Goal: Information Seeking & Learning: Find specific fact

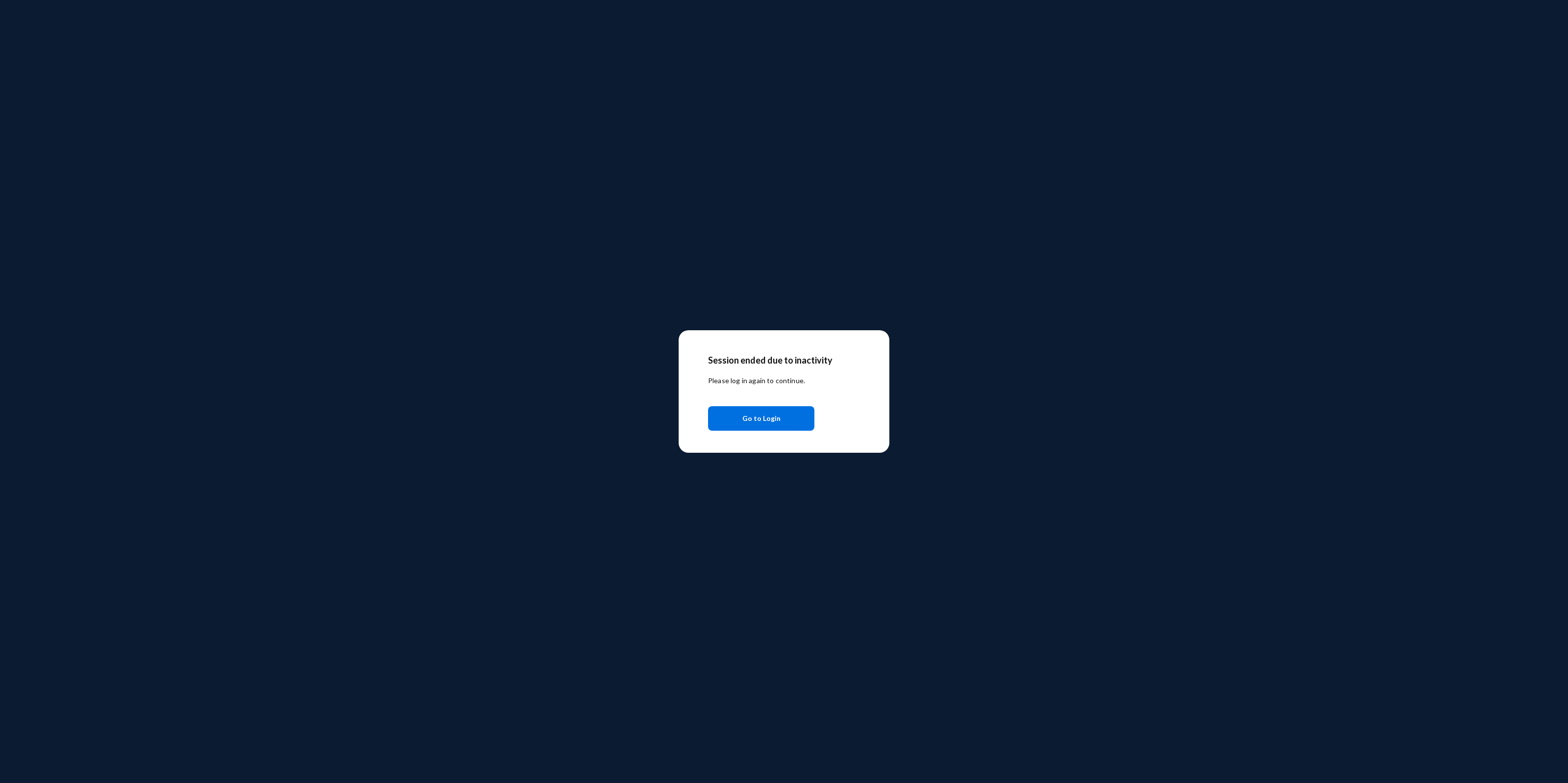
click at [769, 424] on span "Go to Login" at bounding box center [761, 418] width 38 height 18
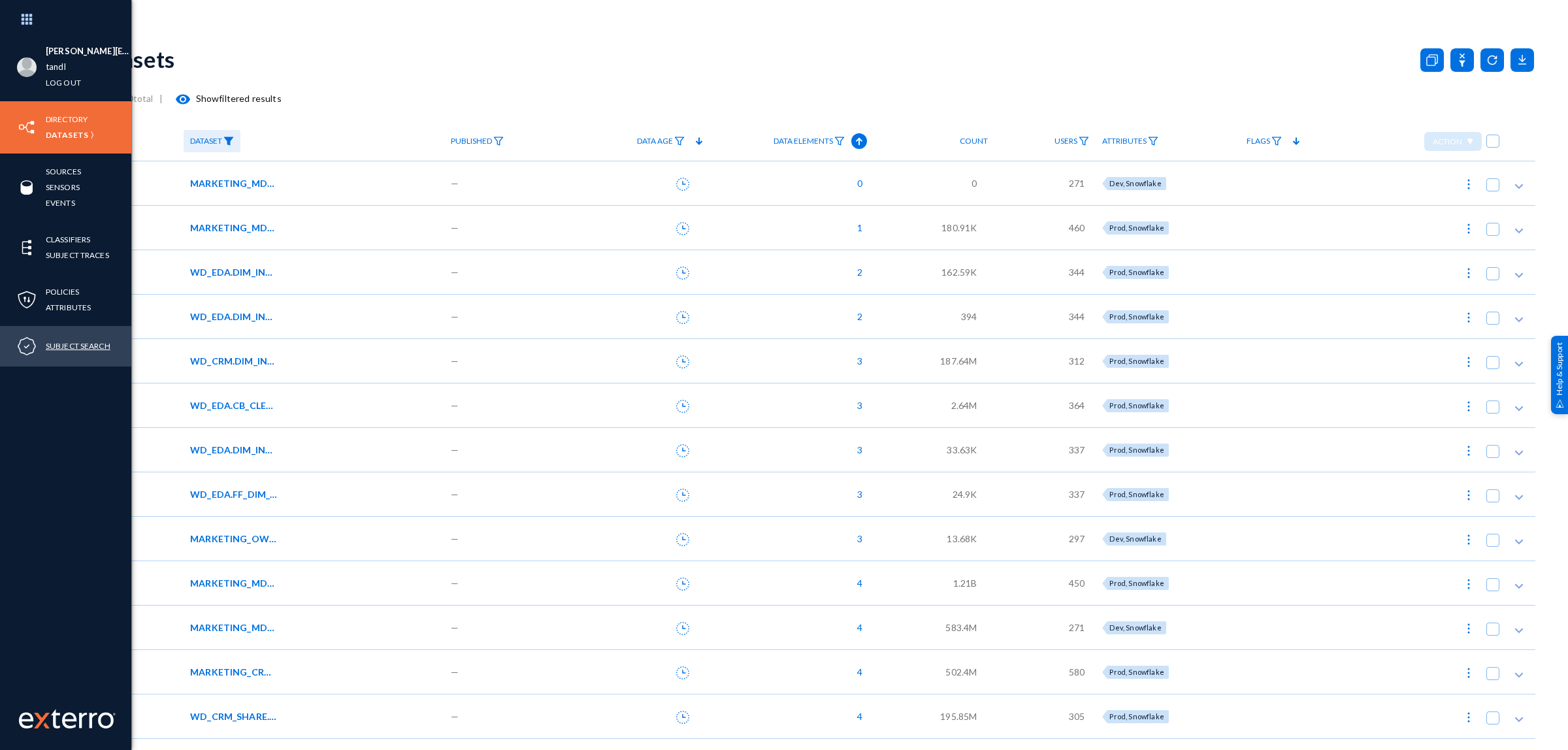
click at [82, 347] on link "Subject Search" at bounding box center [78, 346] width 65 height 15
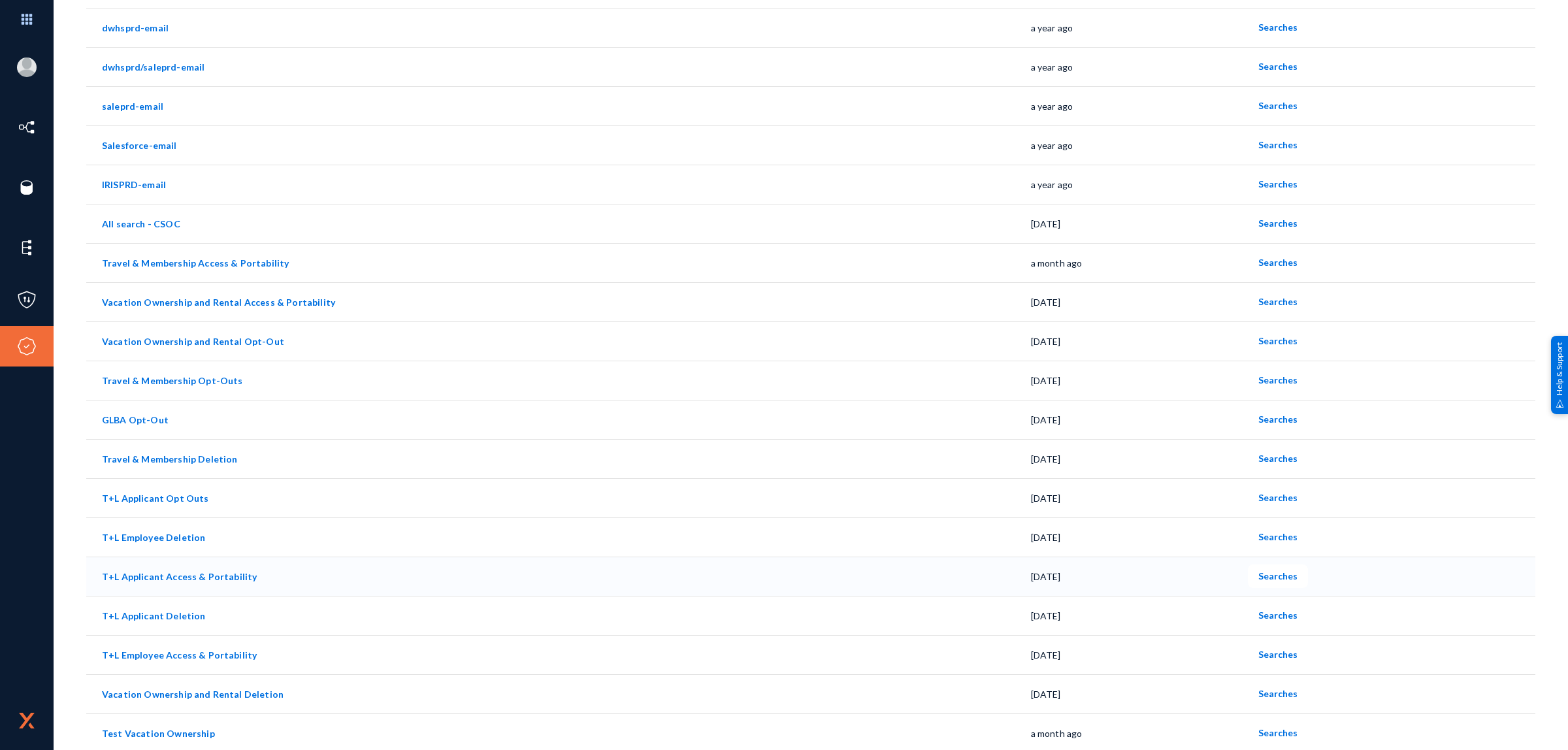
scroll to position [196, 0]
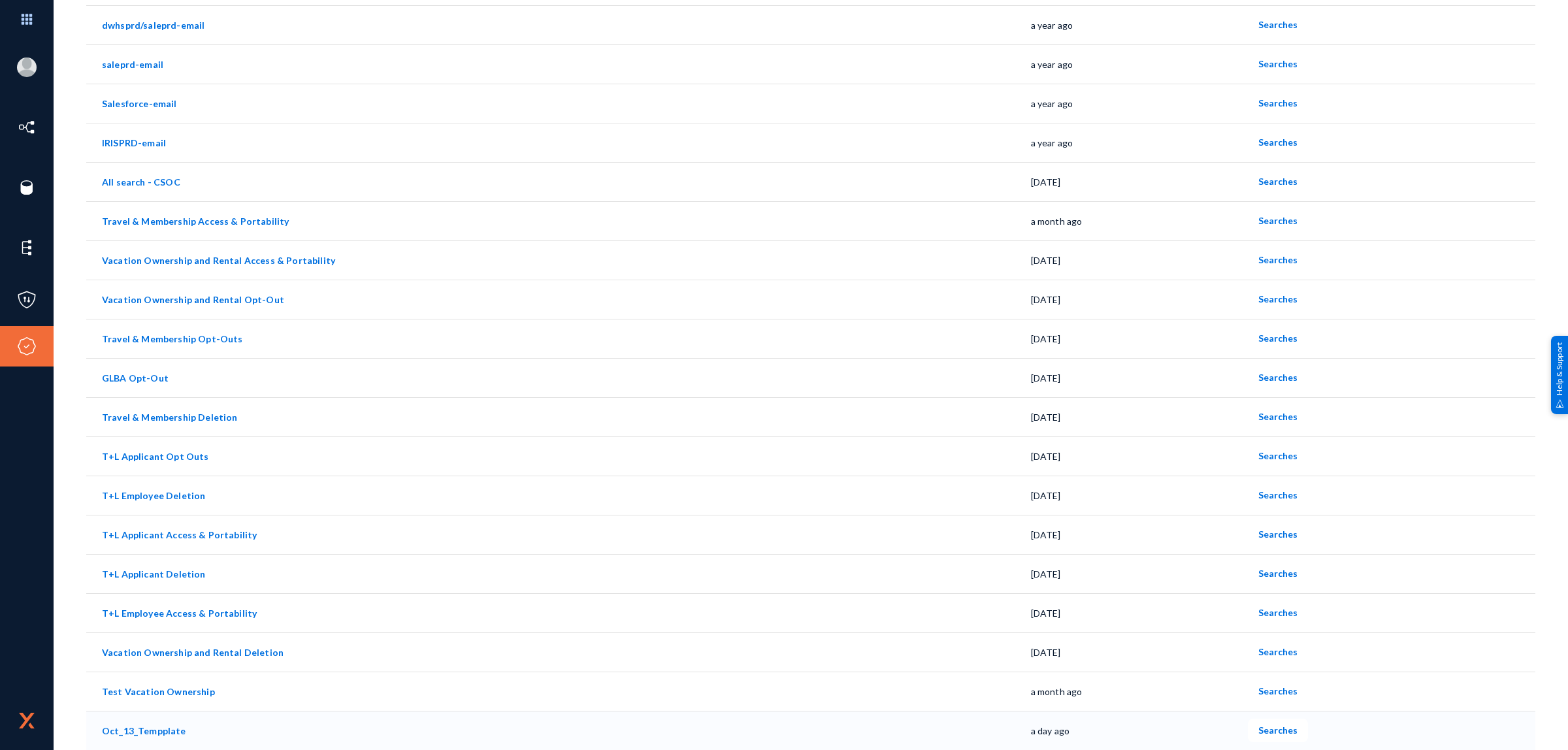
click at [149, 732] on link "Oct_13_Tempplate" at bounding box center [144, 731] width 84 height 11
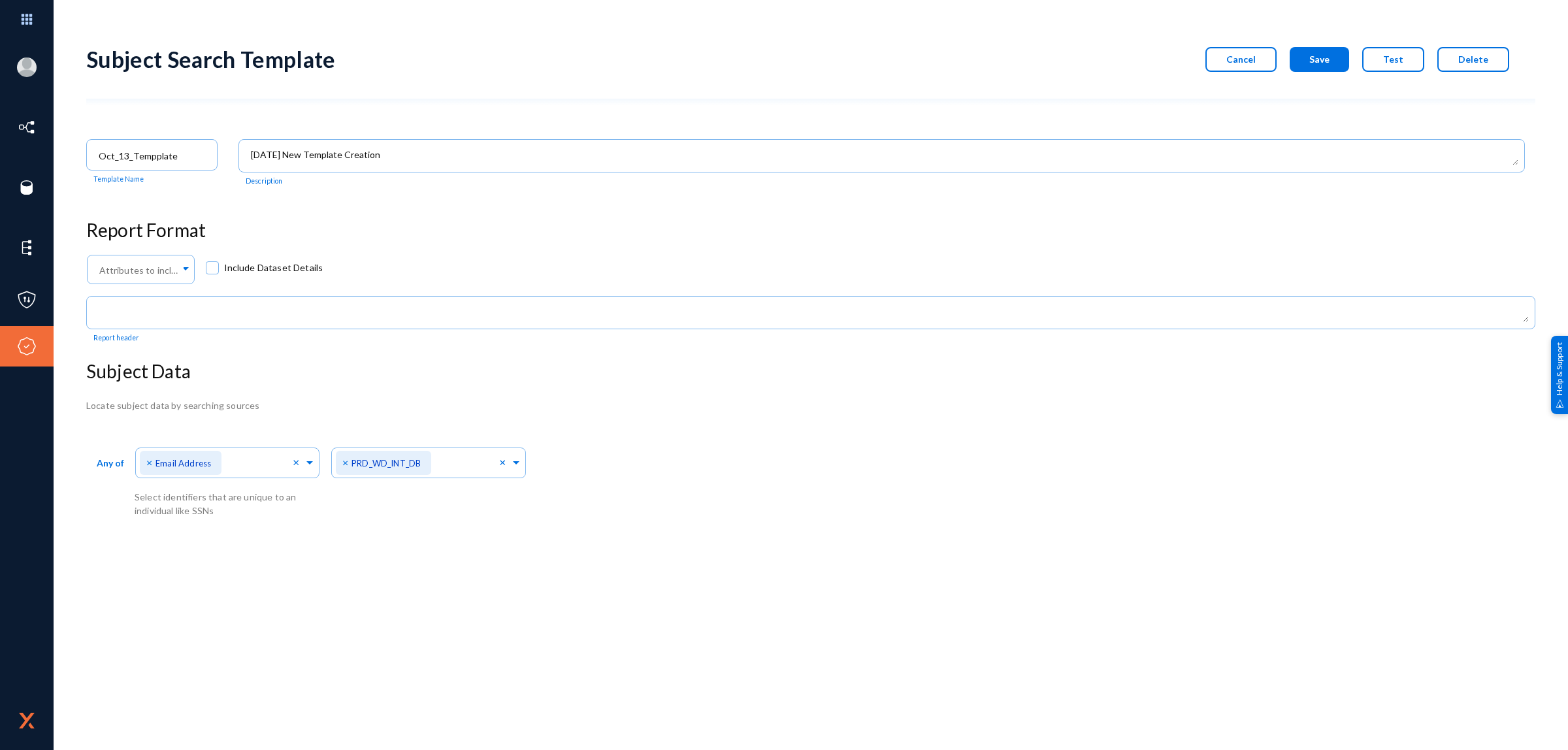
click at [1256, 62] on span "Cancel" at bounding box center [1241, 59] width 29 height 11
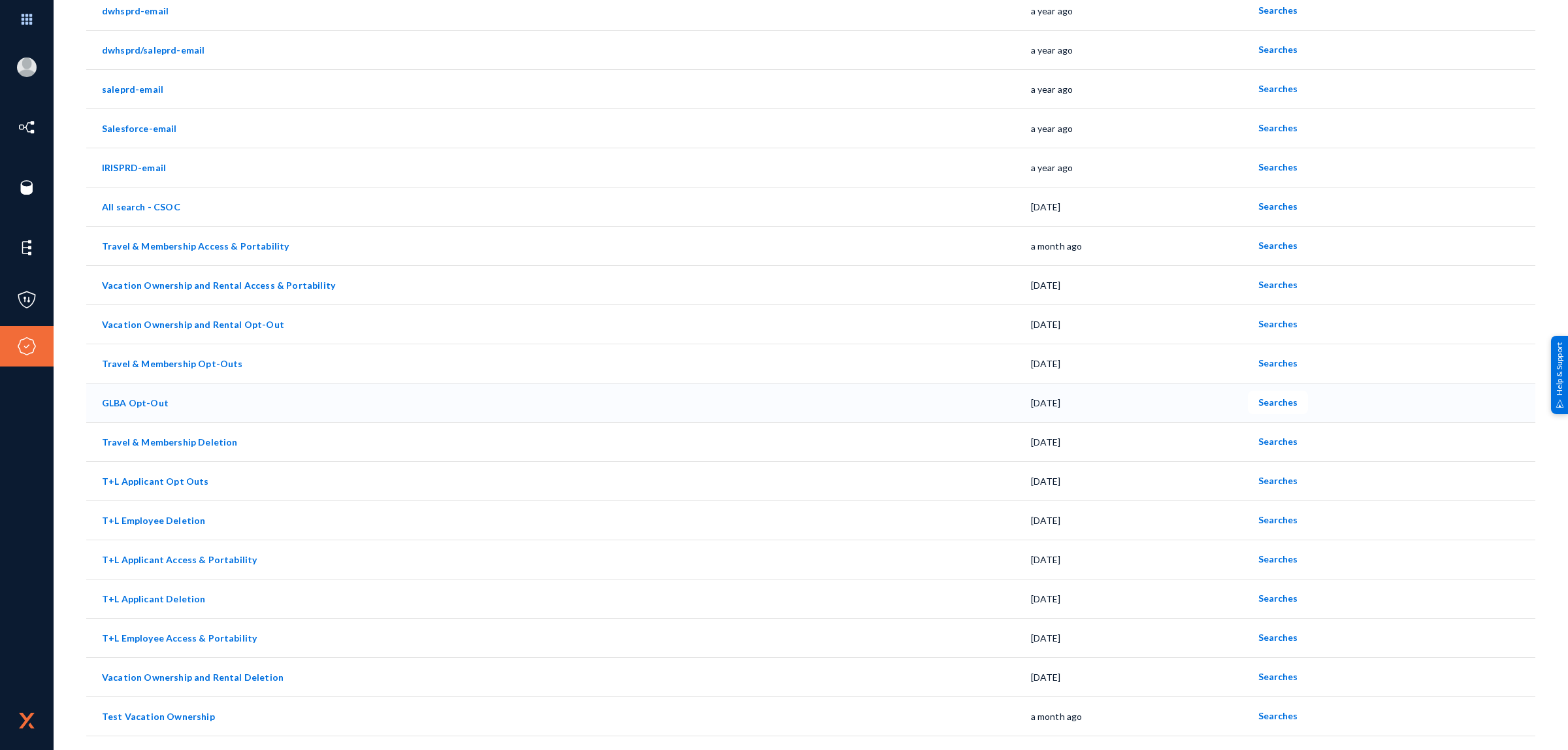
scroll to position [196, 0]
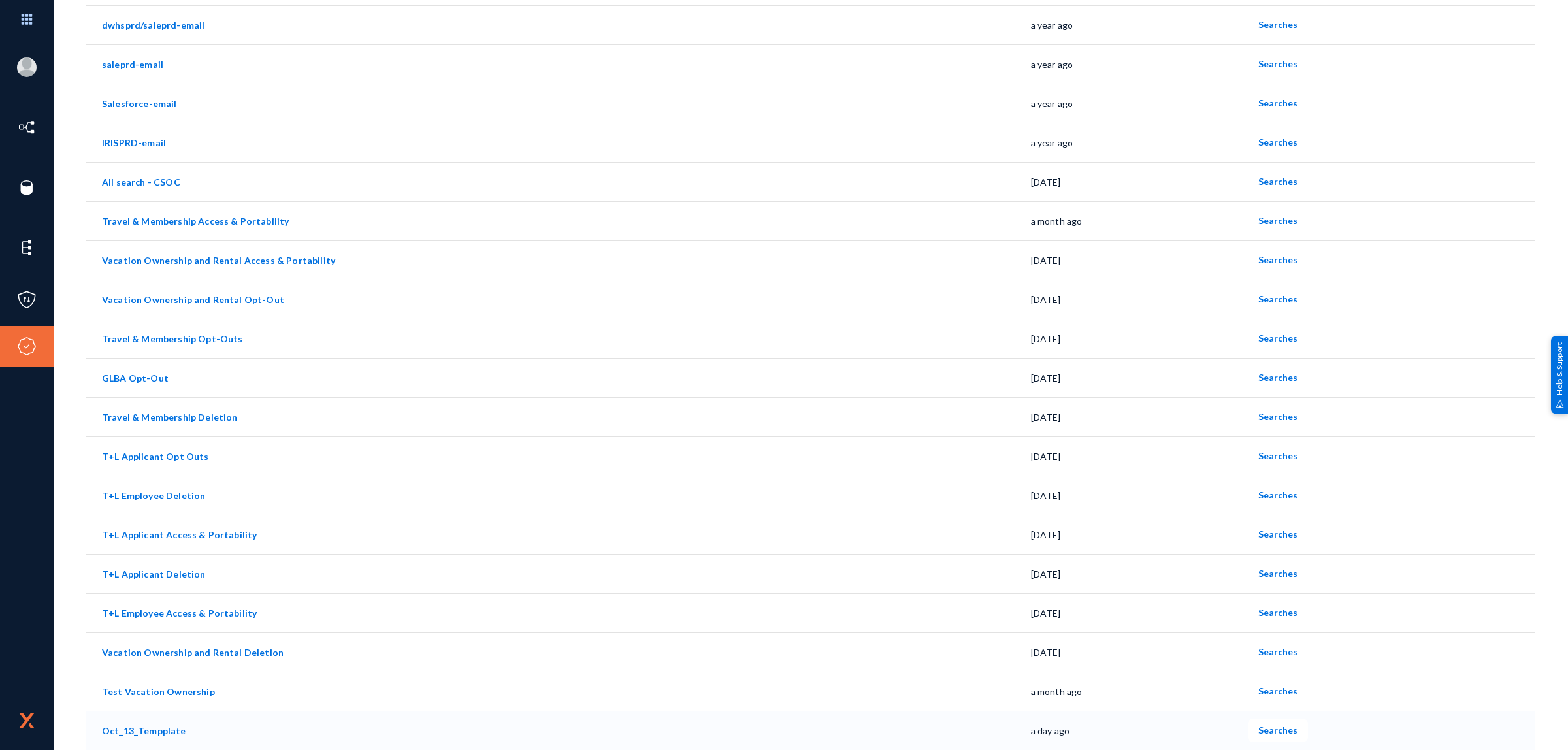
click at [1272, 731] on span "Searches" at bounding box center [1277, 731] width 39 height 11
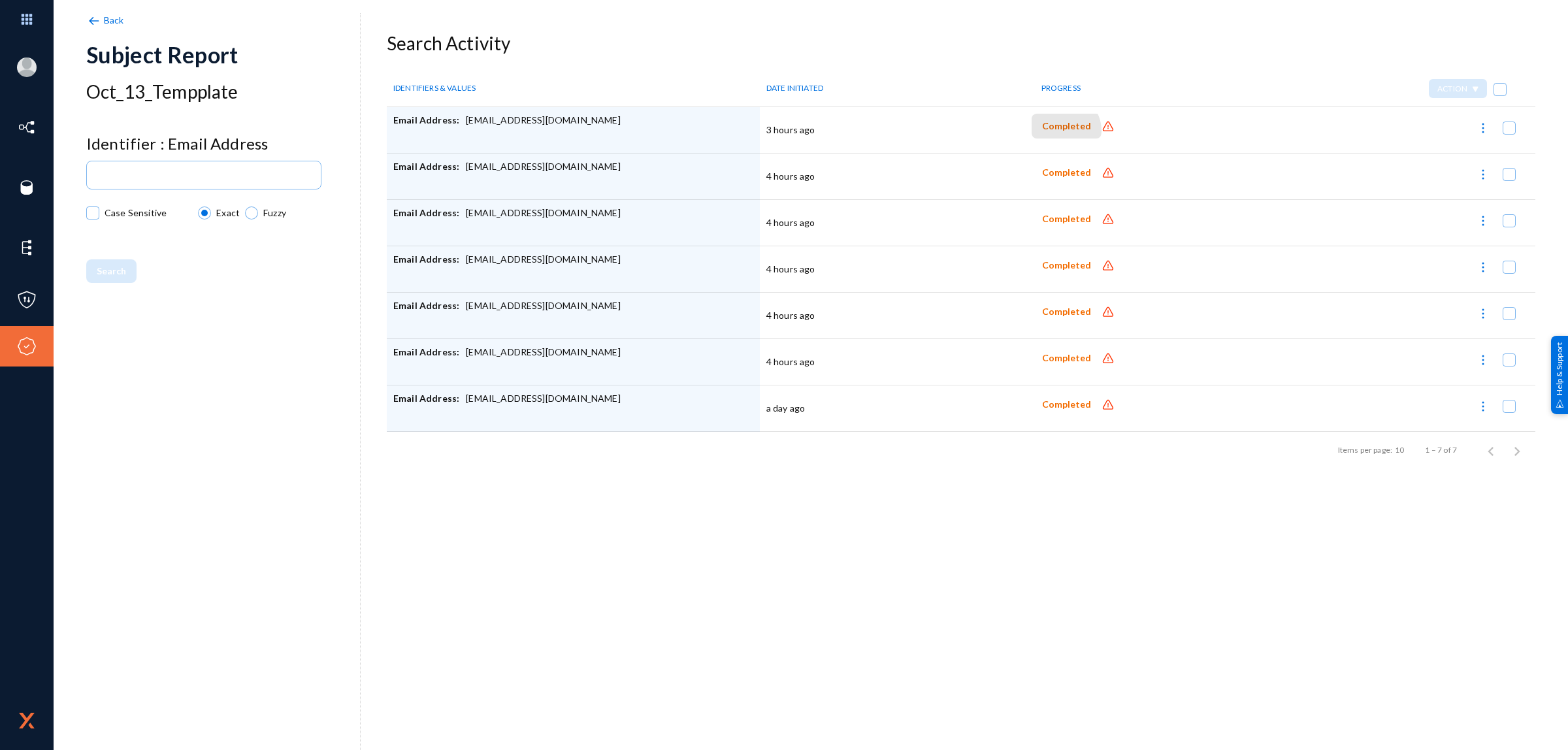
click at [1061, 131] on span "Completed" at bounding box center [1066, 127] width 49 height 11
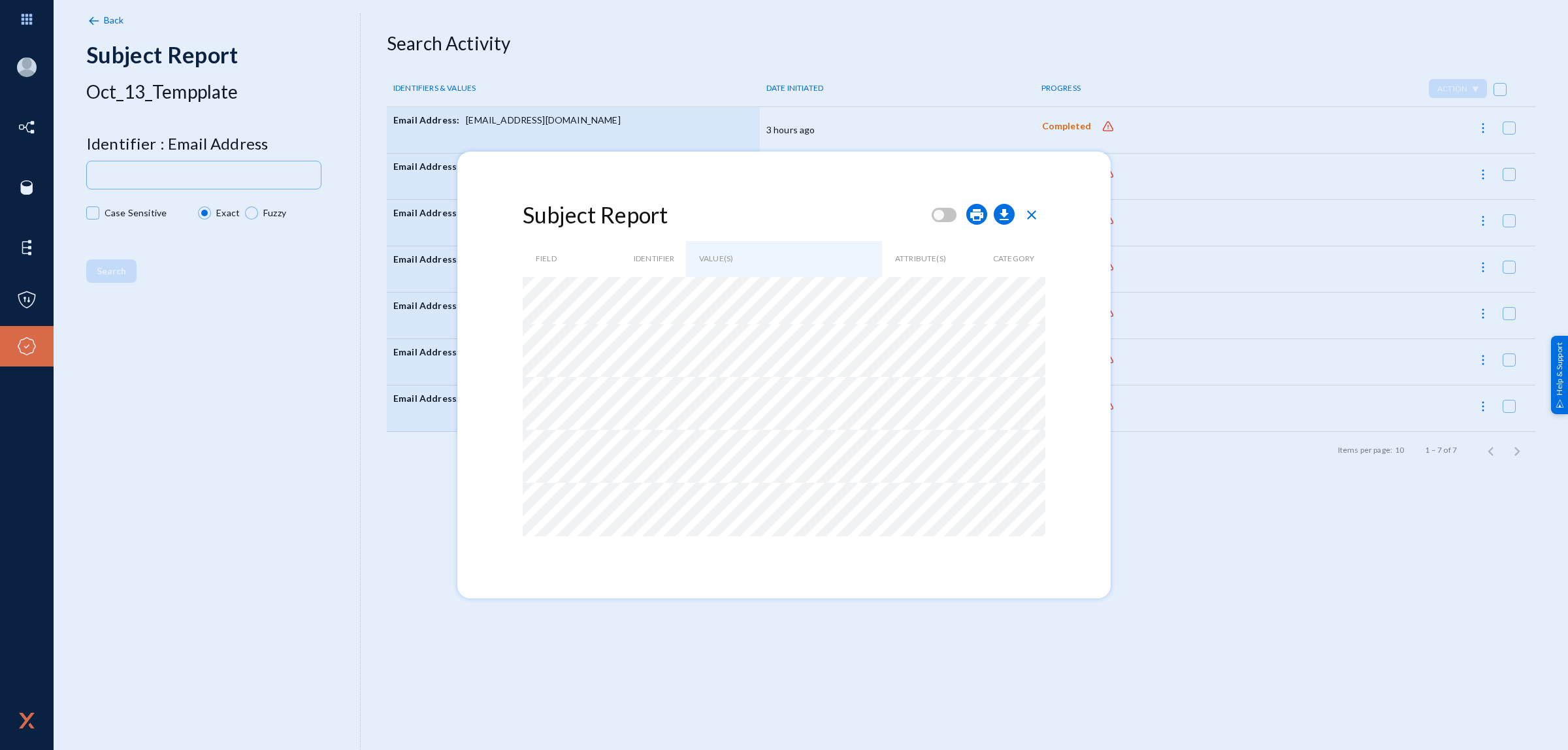
click at [1037, 213] on span "close" at bounding box center [1031, 214] width 15 height 15
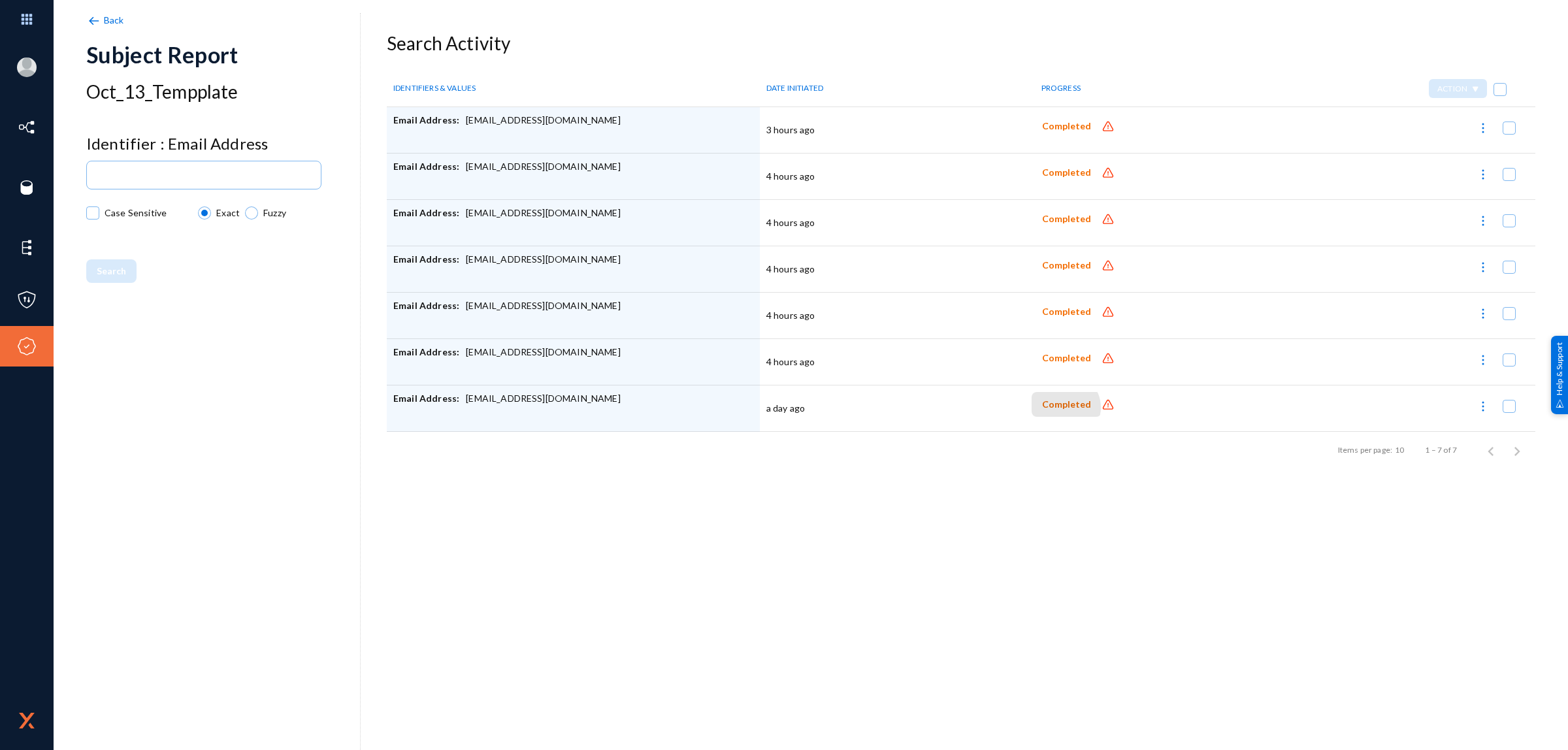
click at [1062, 408] on span "Completed" at bounding box center [1066, 405] width 49 height 11
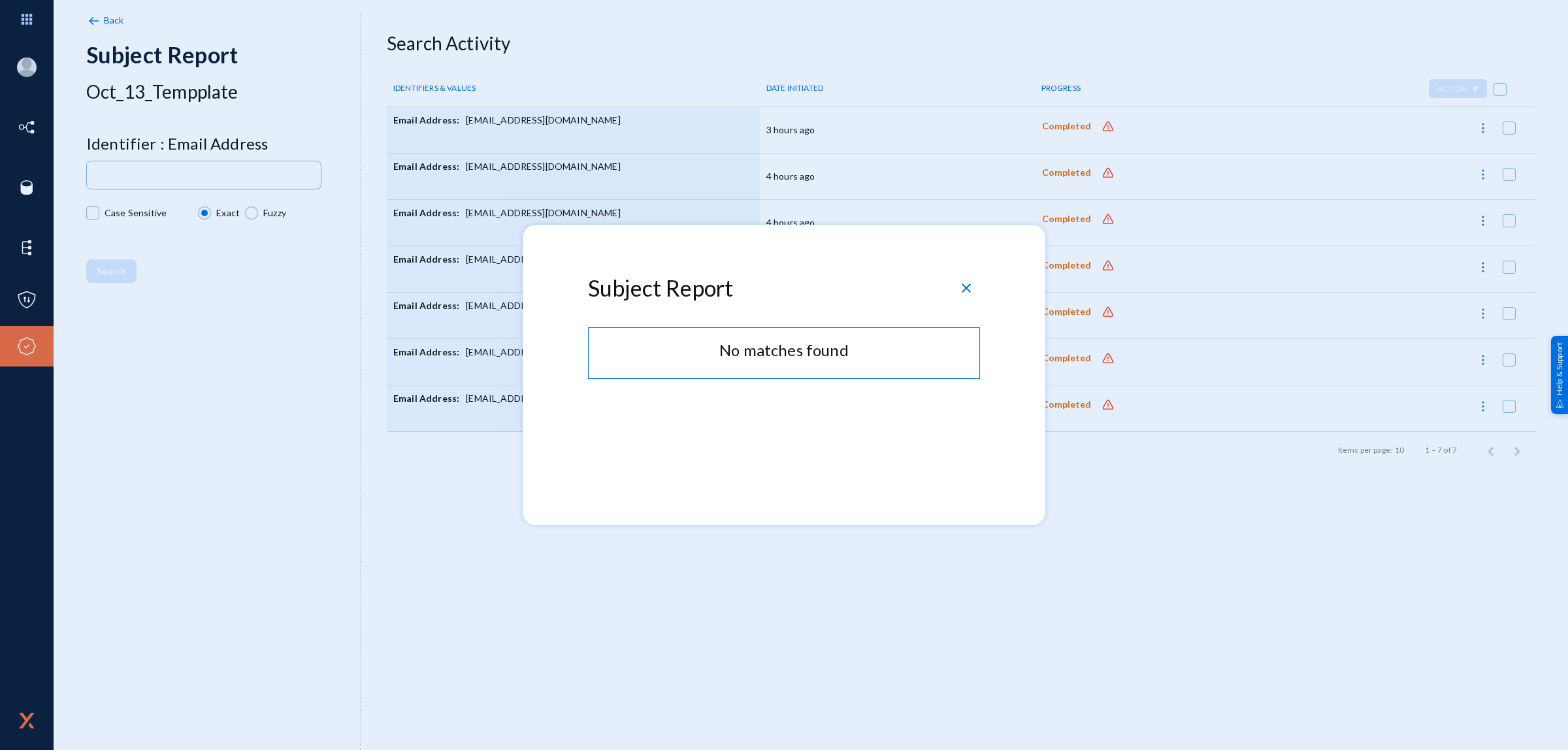
click at [967, 290] on span "close" at bounding box center [966, 287] width 15 height 15
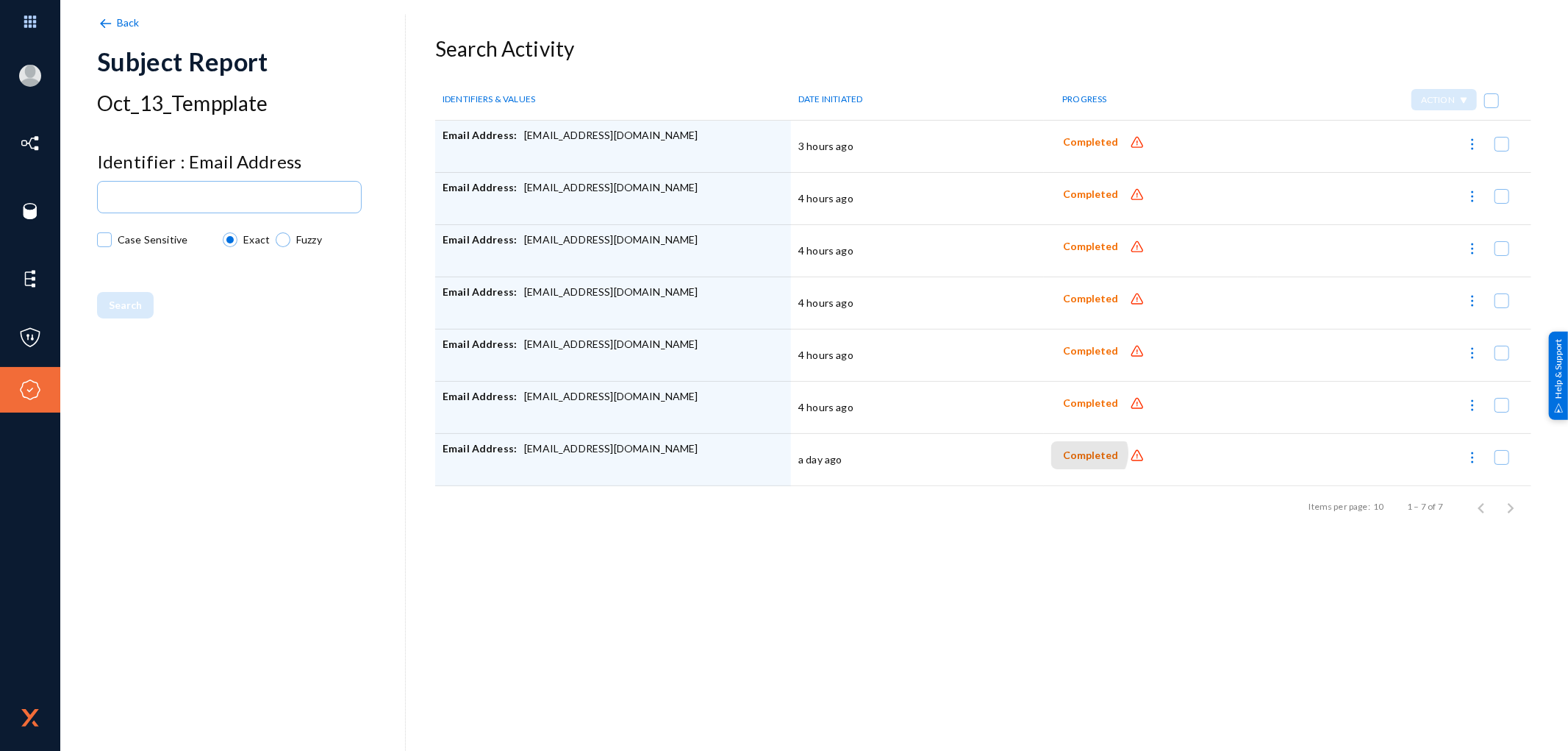
click at [1082, 454] on span "Completed" at bounding box center [1090, 456] width 55 height 13
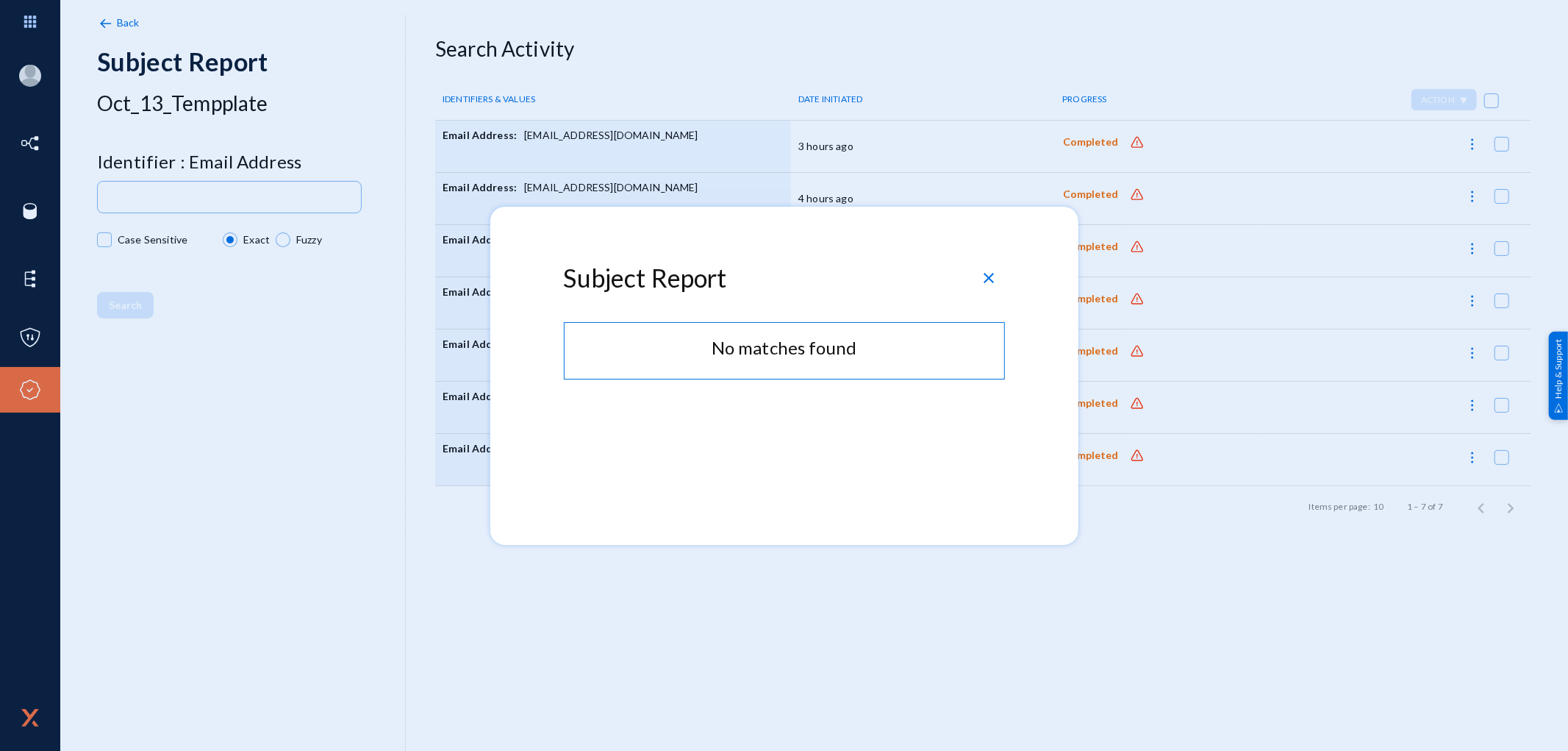
click at [989, 274] on span "close" at bounding box center [989, 278] width 17 height 17
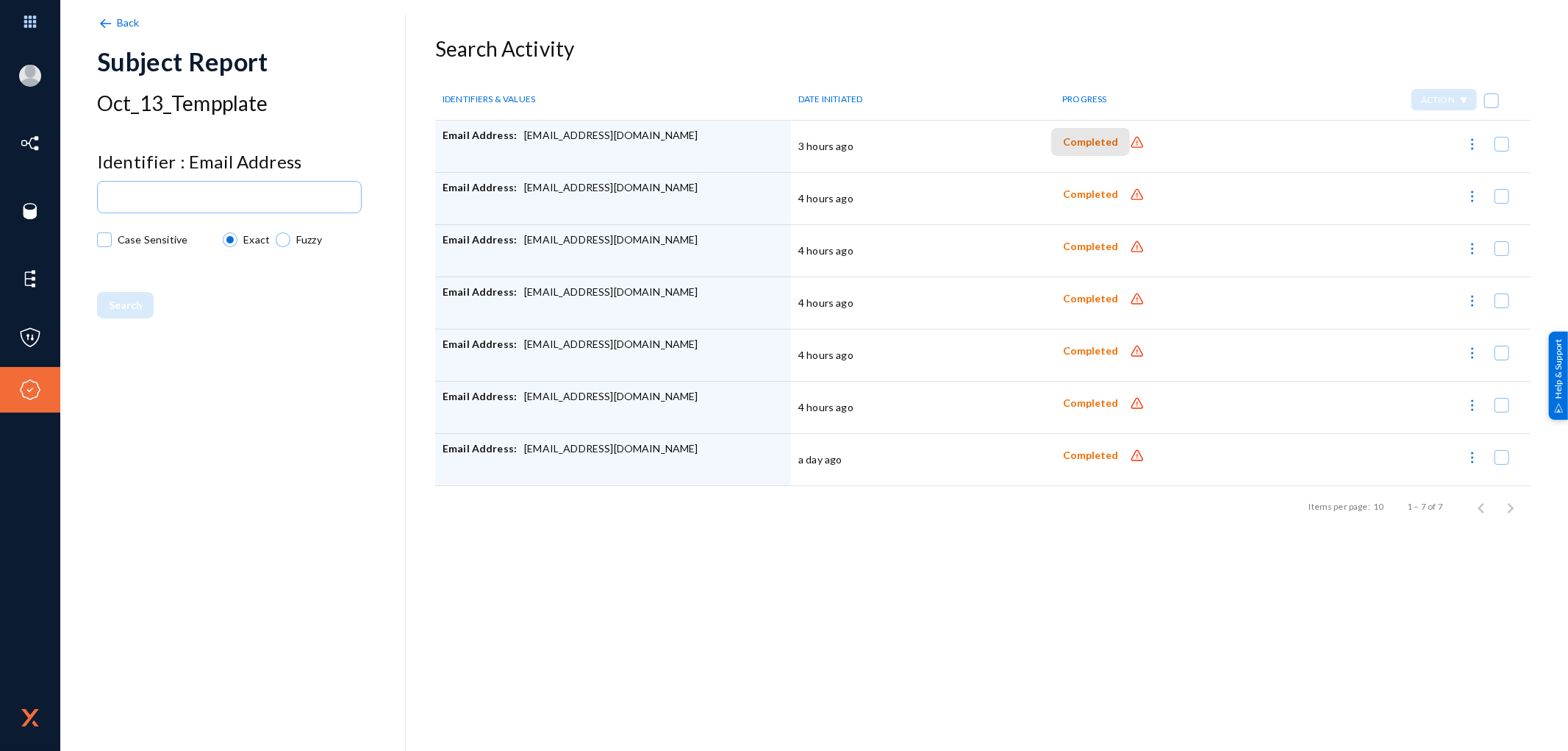
click at [1091, 147] on span "Completed" at bounding box center [1090, 143] width 55 height 13
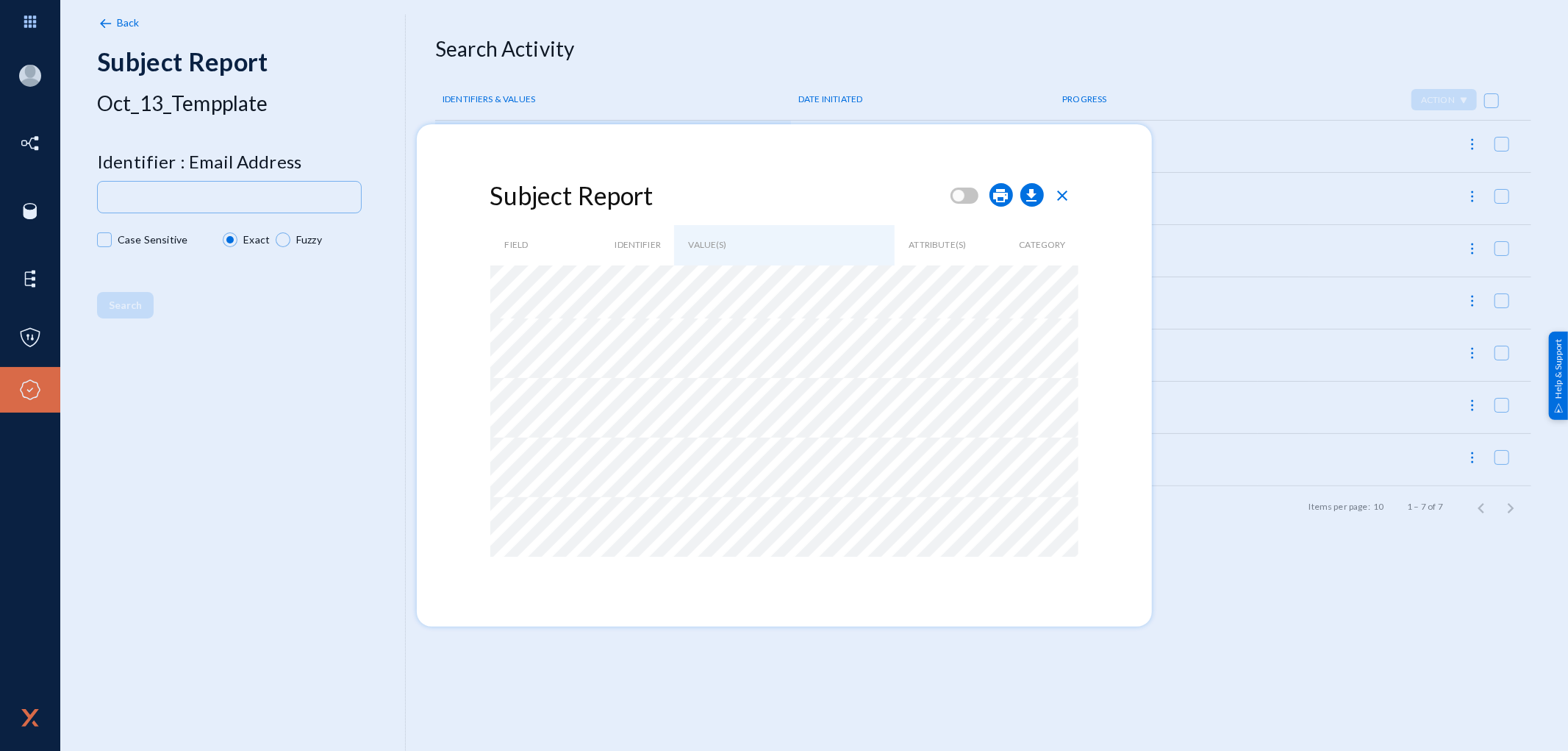
click at [1068, 195] on span "close" at bounding box center [1062, 195] width 17 height 17
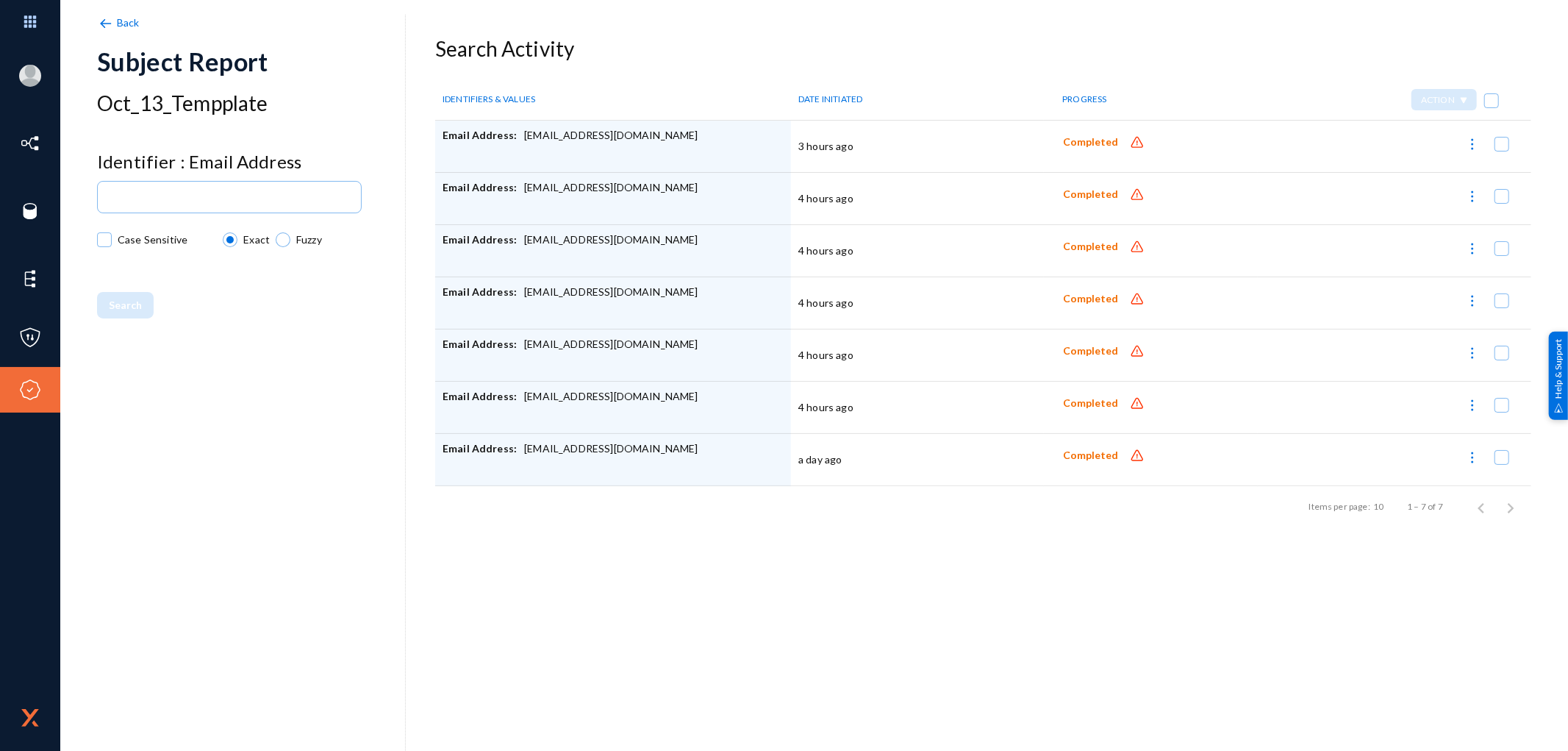
drag, startPoint x: 657, startPoint y: 450, endPoint x: 521, endPoint y: 450, distance: 136.0
click at [521, 450] on div "Email Address: M.S.BULLION@GMAIL.COM" at bounding box center [614, 460] width 342 height 37
copy div "M.S.BULLION@GMAIL.COM"
click at [294, 316] on div "Search" at bounding box center [250, 305] width 308 height 26
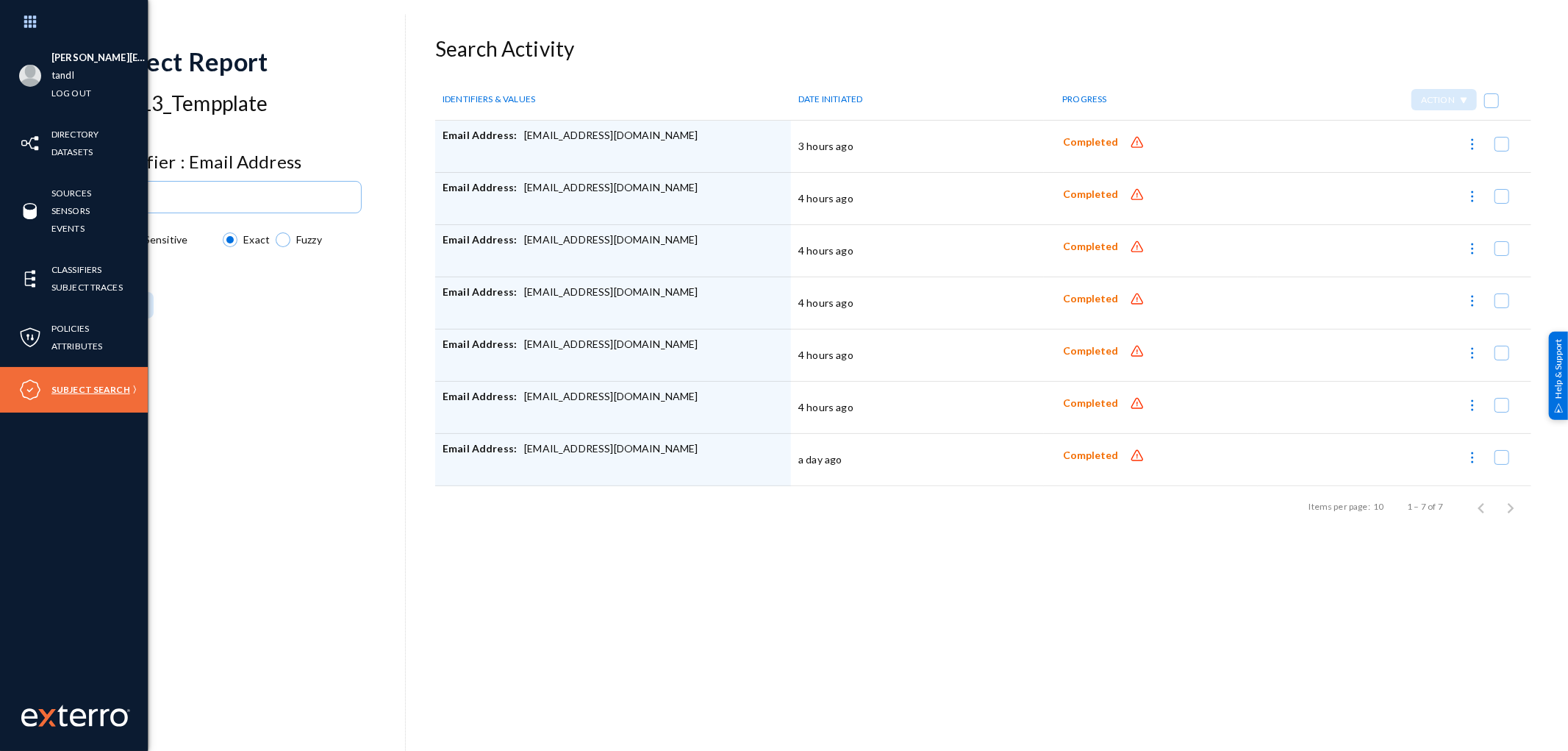
click at [79, 390] on link "Subject Search" at bounding box center [90, 389] width 79 height 17
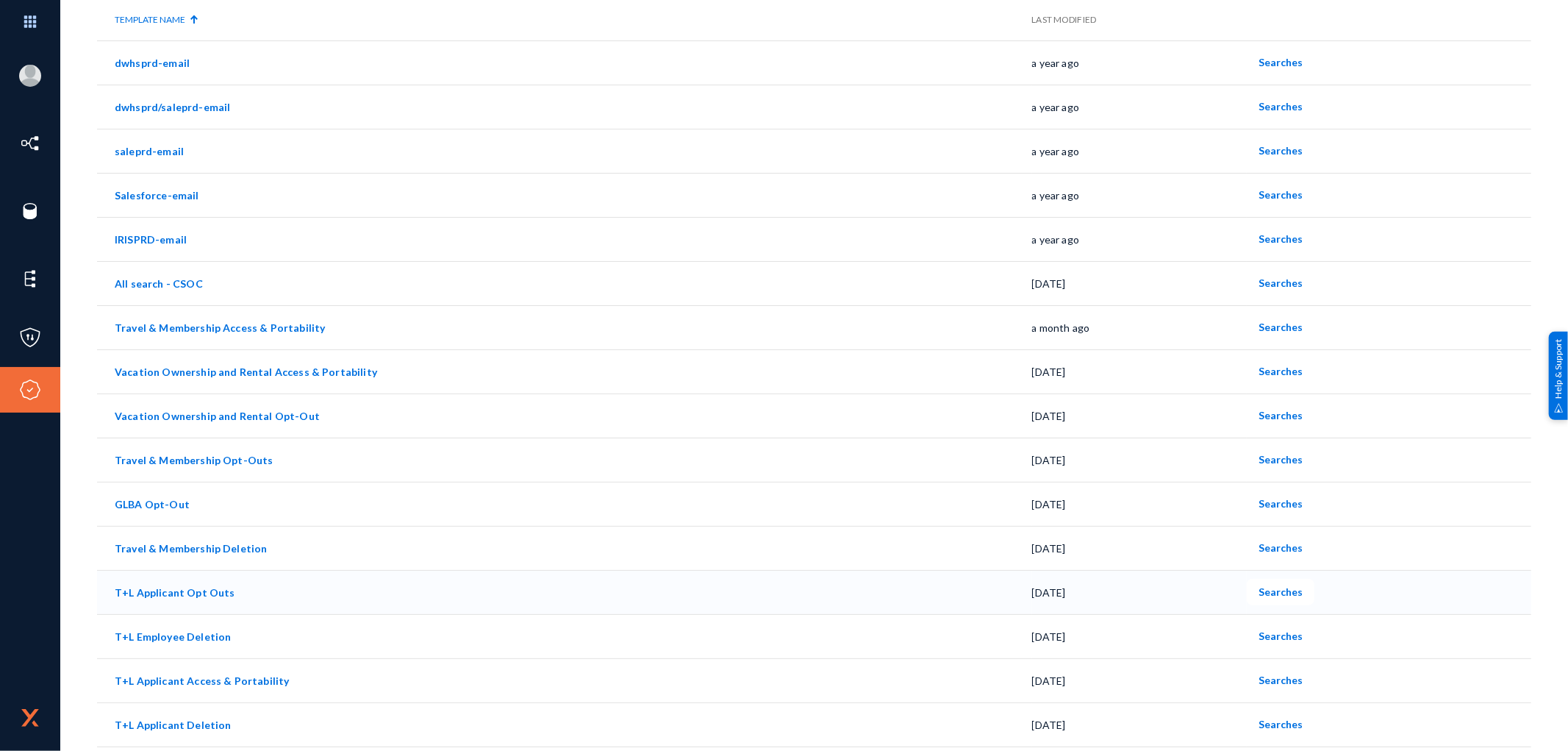
scroll to position [314, 0]
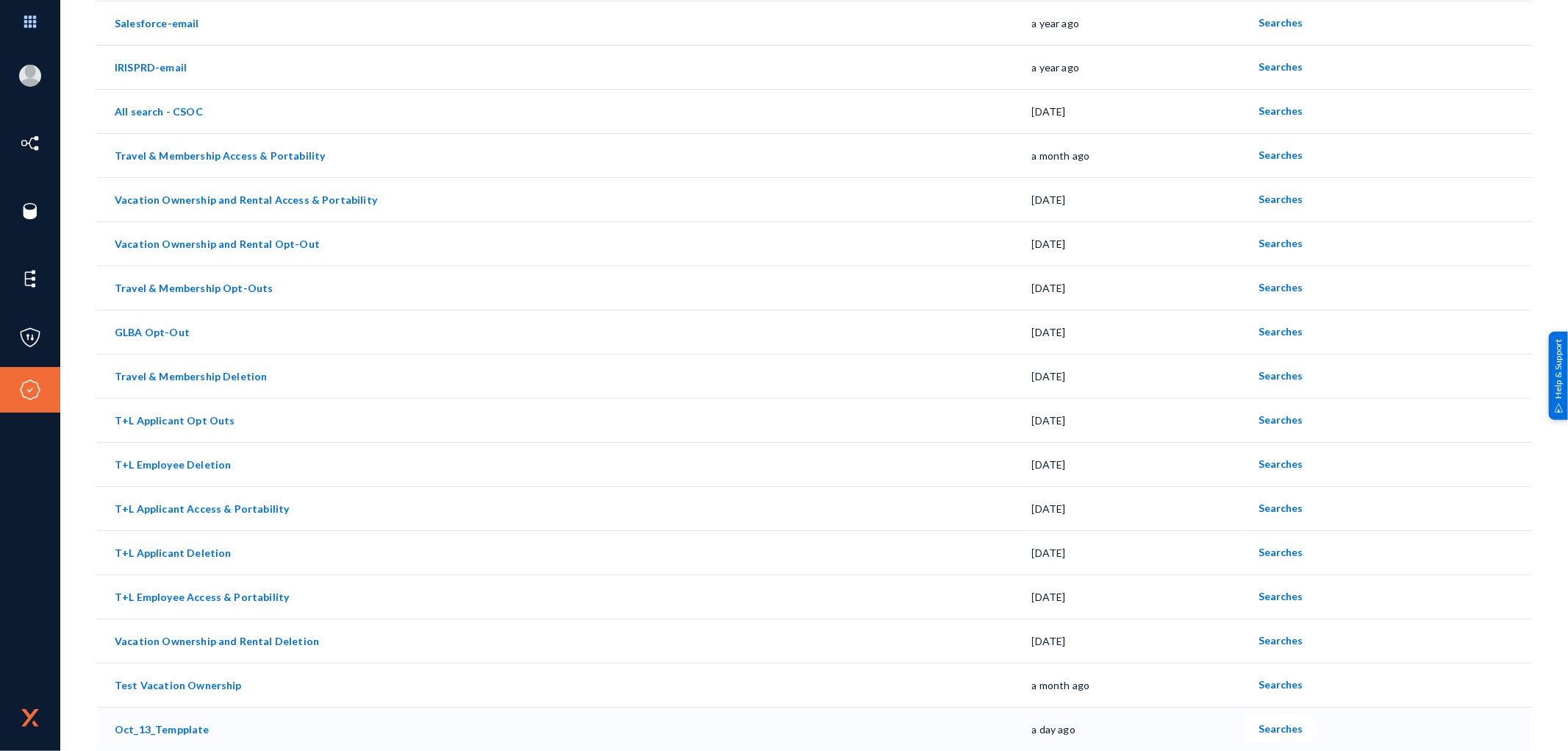
click at [183, 729] on link "Oct_13_Tempplate" at bounding box center [163, 729] width 95 height 13
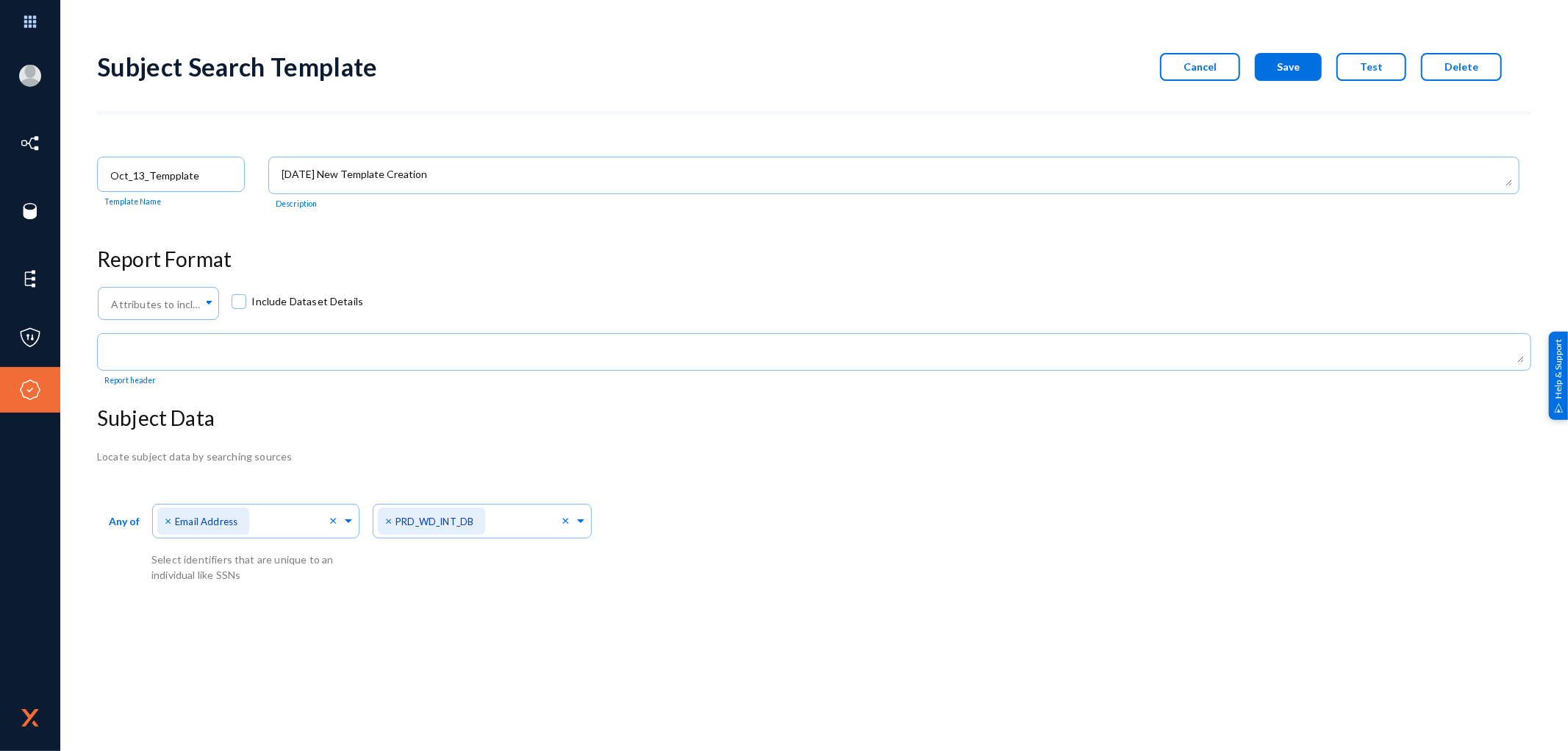
click at [1230, 75] on button "Cancel" at bounding box center [1200, 67] width 80 height 28
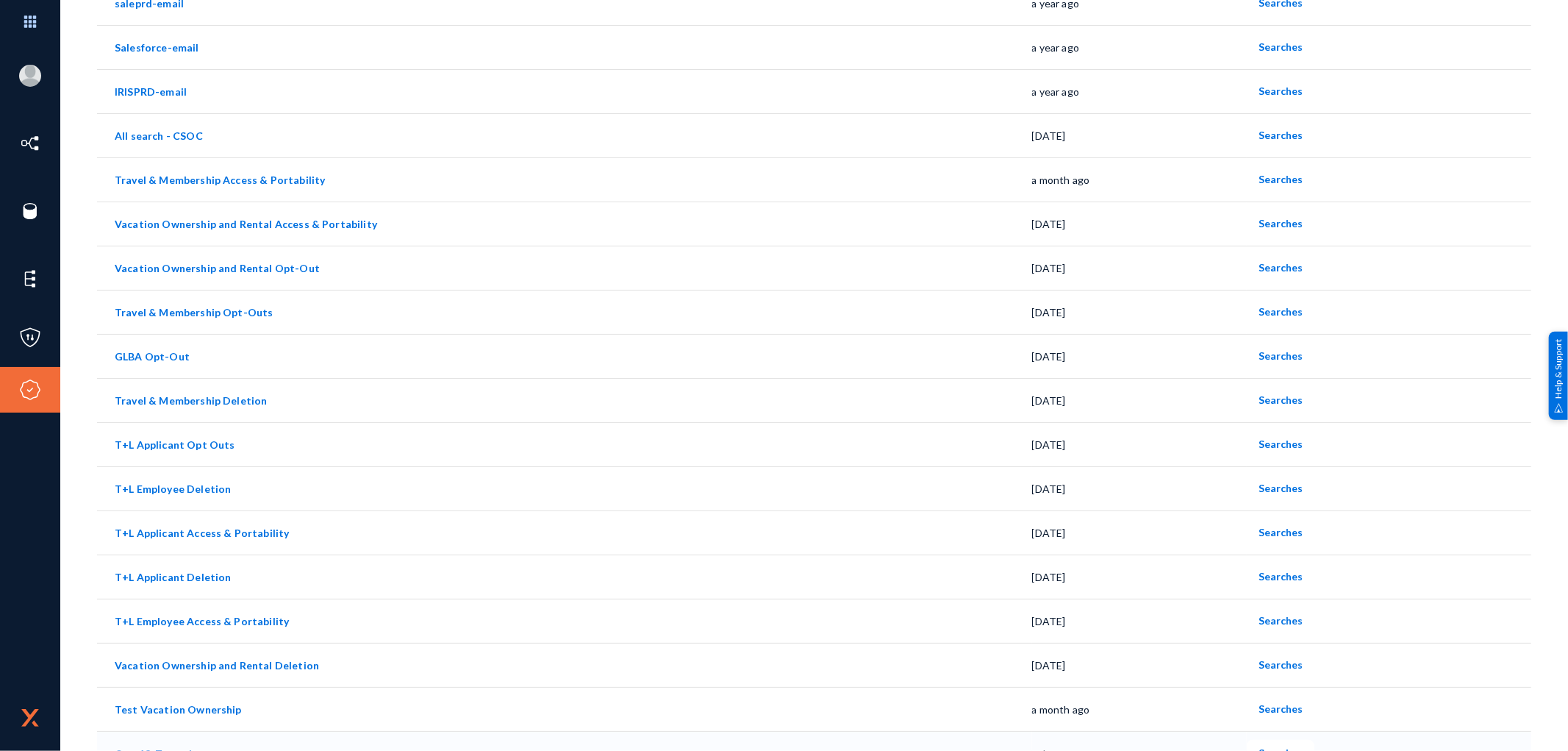
scroll to position [314, 0]
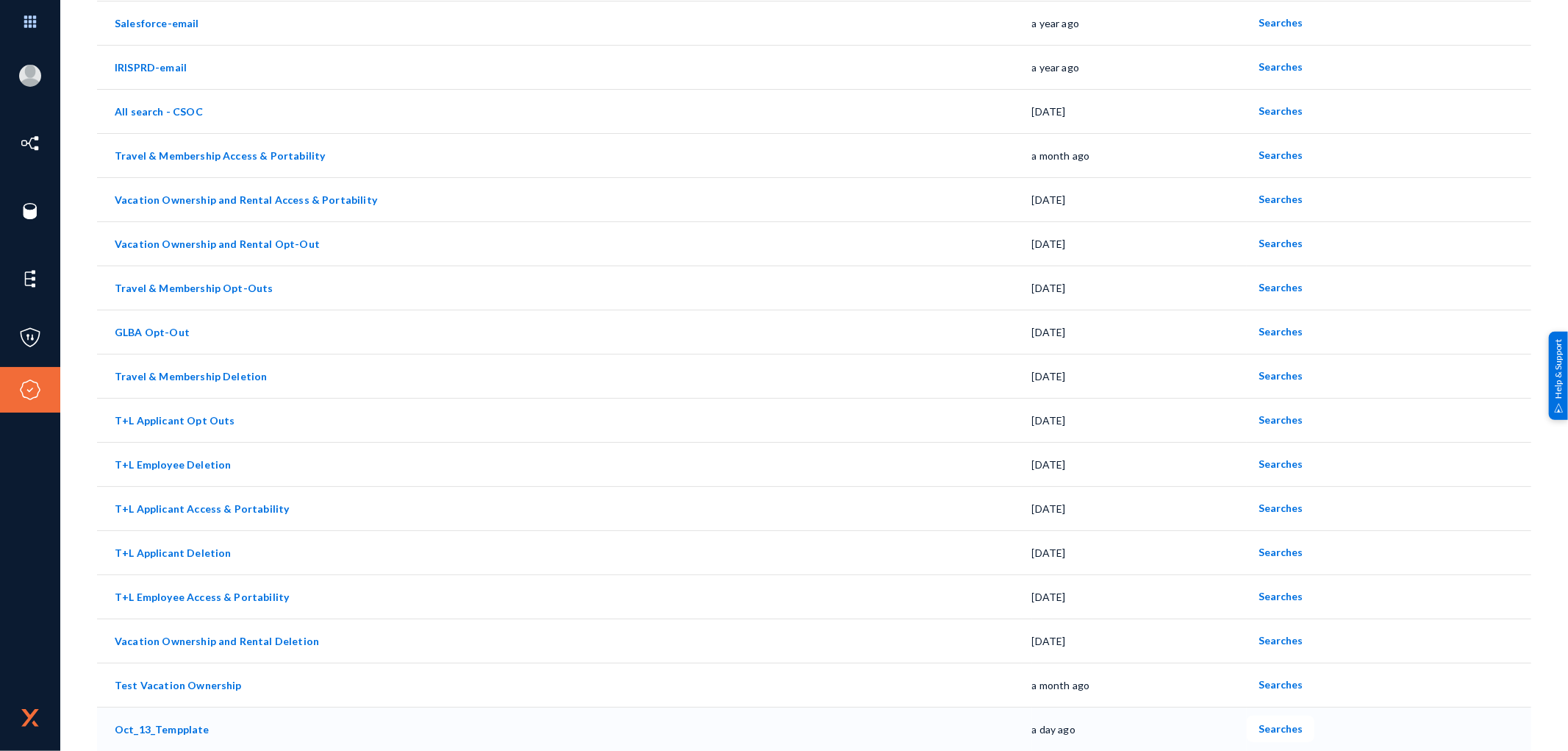
click at [1270, 730] on span "Searches" at bounding box center [1280, 729] width 44 height 13
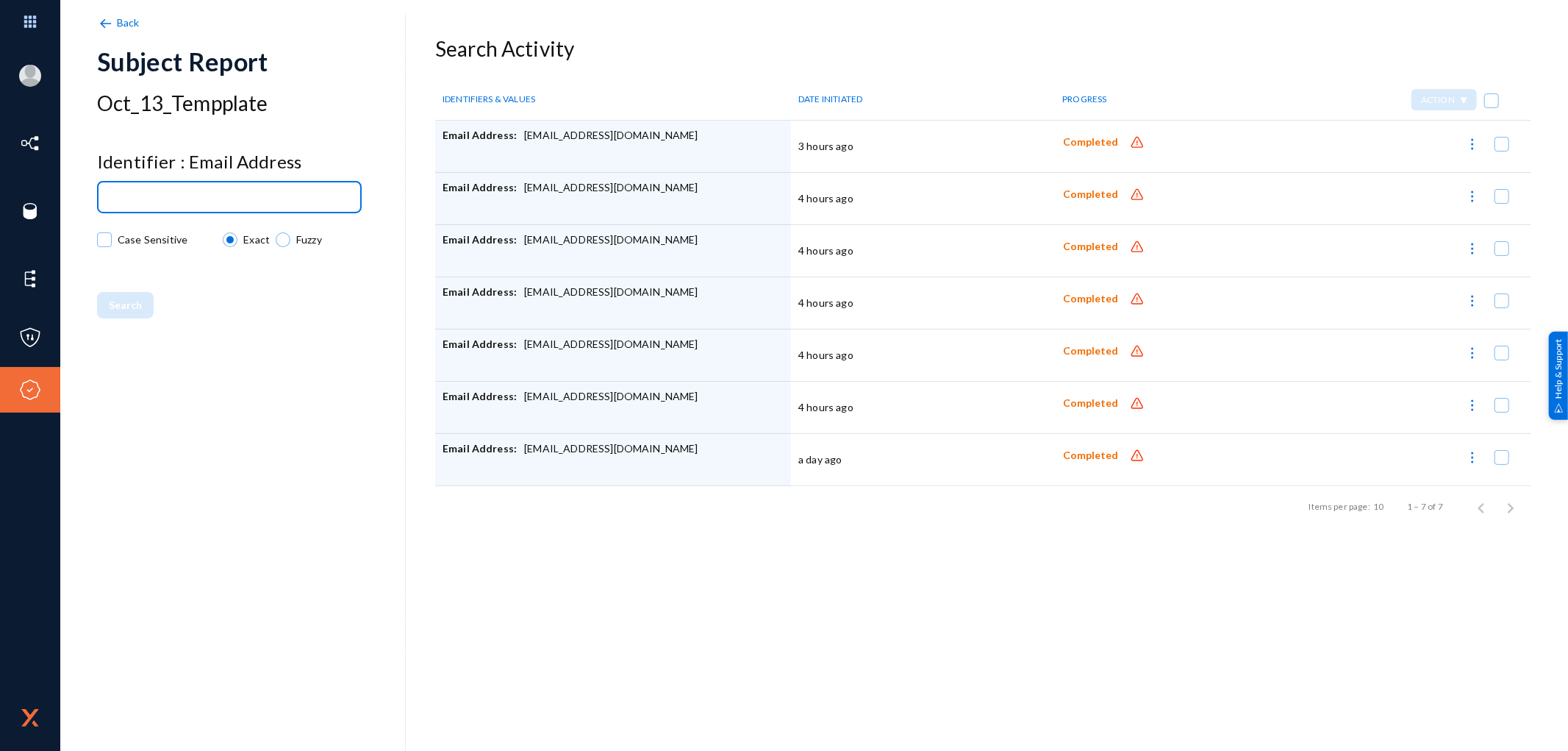
click at [236, 197] on input at bounding box center [232, 198] width 246 height 11
click at [244, 205] on div at bounding box center [229, 196] width 251 height 35
click at [265, 195] on input at bounding box center [232, 198] width 246 height 11
click at [199, 196] on input at bounding box center [232, 198] width 246 height 11
paste input "M.S.BULLION@GMAIL.COM"
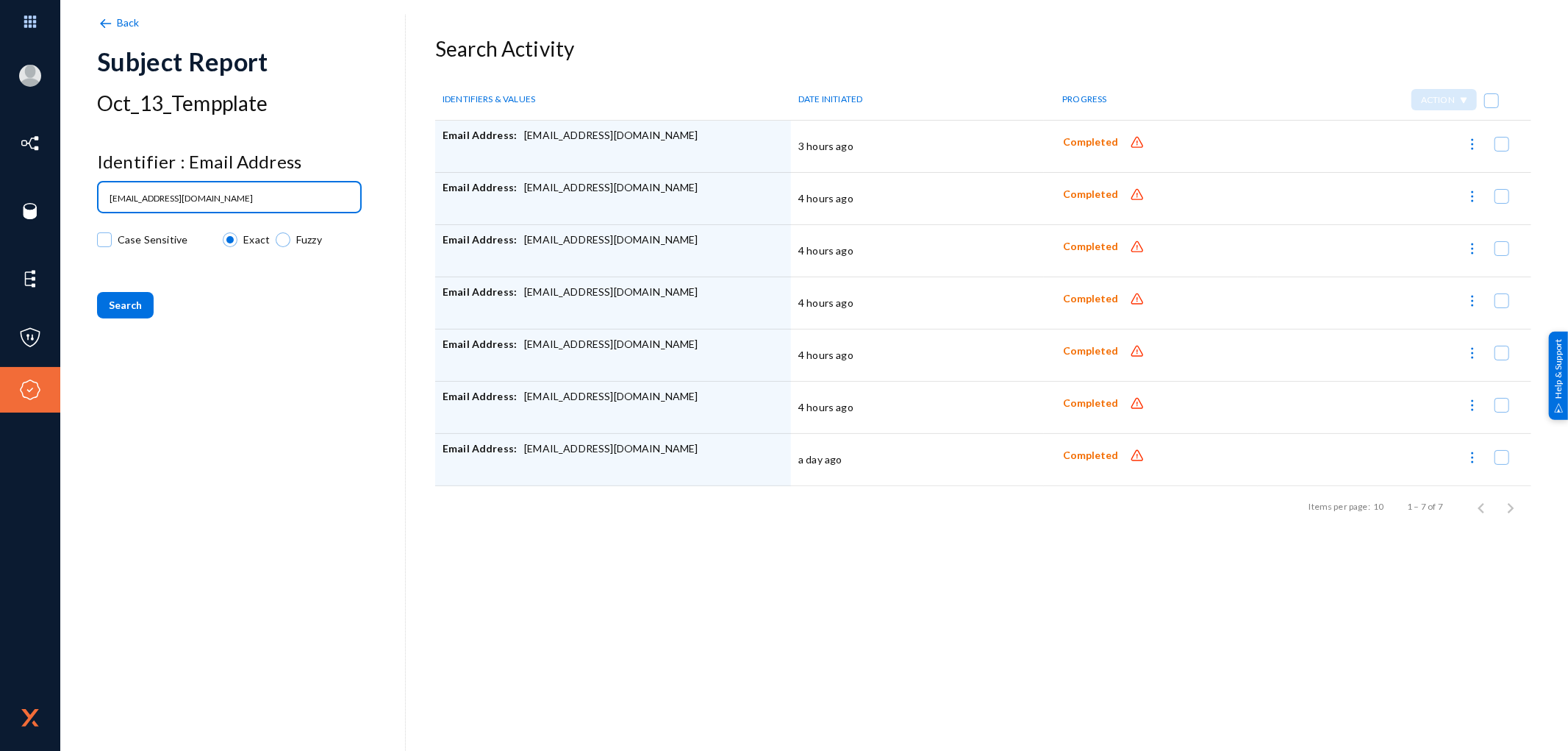
type input "M.S.BULLION@GMAIL.COM"
click at [130, 306] on span "Search" at bounding box center [125, 305] width 33 height 13
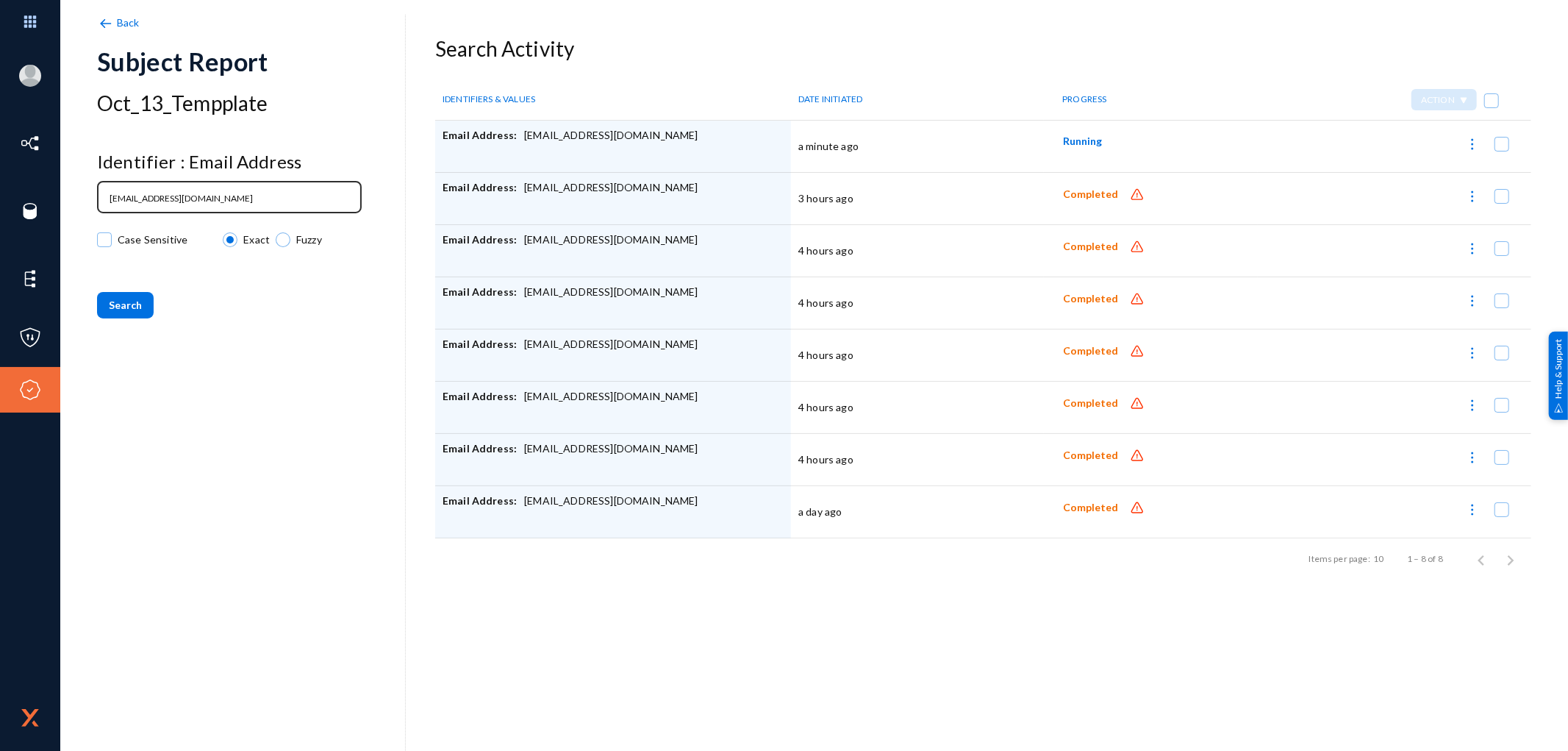
click at [276, 190] on div "M.S.BULLION@GMAIL.COM" at bounding box center [229, 196] width 251 height 35
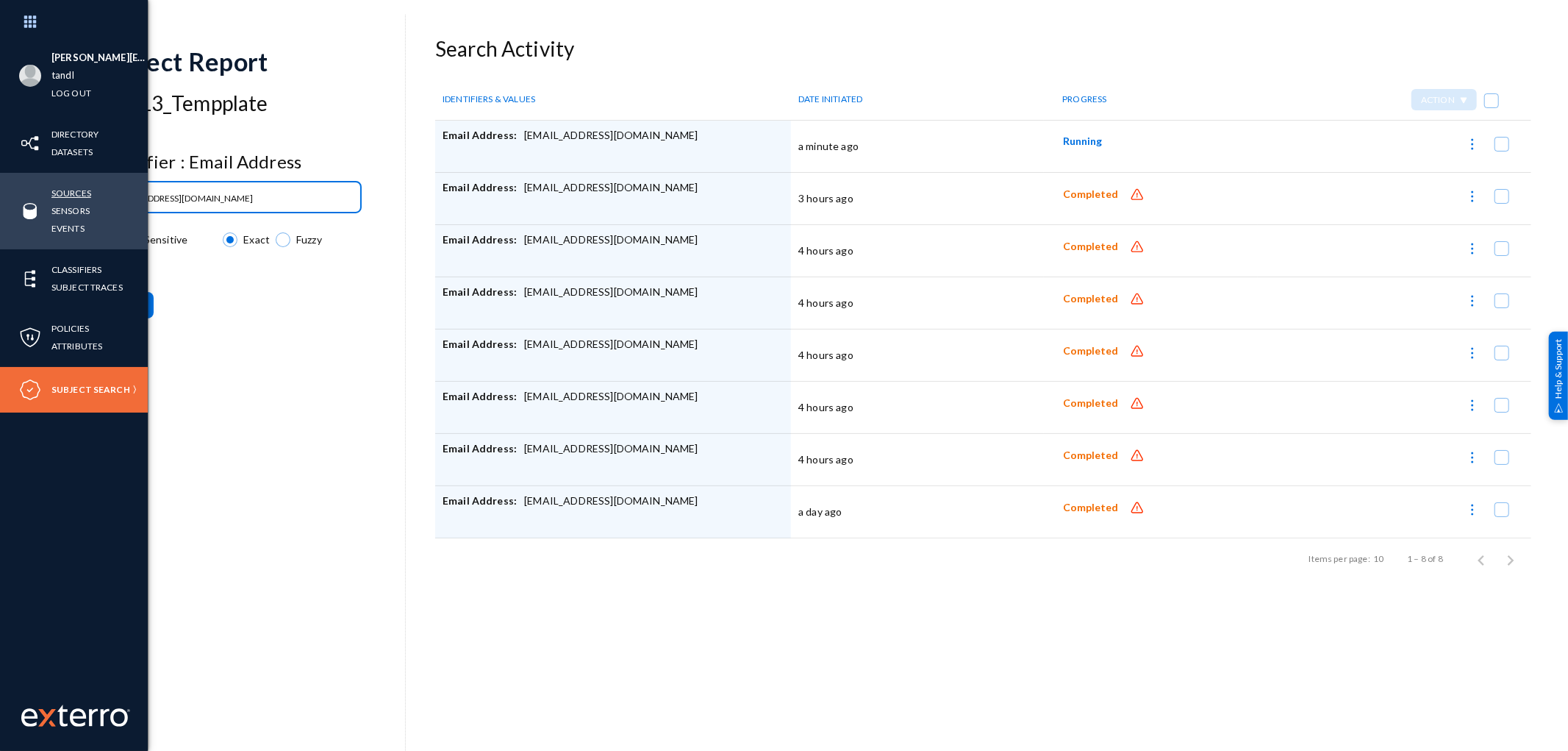
drag, startPoint x: 258, startPoint y: 202, endPoint x: 52, endPoint y: 194, distance: 206.2
click at [52, 194] on div "Rupak.Das@travelandleisure.com tandl Log out Directory Datasets Sources Sensors…" at bounding box center [784, 376] width 1568 height 751
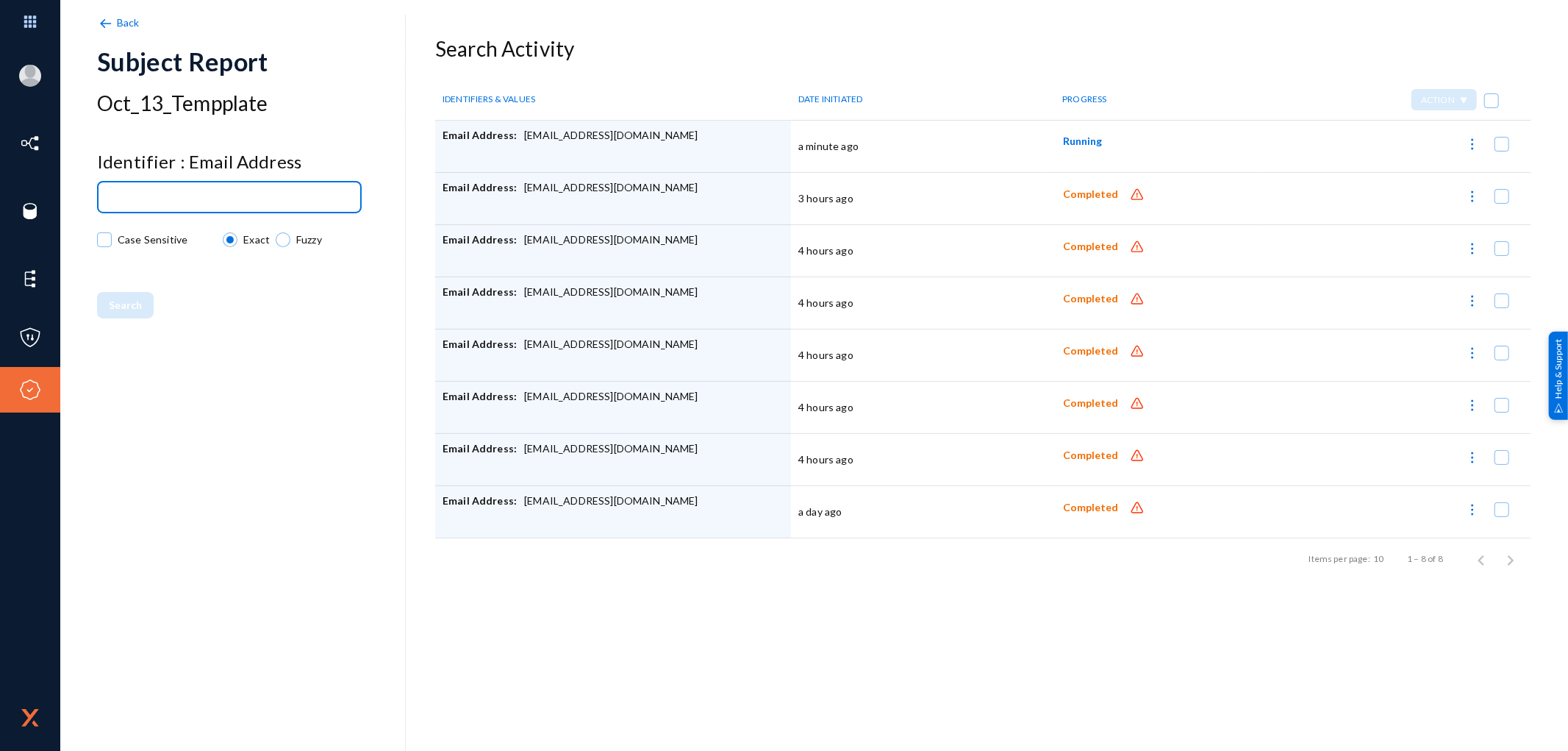
paste input "KARLA.CONDIFF@ATT.NET"
click at [133, 307] on span "Search" at bounding box center [125, 305] width 33 height 13
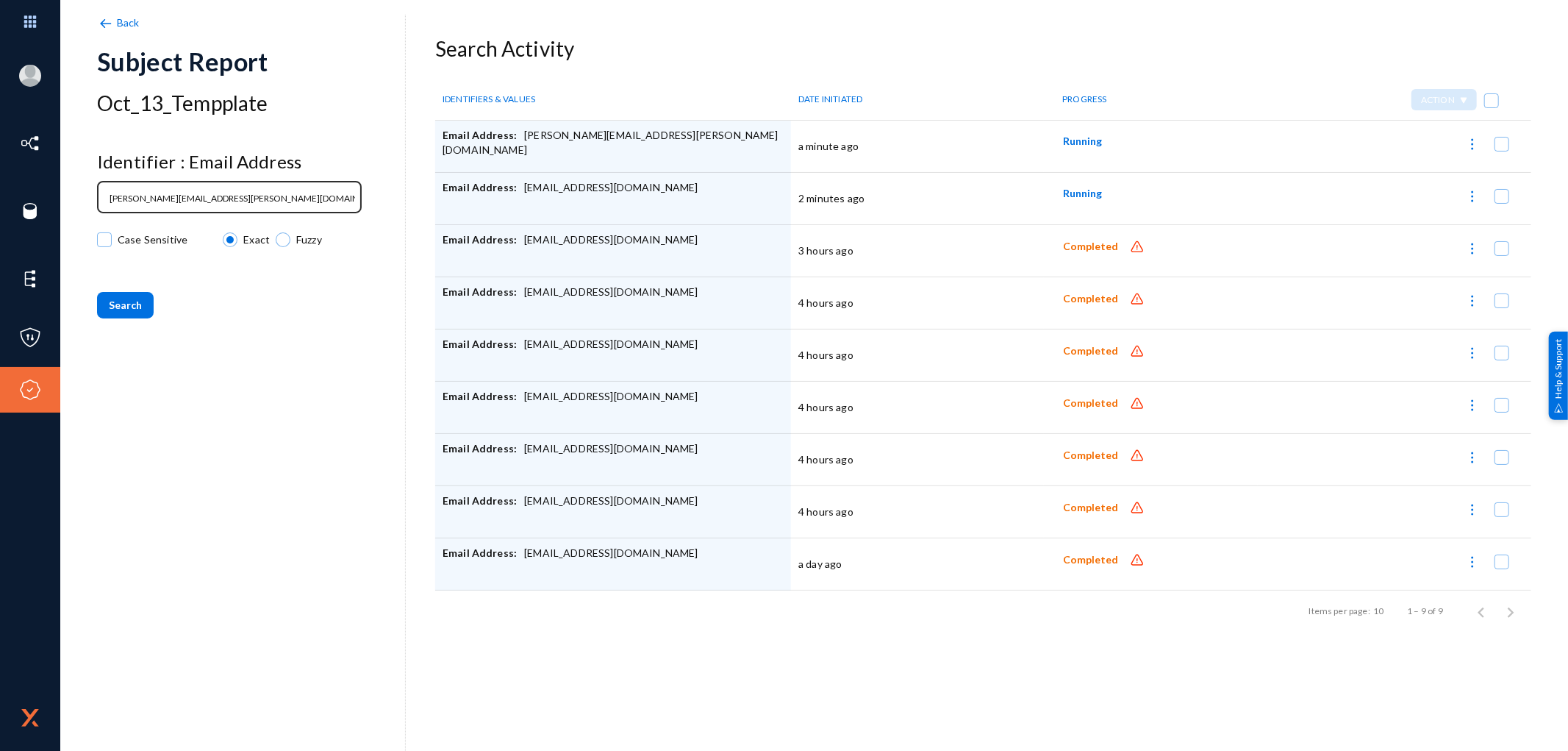
click at [236, 197] on input "KARLA.CONDIFF@ATT.NET" at bounding box center [232, 198] width 246 height 11
drag, startPoint x: 236, startPoint y: 197, endPoint x: 85, endPoint y: 185, distance: 151.5
click at [85, 185] on div "Rupak.Das@travelandleisure.com tandl Log out Directory Datasets Sources Sensors…" at bounding box center [784, 376] width 1568 height 751
paste input "GEM.MEYER@GMAIL.COM"
type input "GEM.MEYER@GMAIL.COM"
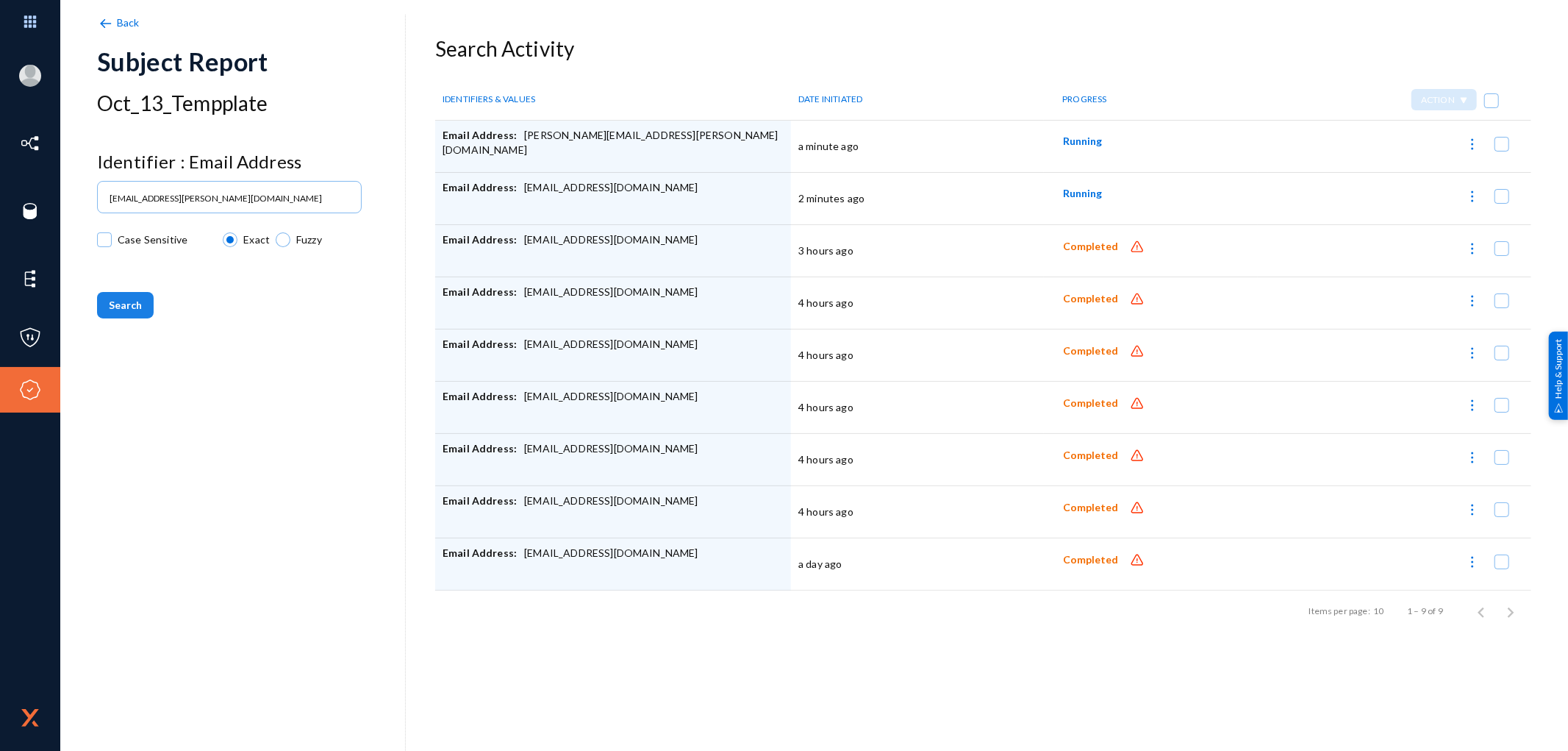
click at [128, 299] on span "Search" at bounding box center [125, 305] width 33 height 13
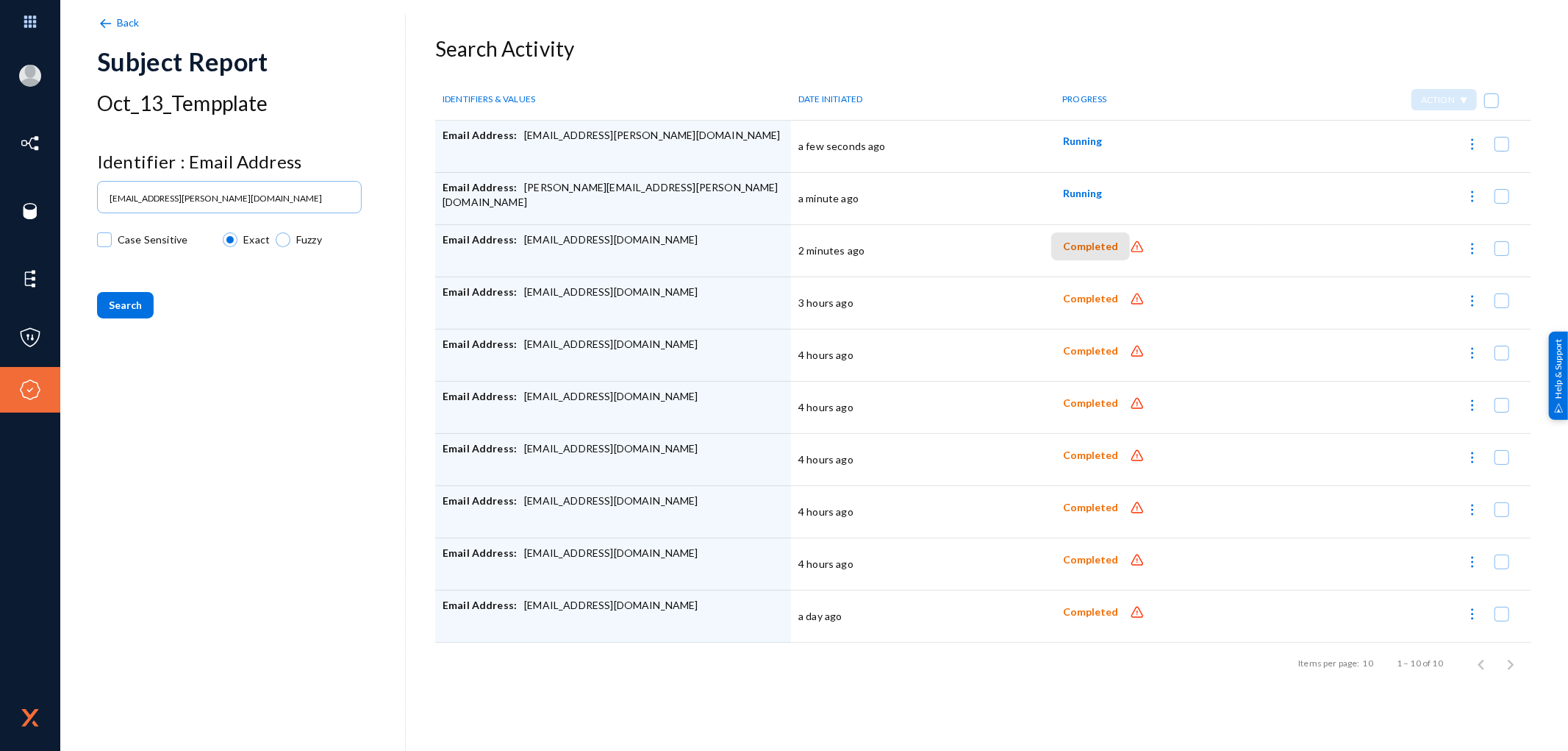
click at [1090, 250] on span "Completed" at bounding box center [1090, 247] width 55 height 13
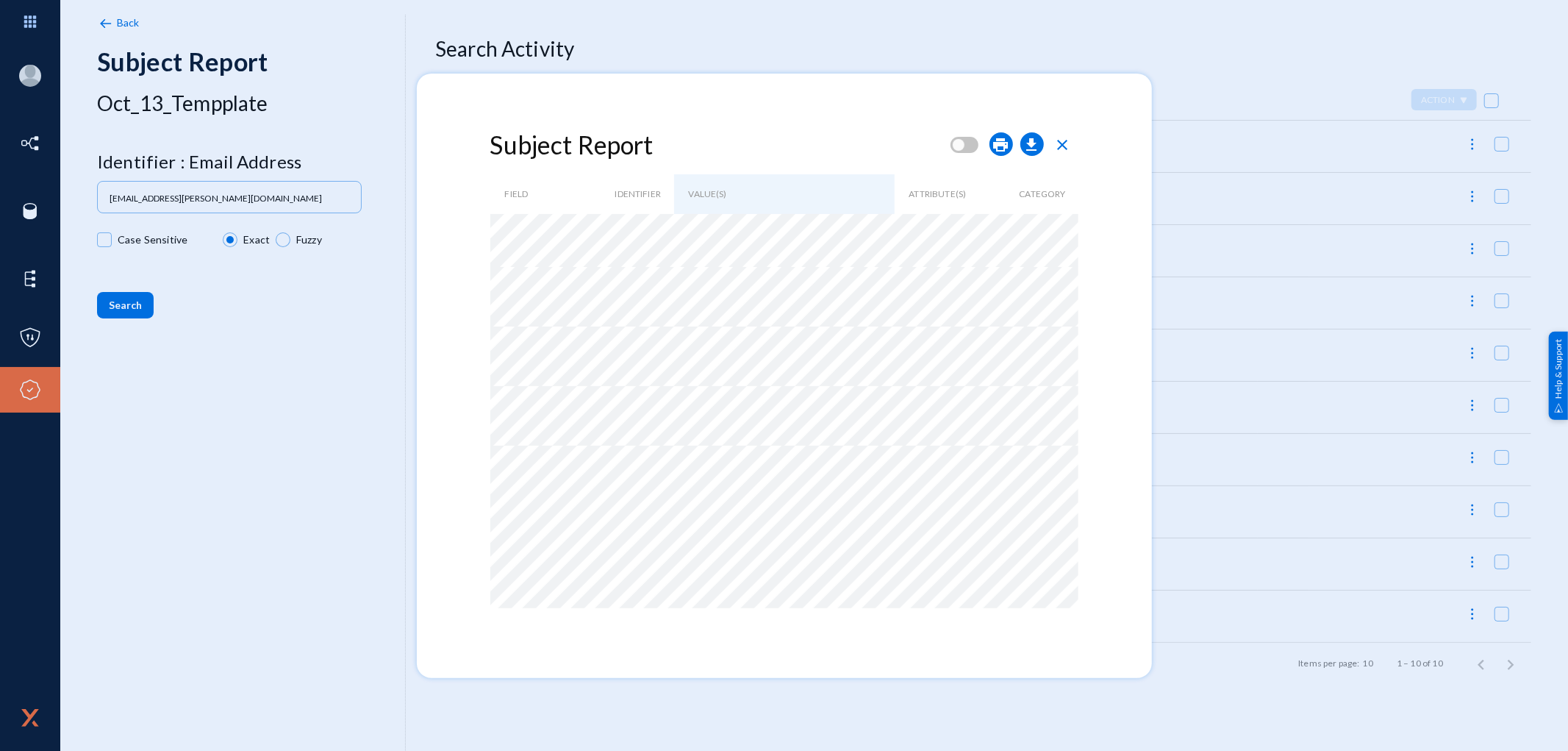
click at [1065, 144] on span "close" at bounding box center [1062, 144] width 17 height 17
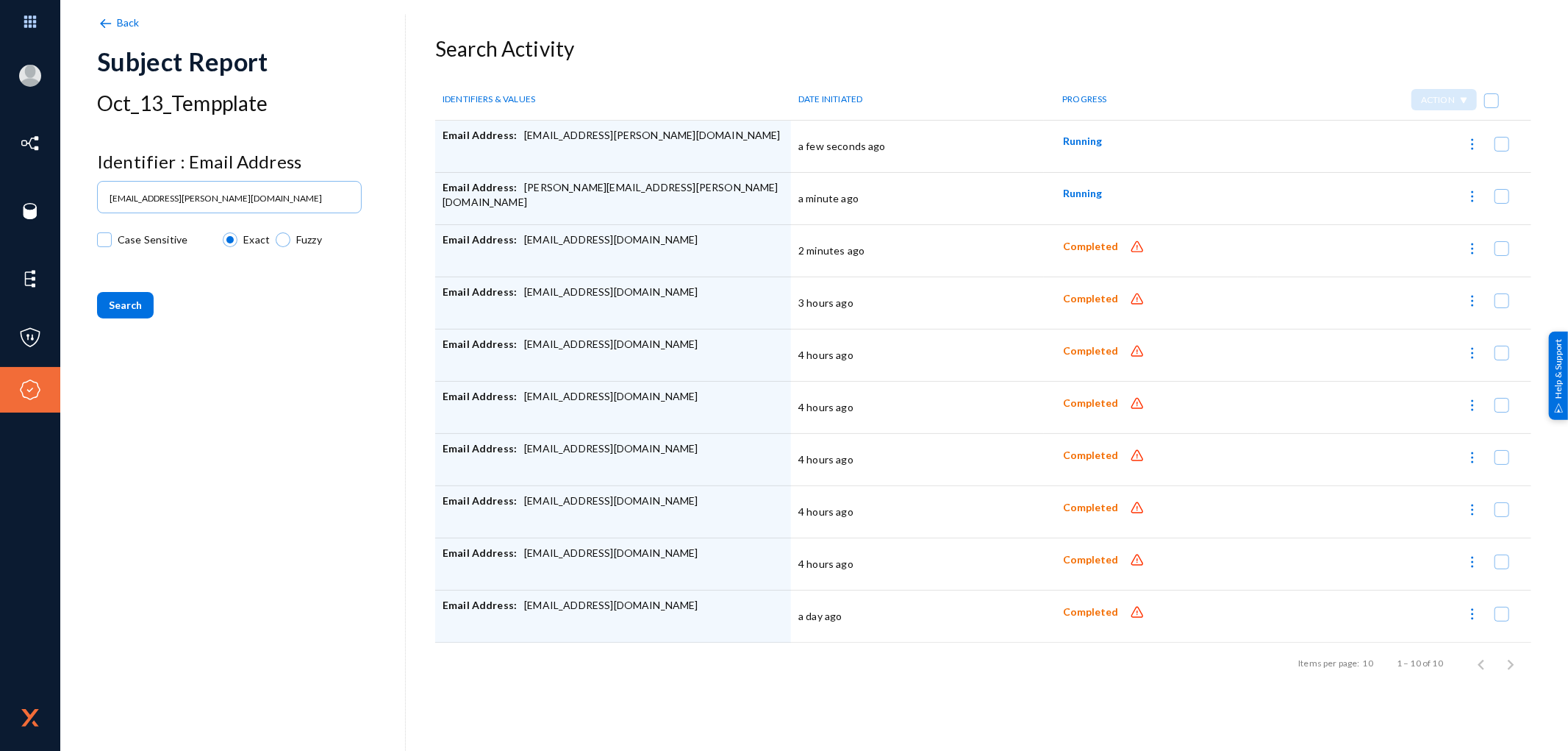
drag, startPoint x: 1155, startPoint y: 251, endPoint x: 447, endPoint y: 134, distance: 717.6
click at [447, 134] on tbody "Email Address: GEM.MEYER@GMAIL.COM a few seconds ago Running Email Address: KAR…" at bounding box center [984, 382] width 1096 height 523
click at [669, 266] on div "Email Address: M.S.BULLION@GMAIL.COM" at bounding box center [614, 250] width 342 height 37
click at [1093, 302] on span "Completed" at bounding box center [1090, 299] width 55 height 13
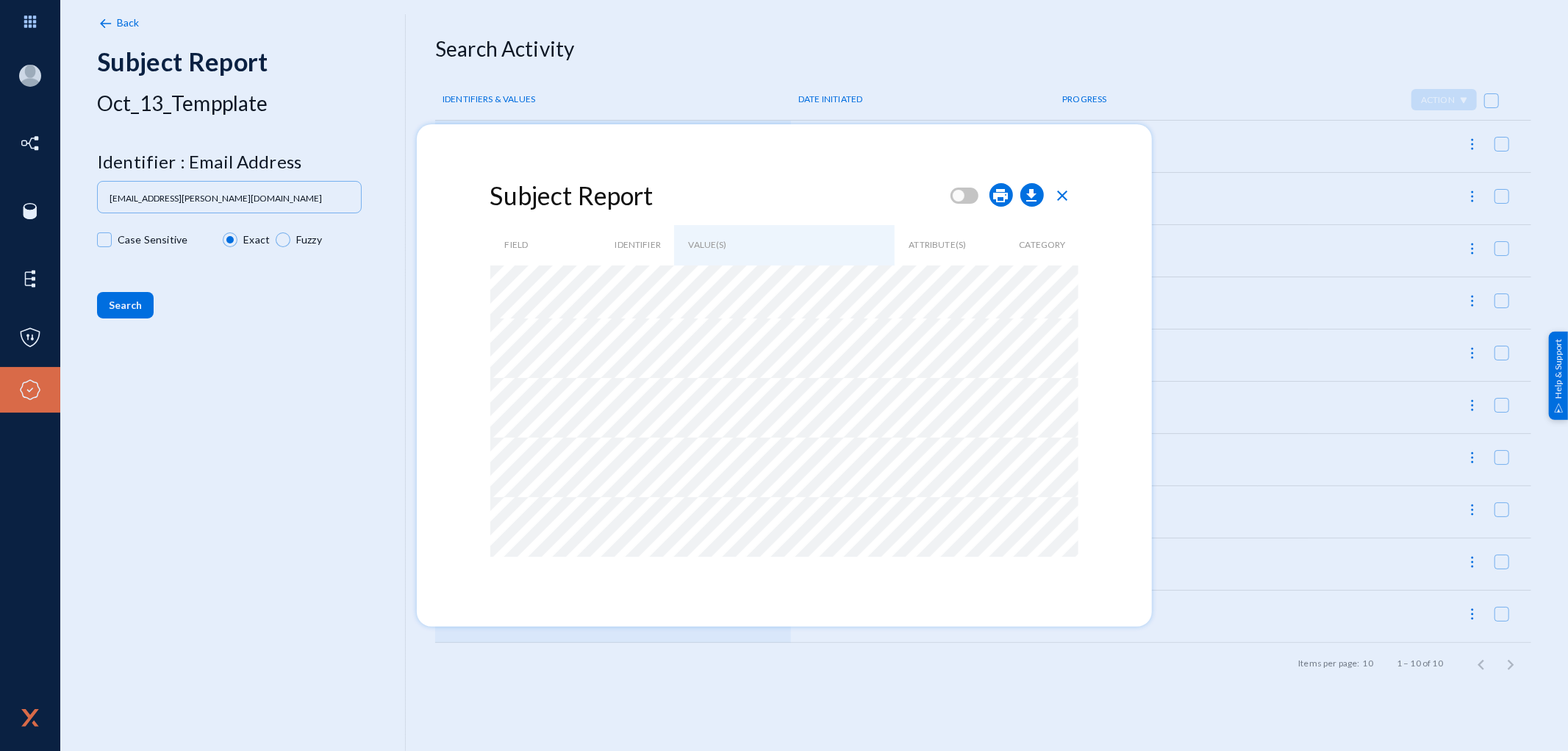
click at [1064, 192] on span "close" at bounding box center [1062, 195] width 17 height 17
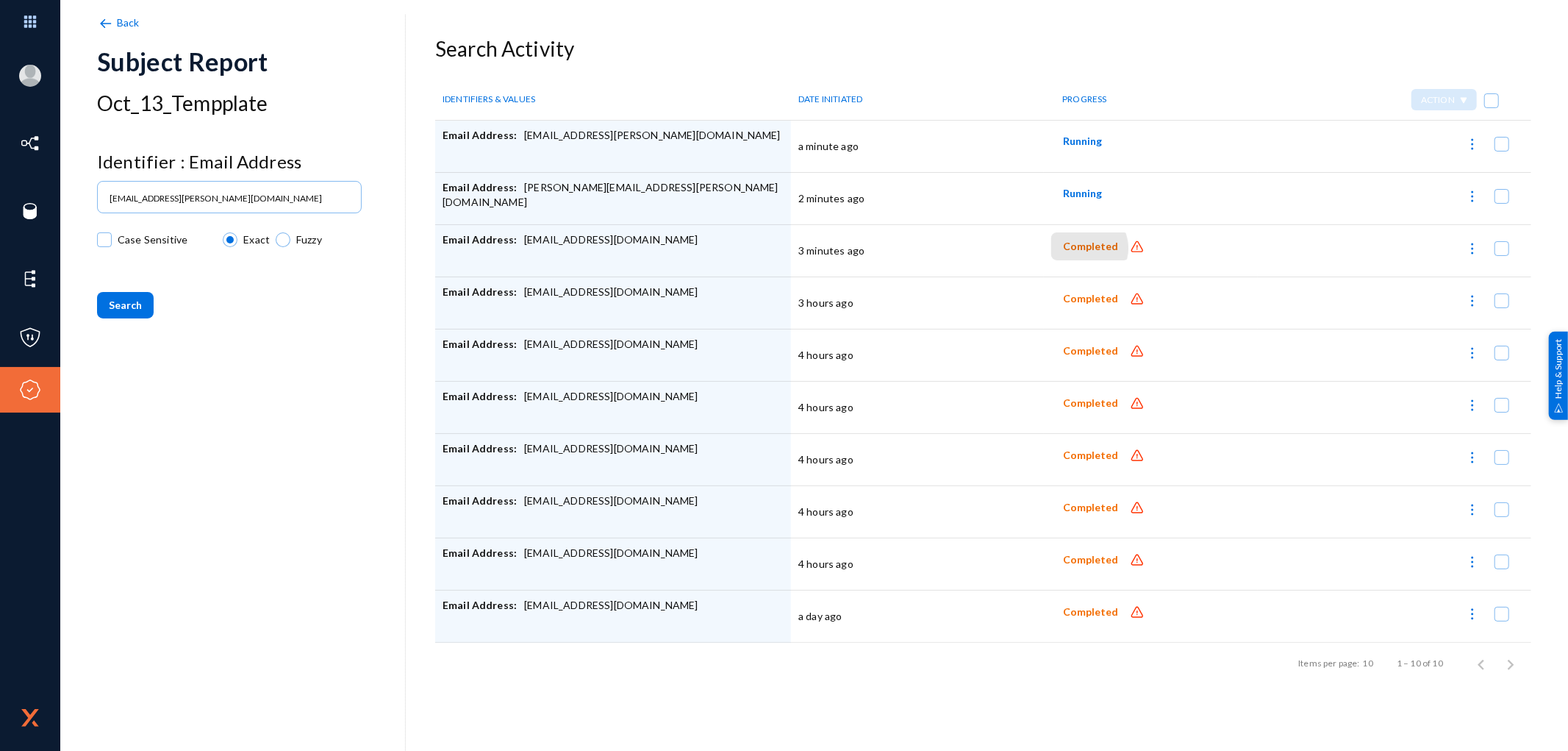
click at [1079, 248] on span "Completed" at bounding box center [1090, 247] width 55 height 13
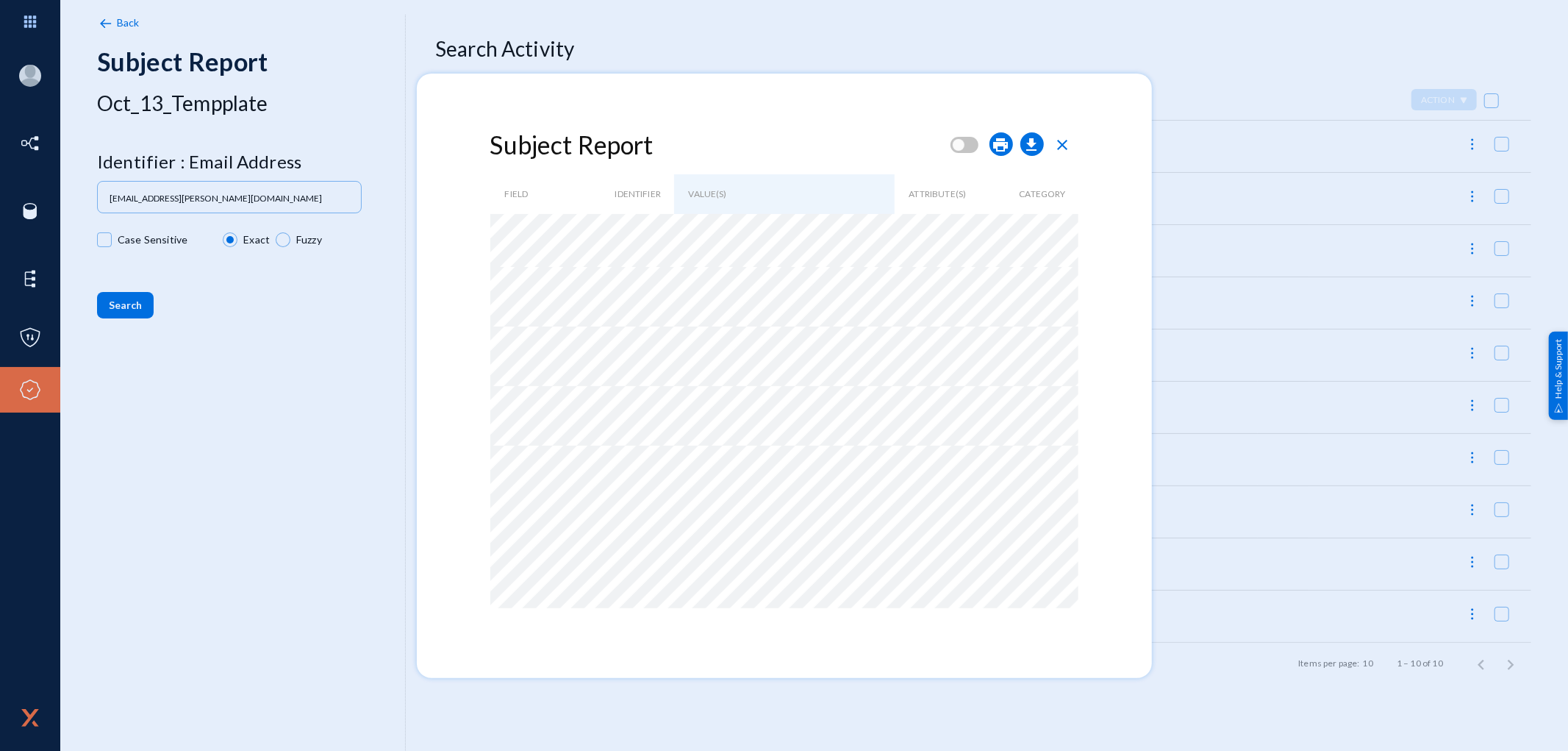
click at [1068, 148] on span "close" at bounding box center [1062, 144] width 17 height 17
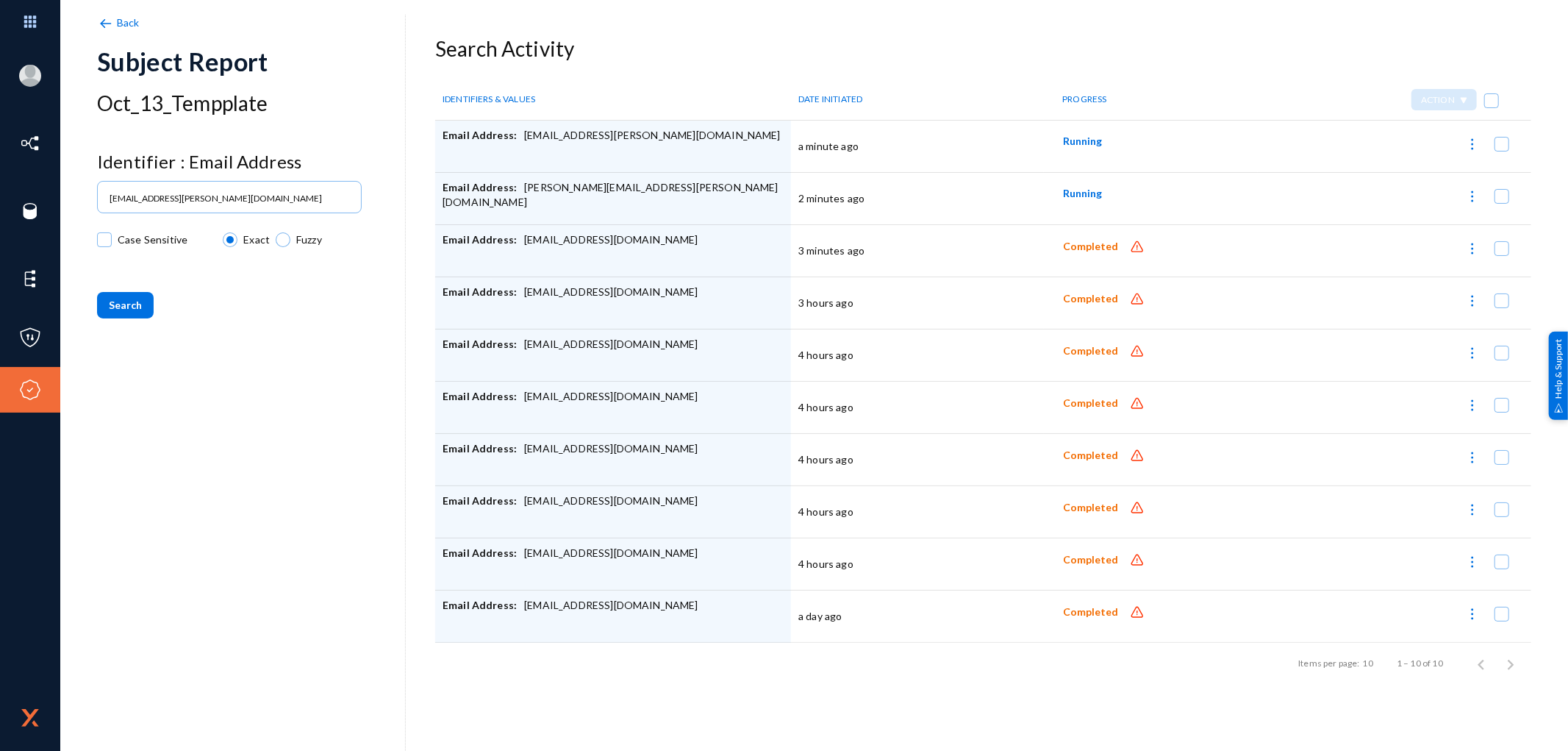
click at [1090, 300] on span "Completed" at bounding box center [1090, 299] width 55 height 13
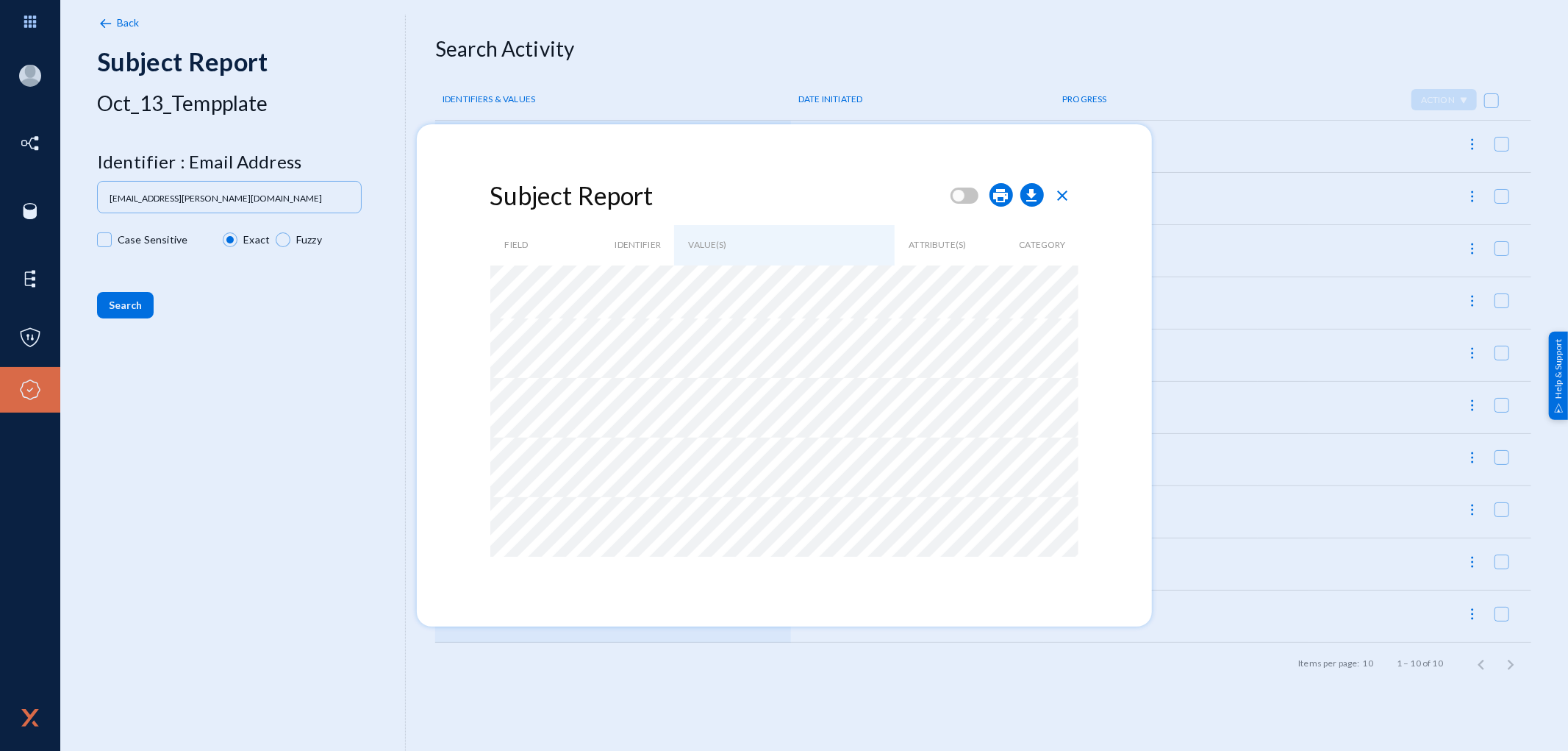
click at [1068, 193] on span "close" at bounding box center [1062, 195] width 17 height 17
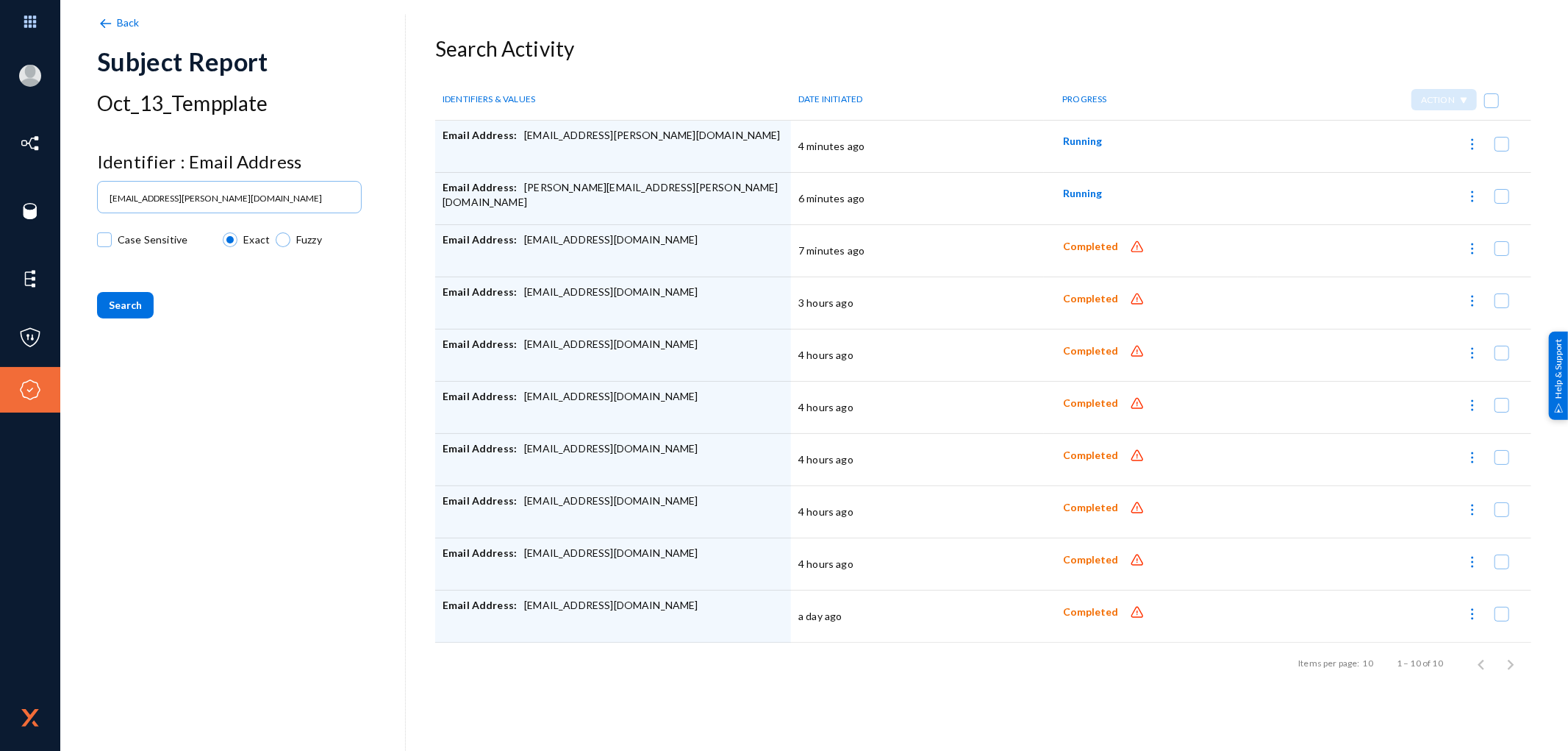
click at [1466, 249] on img at bounding box center [1472, 249] width 15 height 15
click at [333, 328] on div at bounding box center [784, 376] width 1568 height 751
checkbox input "false"
click at [339, 333] on div "Back Subject Report Oct_13_Tempplate Identifier : Email Address GEM.MEYER@GMAIL…" at bounding box center [251, 390] width 309 height 751
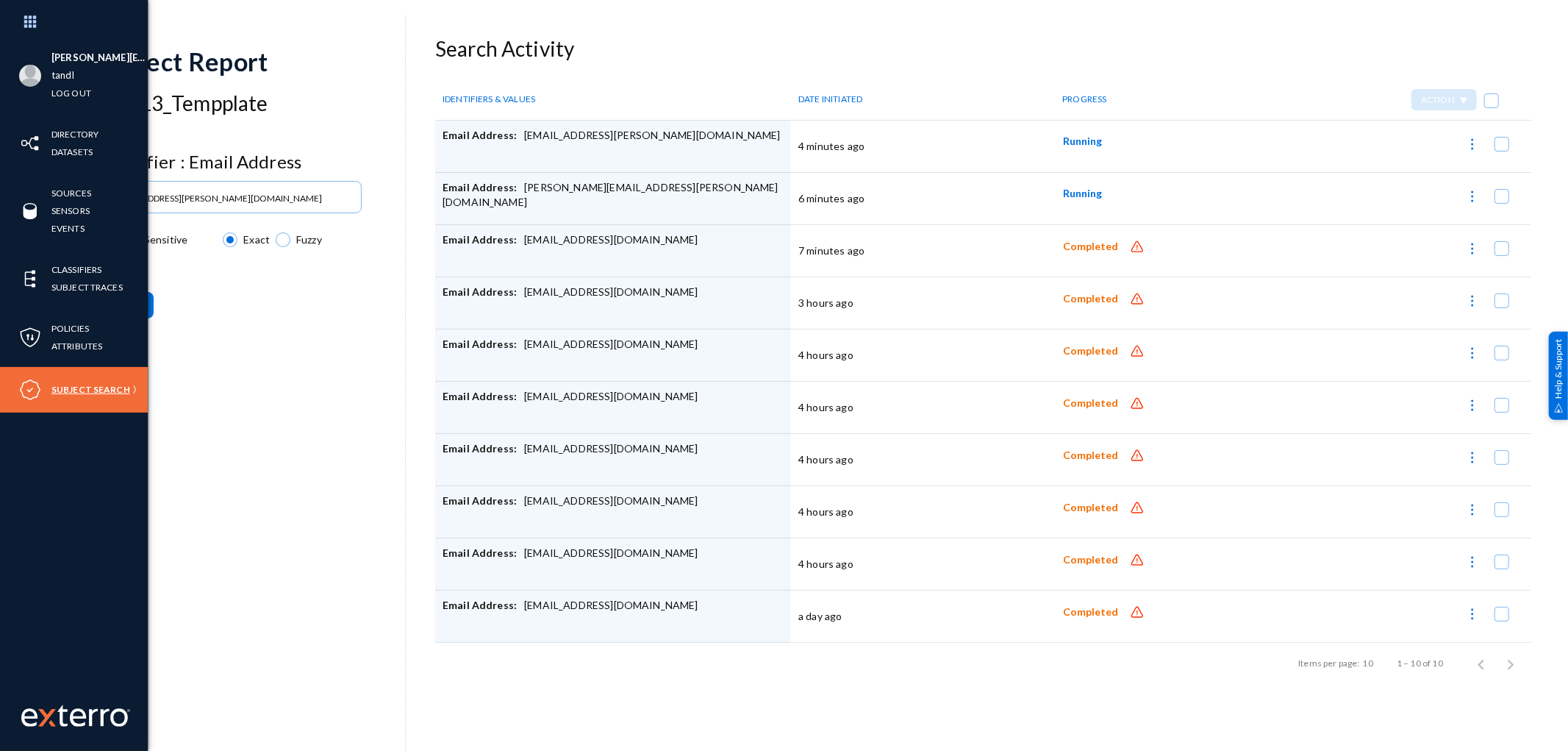
click at [79, 386] on link "Subject Search" at bounding box center [90, 389] width 79 height 17
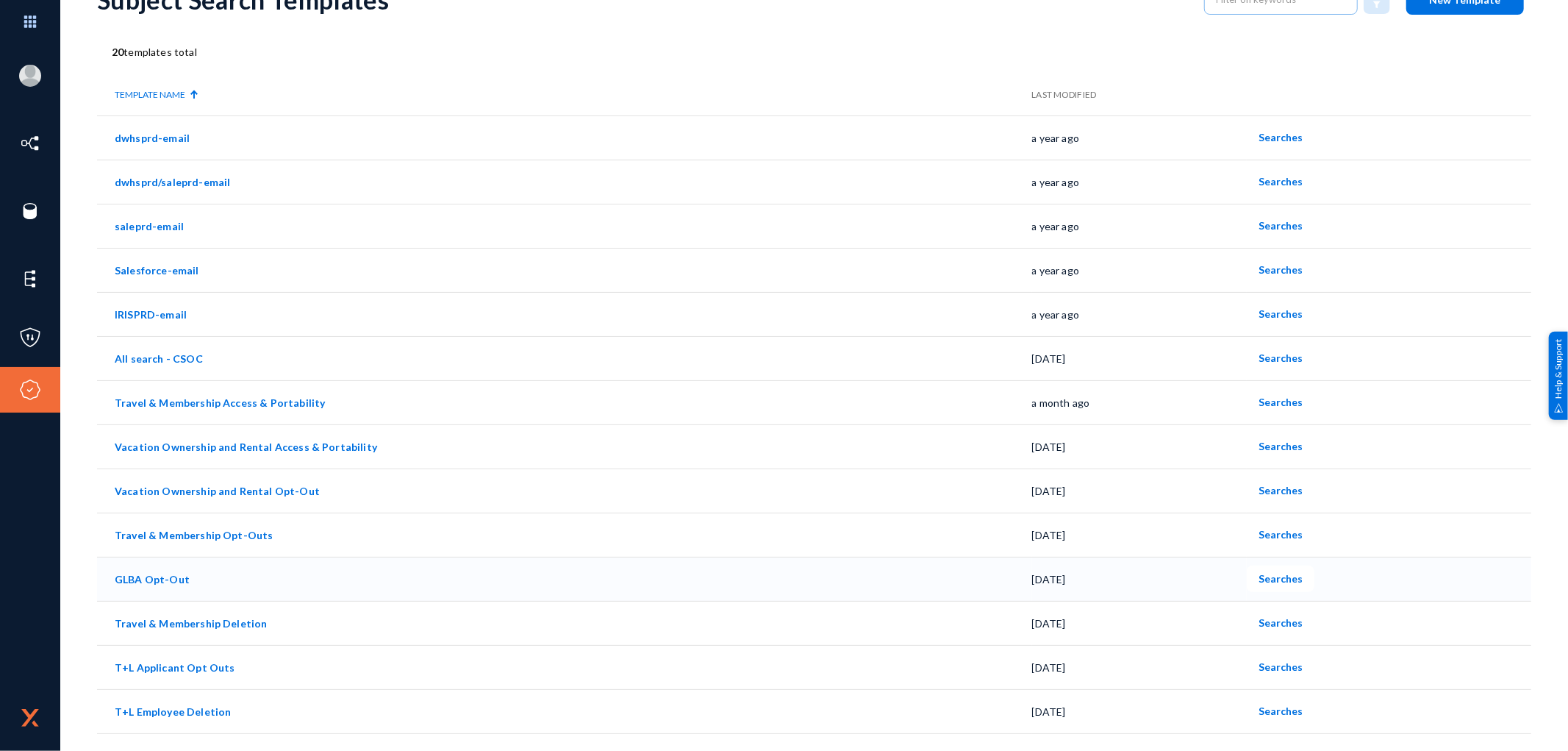
scroll to position [314, 0]
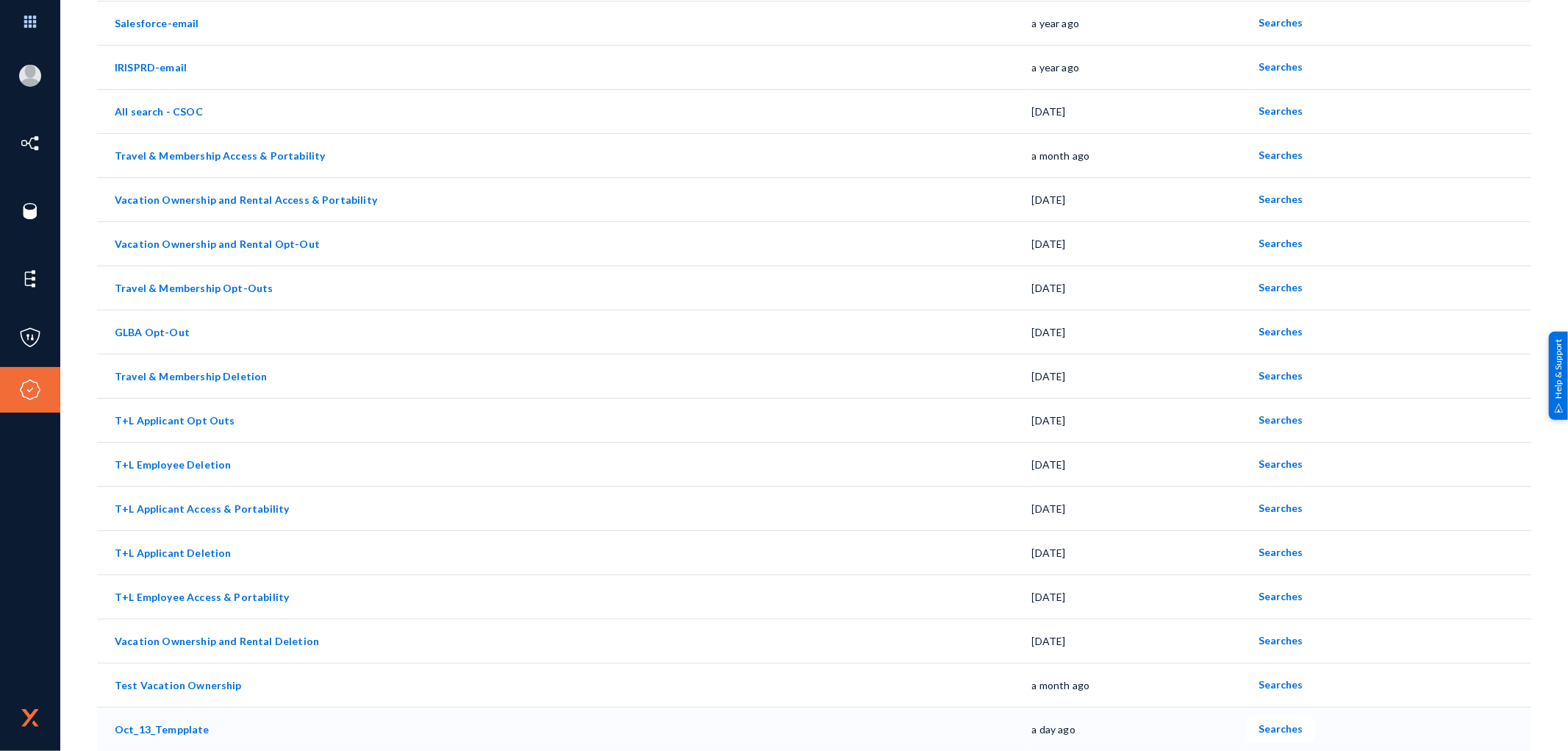
click at [188, 726] on link "Oct_13_Tempplate" at bounding box center [163, 729] width 95 height 13
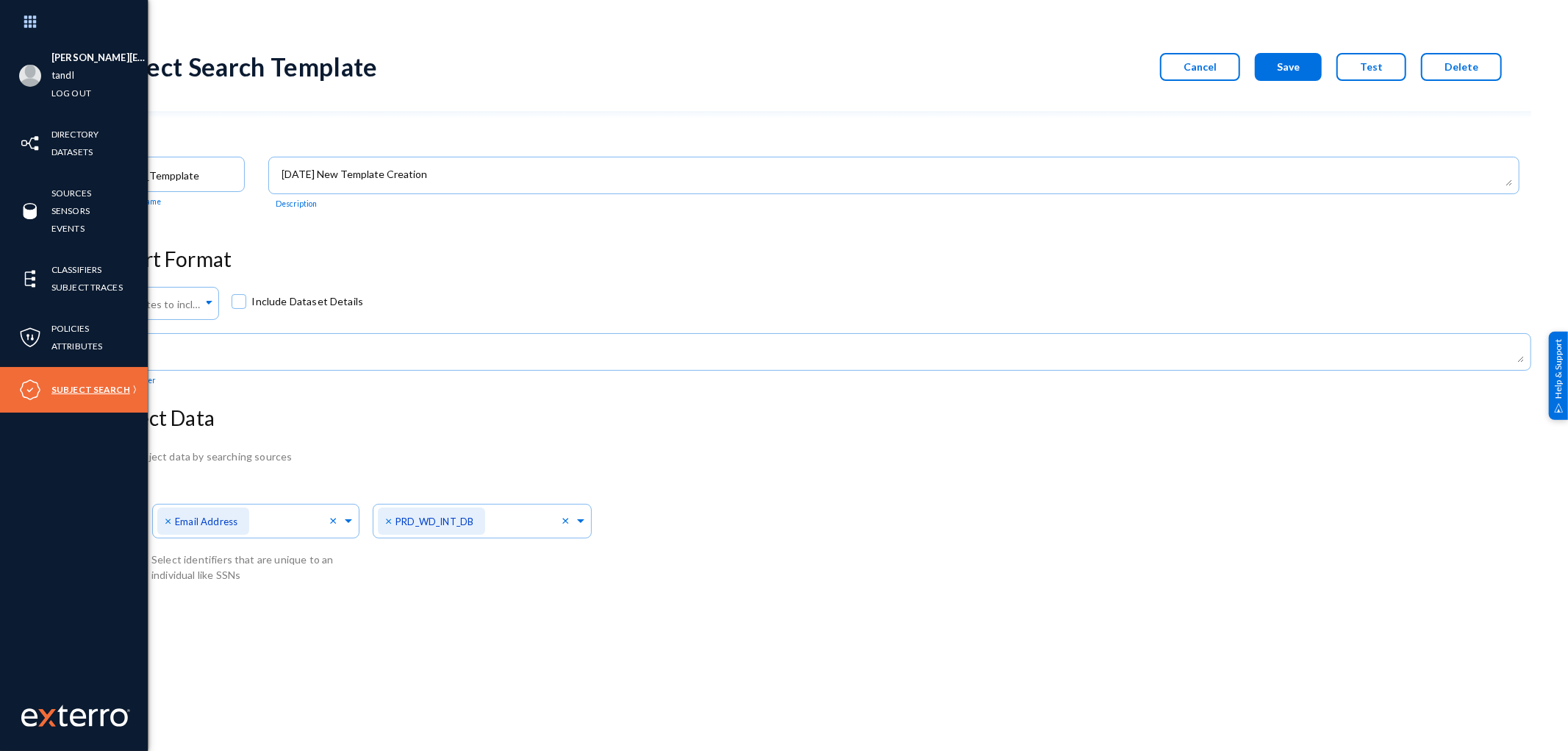
click at [71, 390] on link "Subject Search" at bounding box center [90, 389] width 79 height 17
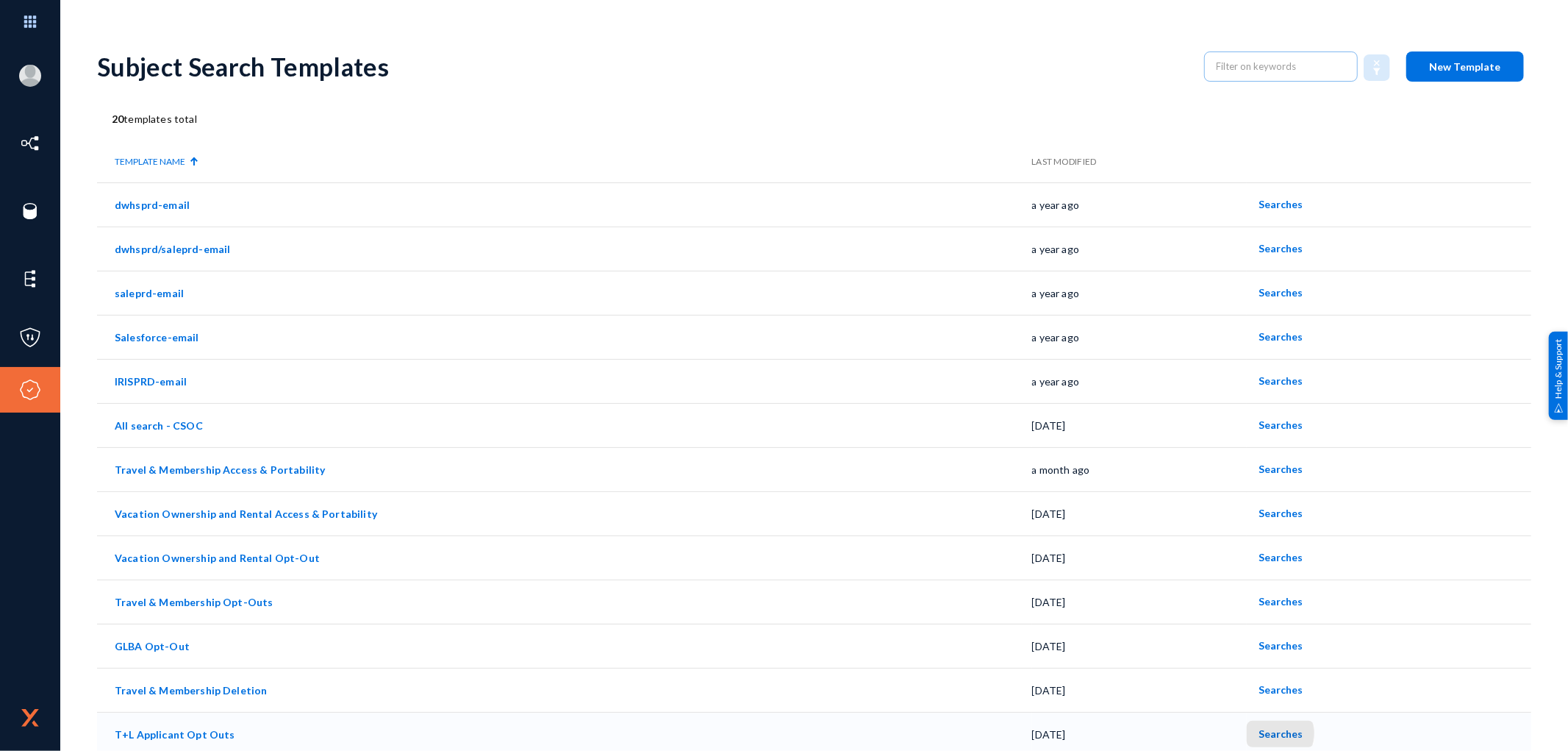
click at [1269, 734] on span "Searches" at bounding box center [1280, 734] width 44 height 13
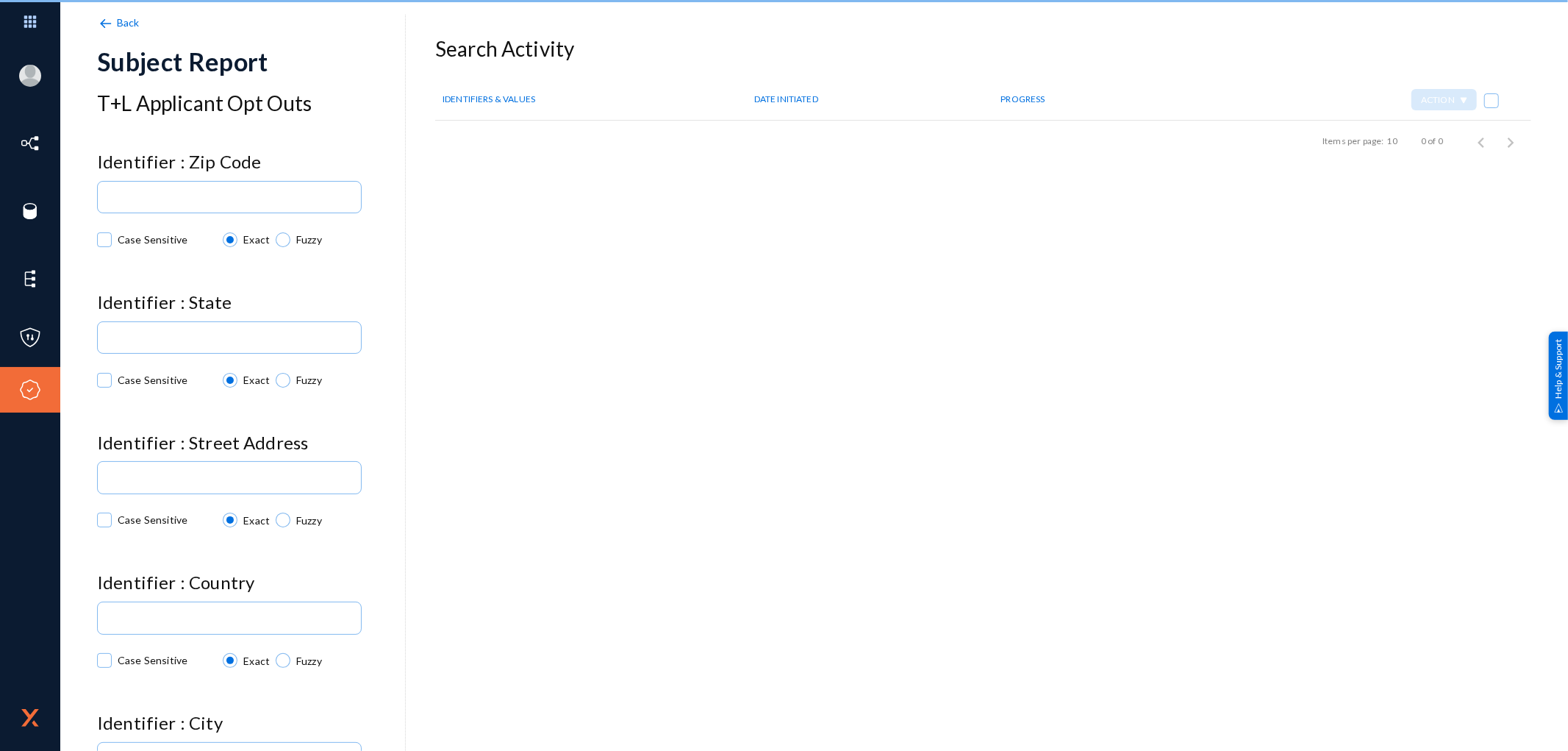
checkbox input "true"
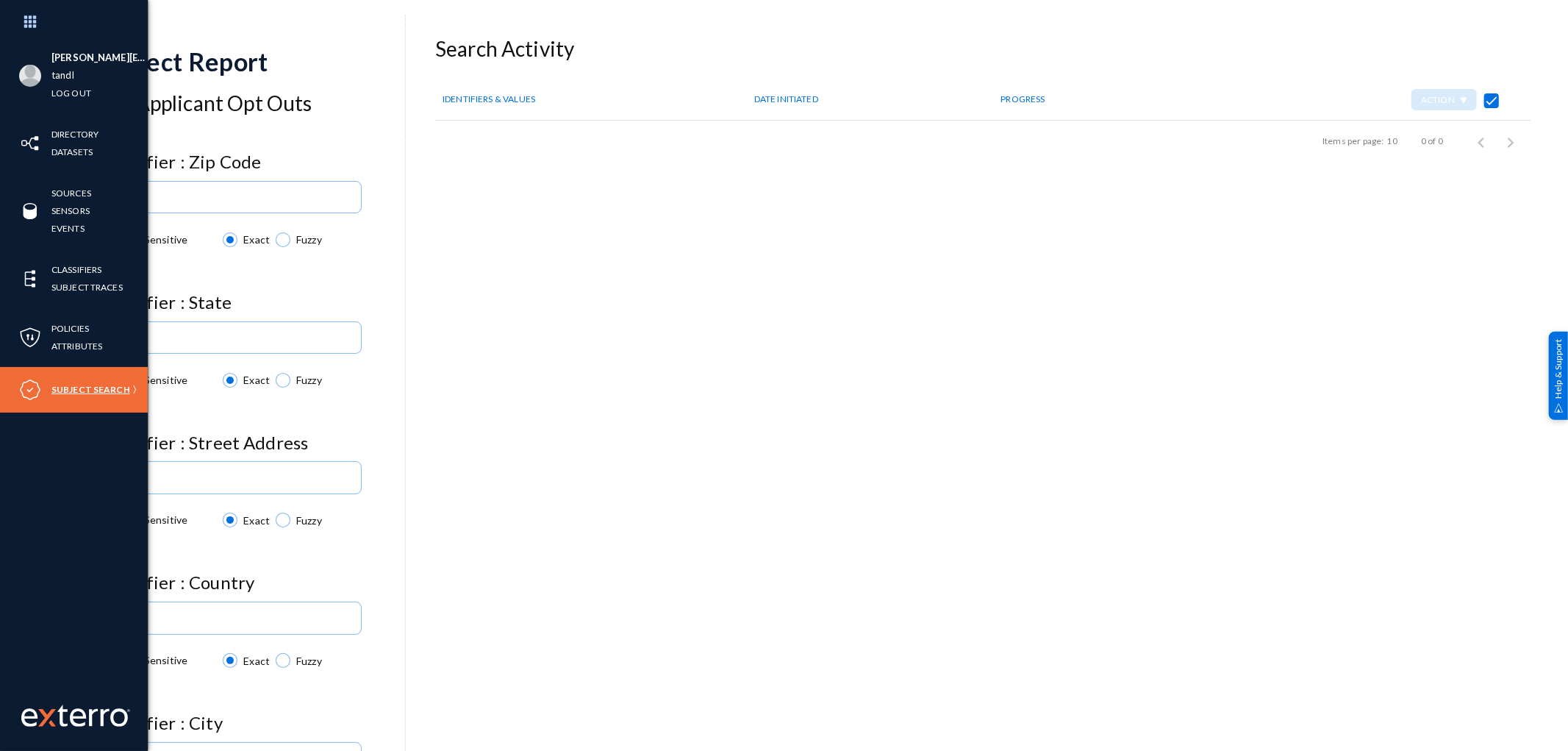
click at [98, 390] on link "Subject Search" at bounding box center [90, 389] width 79 height 17
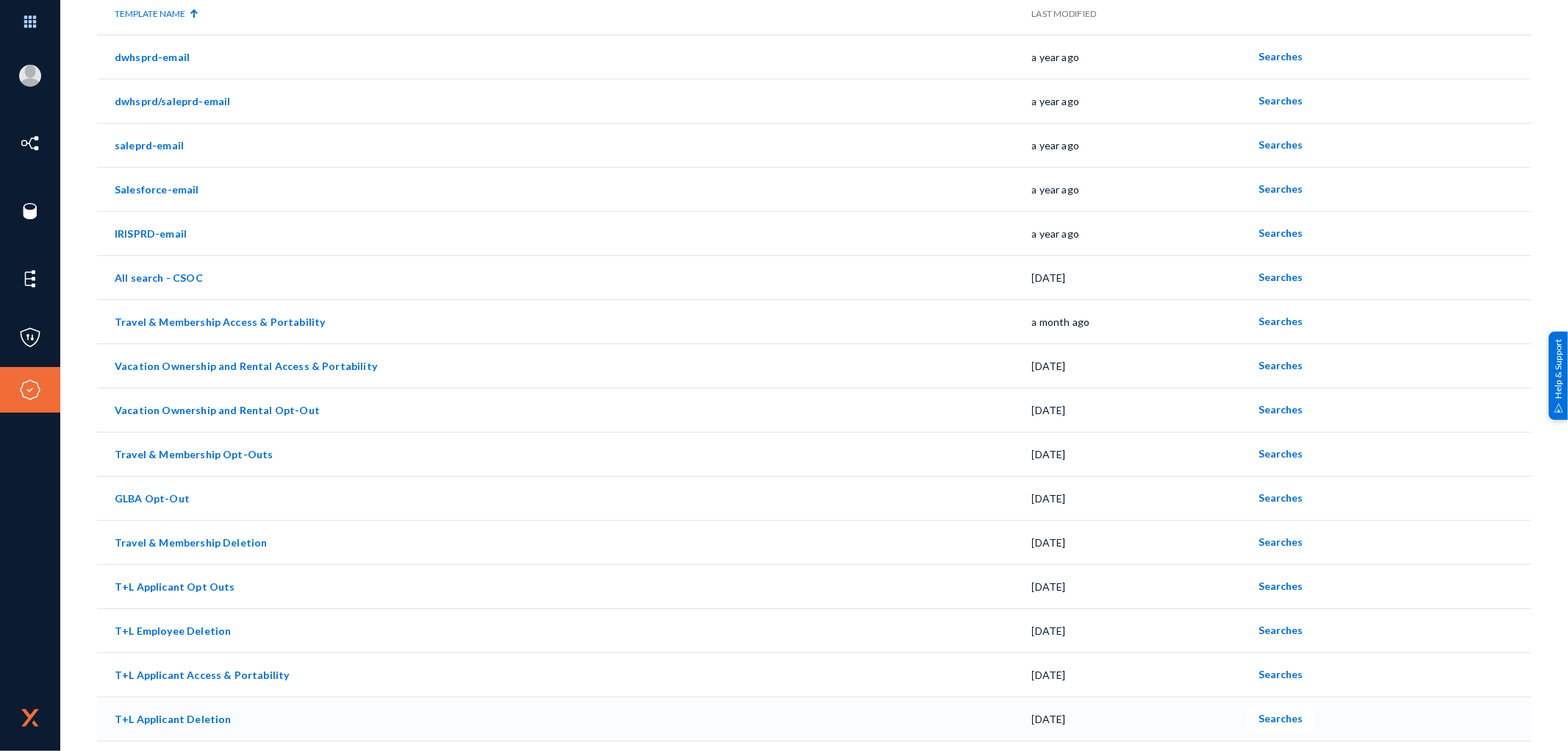
scroll to position [314, 0]
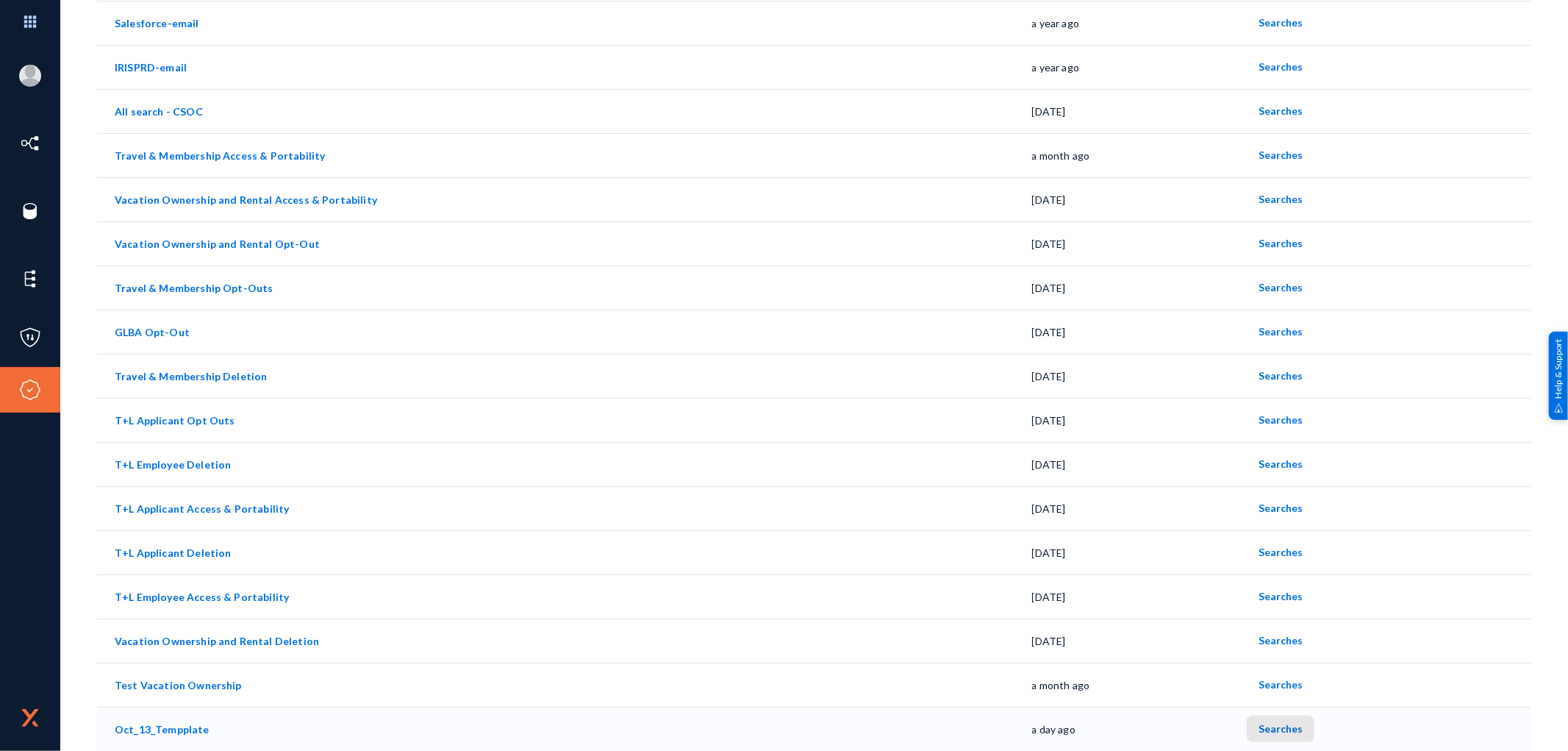
click at [1282, 726] on span "Searches" at bounding box center [1280, 729] width 44 height 13
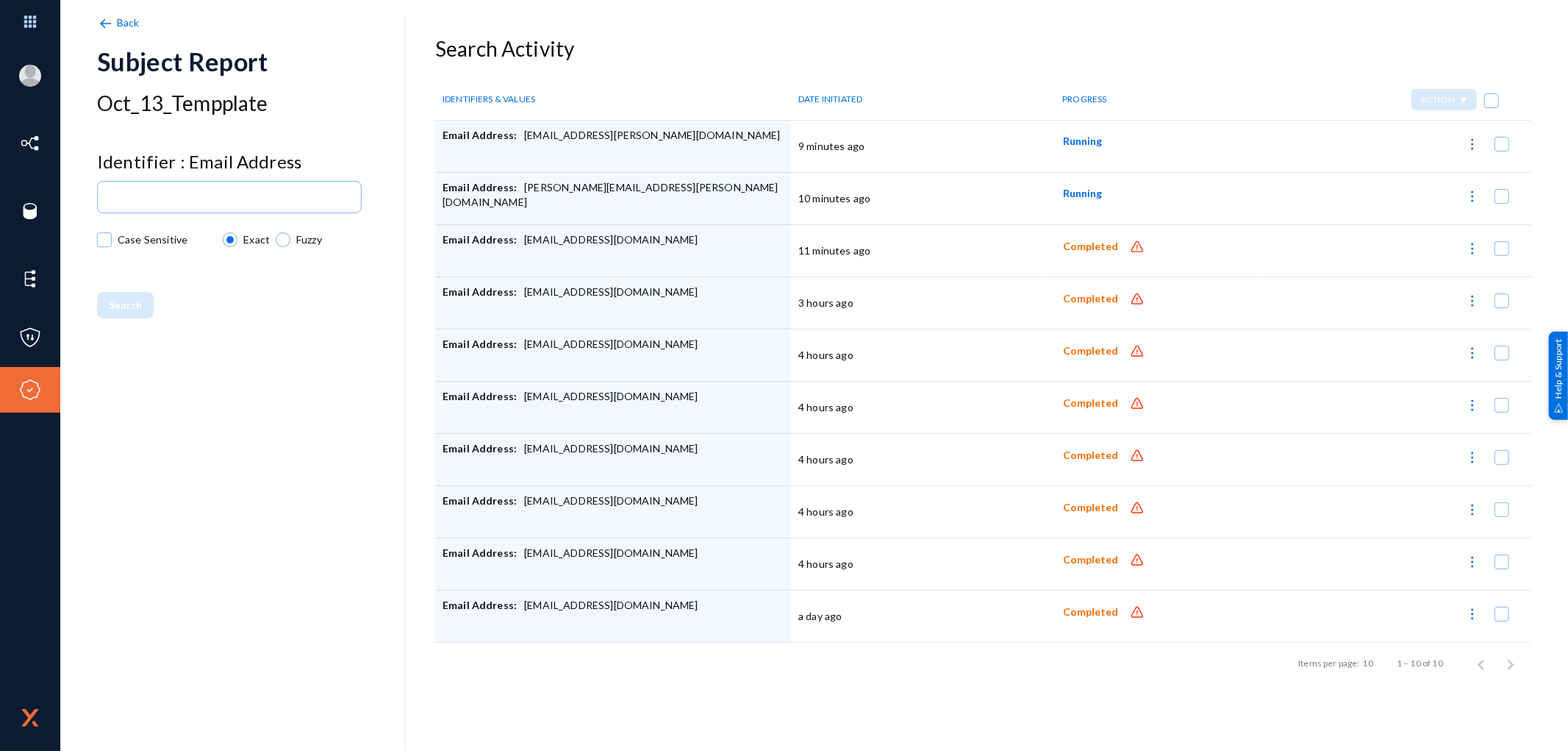
click at [373, 439] on div "Back Subject Report Oct_13_Tempplate Identifier : Email Address Case Sensitive …" at bounding box center [251, 390] width 309 height 751
click at [1079, 191] on span "Running" at bounding box center [1082, 193] width 39 height 13
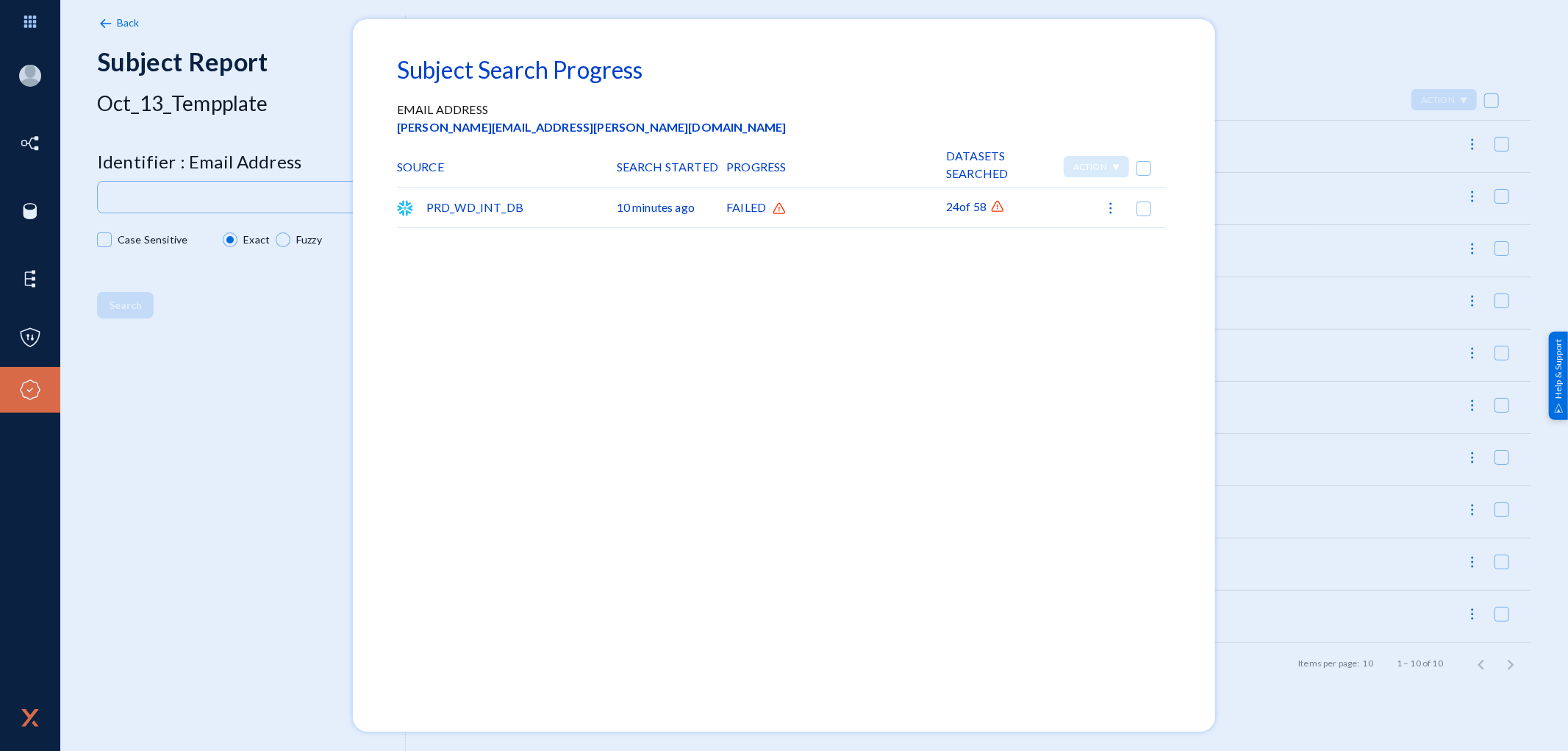
click at [1035, 291] on div "PRD_WD_INT_DB 10 minutes ago FAILED 24 of 58" at bounding box center [784, 429] width 774 height 485
click at [1248, 273] on div at bounding box center [784, 376] width 1568 height 751
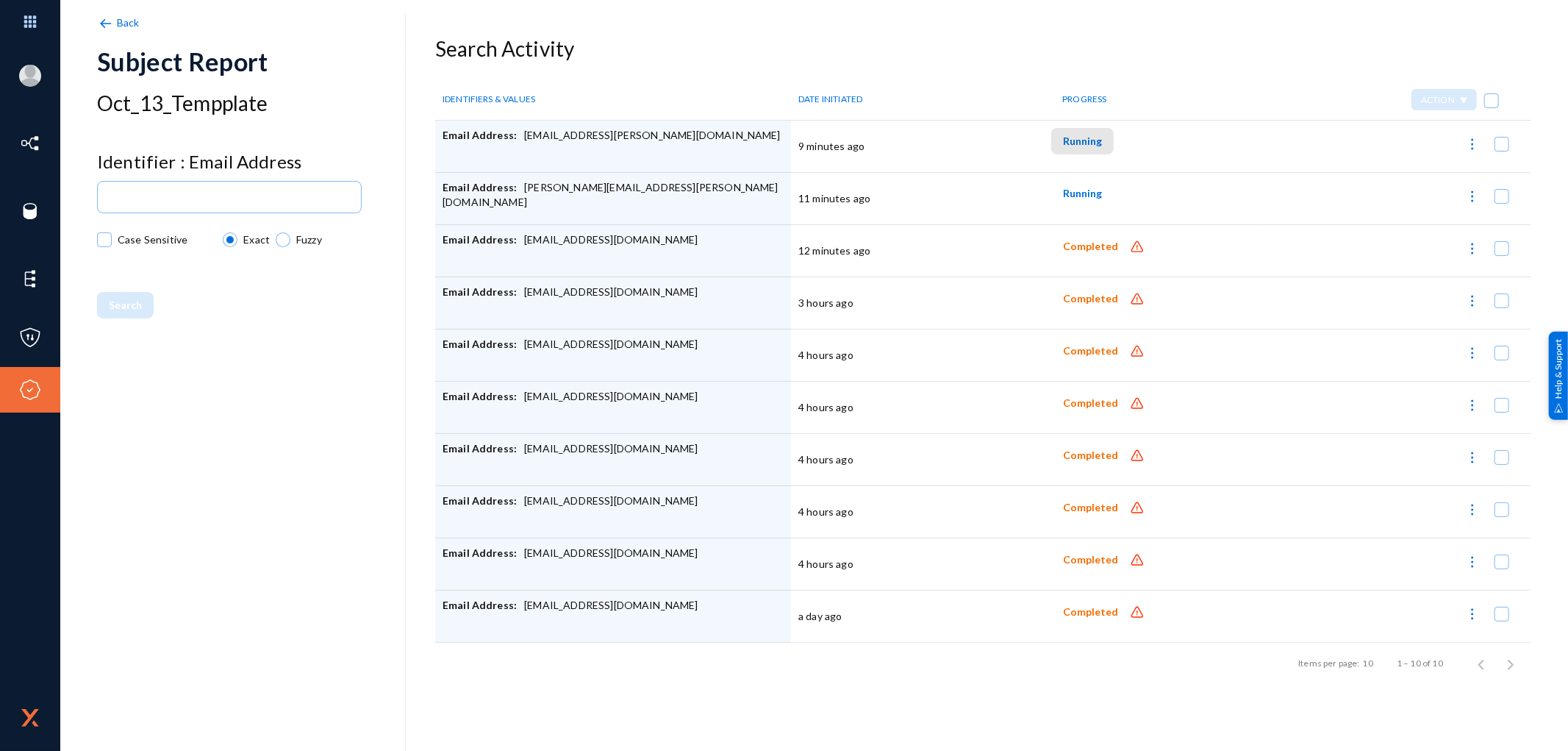
click at [1078, 143] on span "Running" at bounding box center [1082, 141] width 39 height 13
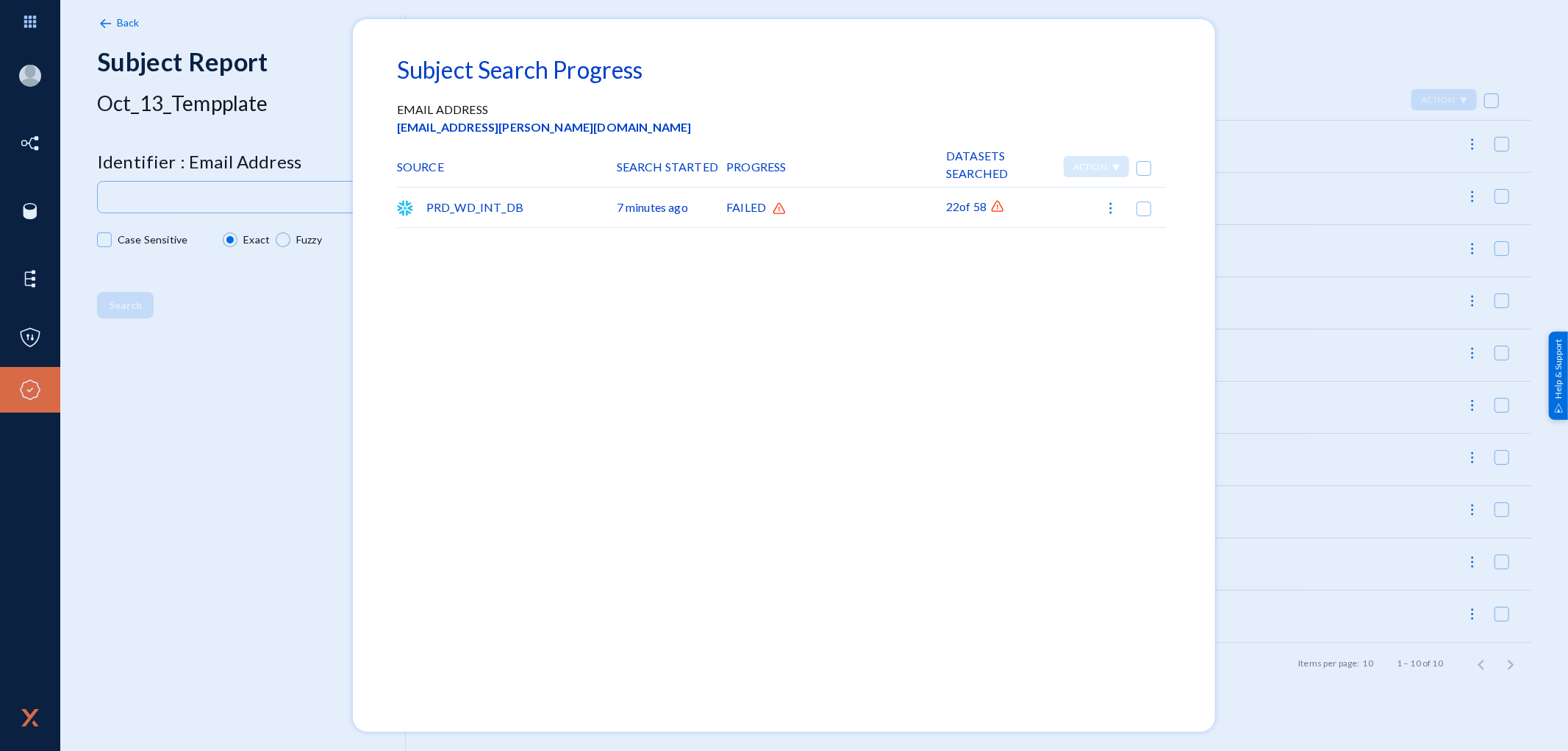
click at [1268, 184] on div at bounding box center [784, 376] width 1568 height 751
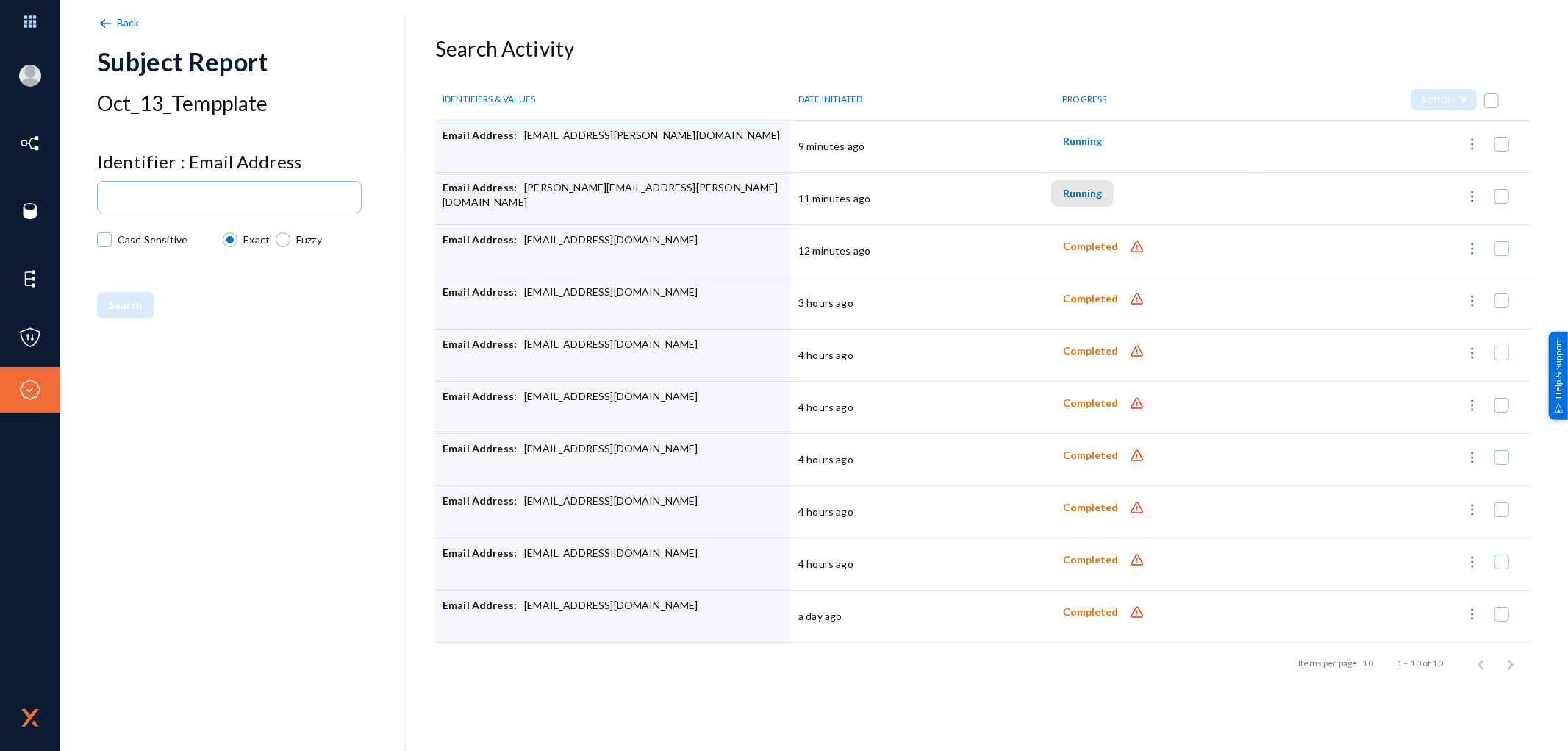
click at [1088, 192] on span "Running" at bounding box center [1082, 193] width 39 height 13
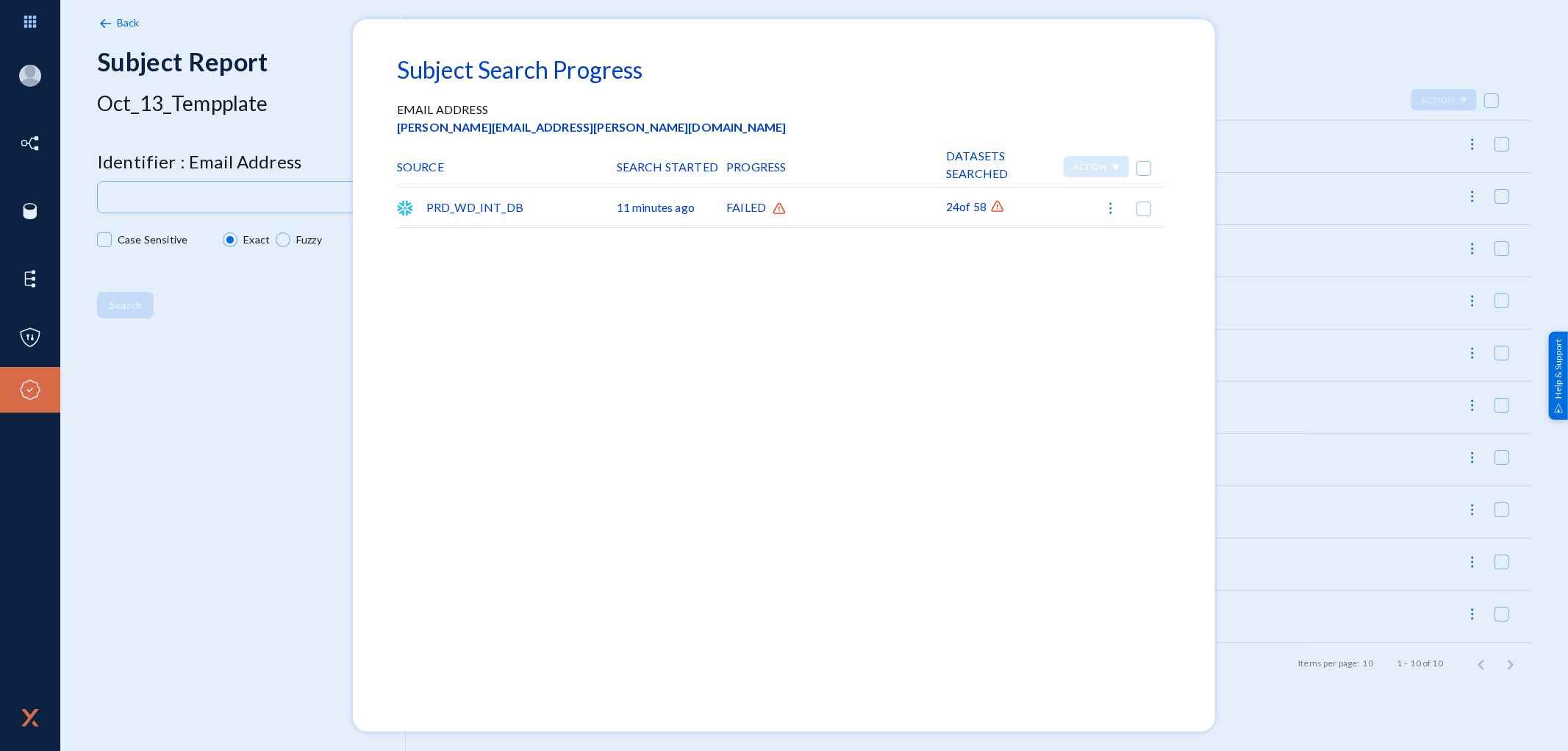
click at [1267, 186] on div at bounding box center [784, 376] width 1568 height 751
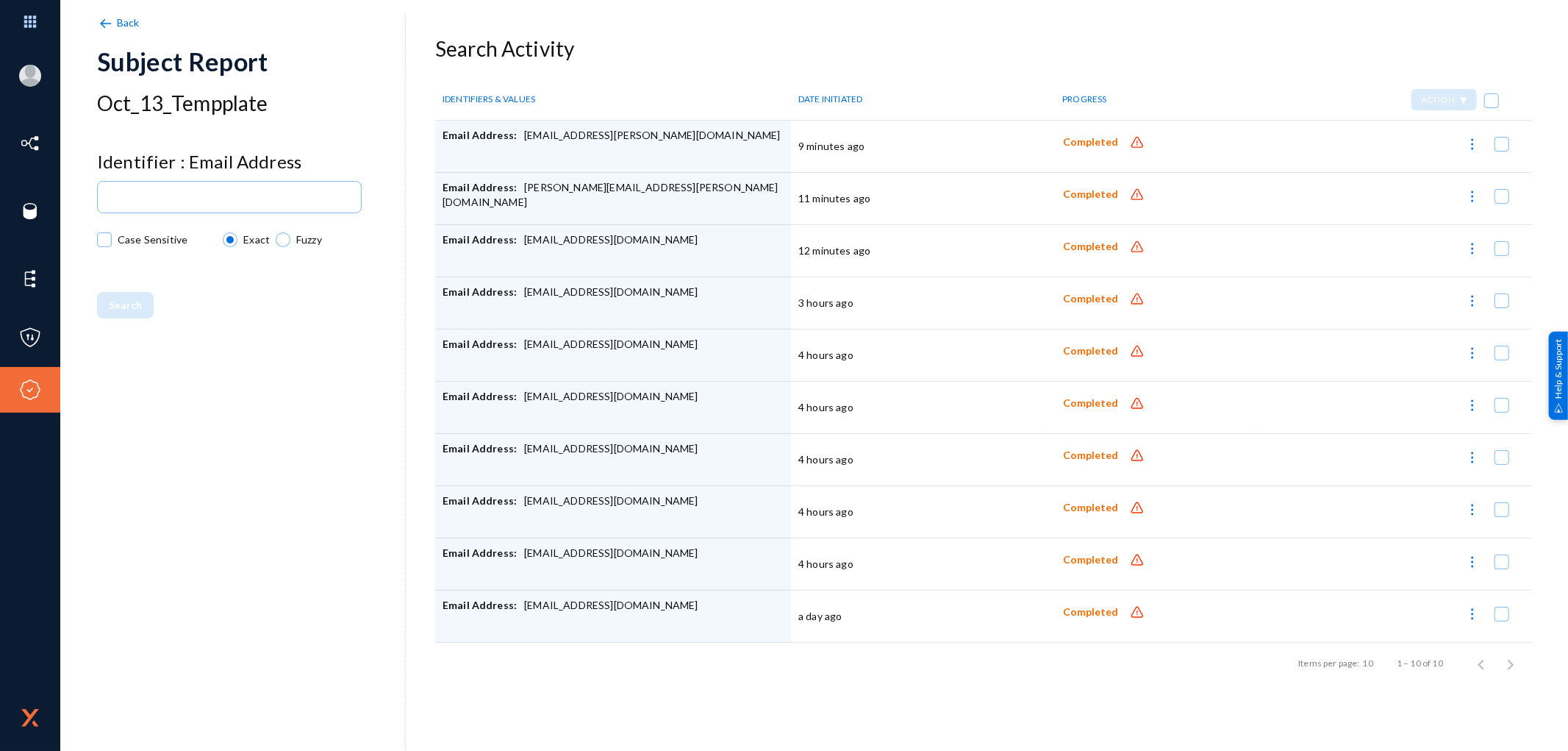
click at [1100, 196] on span "Completed" at bounding box center [1090, 195] width 55 height 13
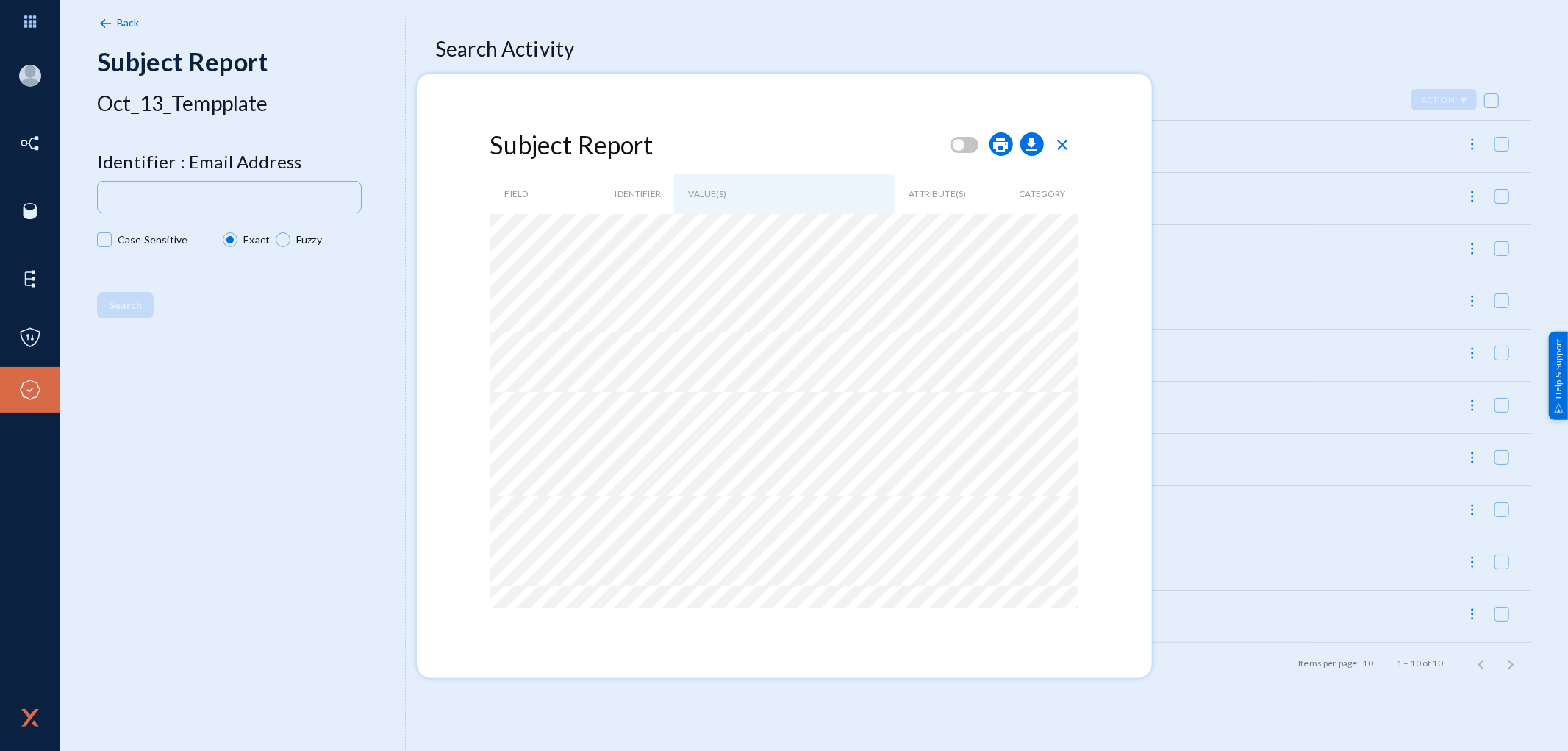
click at [1068, 145] on span "close" at bounding box center [1062, 144] width 17 height 17
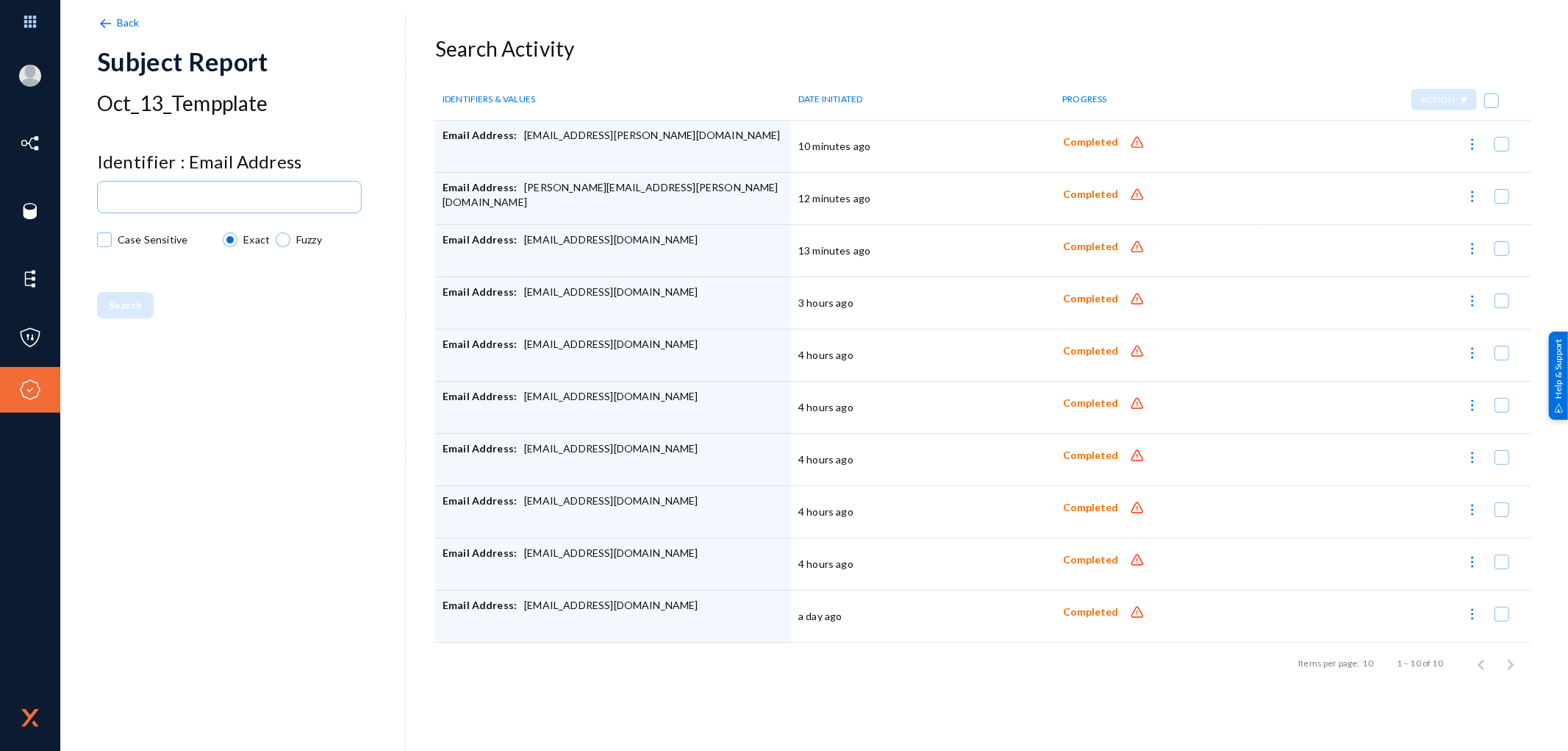
click at [1088, 142] on span "Completed" at bounding box center [1090, 143] width 55 height 13
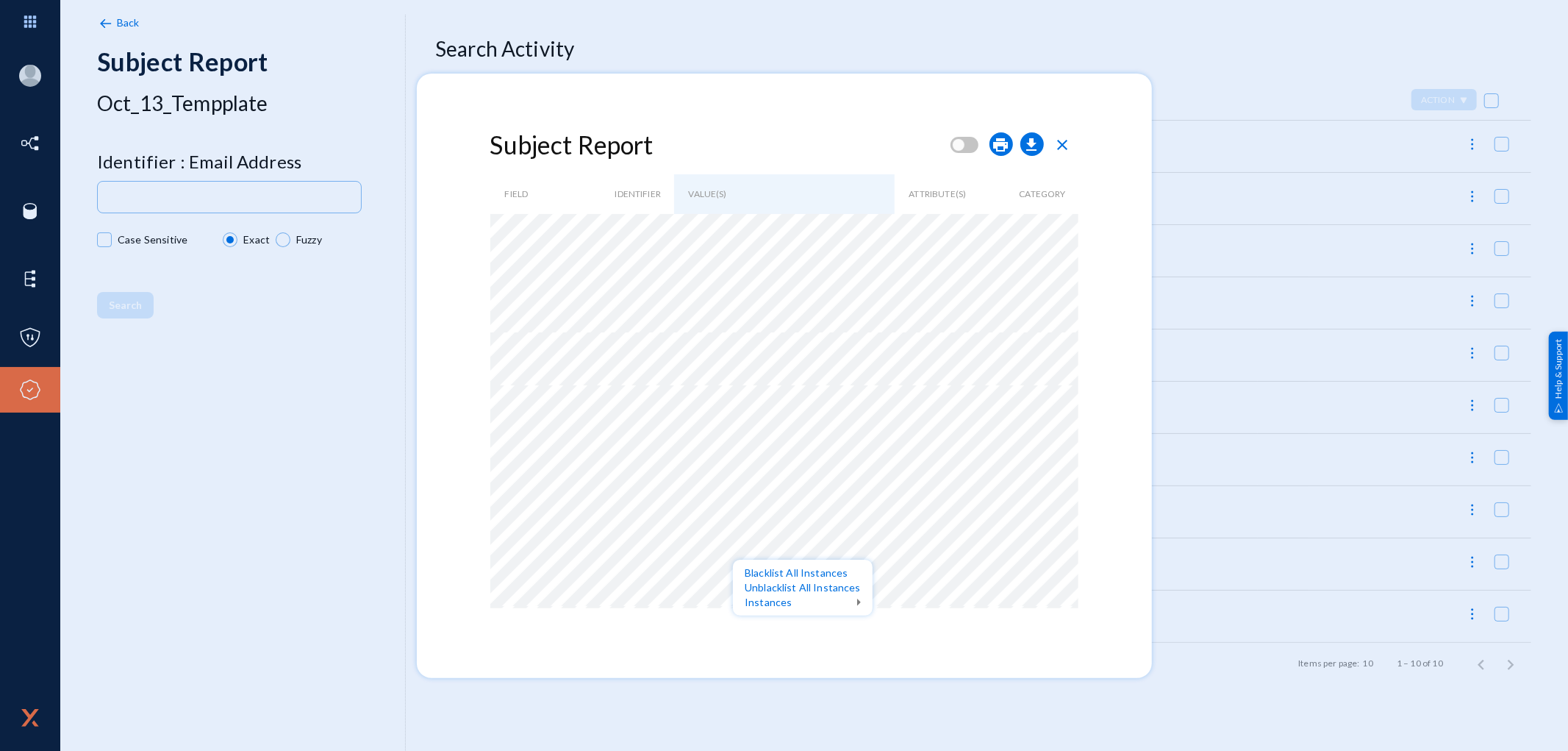
drag, startPoint x: 1078, startPoint y: 285, endPoint x: 1077, endPoint y: 307, distance: 22.0
click at [1077, 307] on div at bounding box center [784, 376] width 1568 height 751
drag, startPoint x: 500, startPoint y: 336, endPoint x: 791, endPoint y: 417, distance: 302.1
click at [791, 417] on div at bounding box center [784, 376] width 1568 height 751
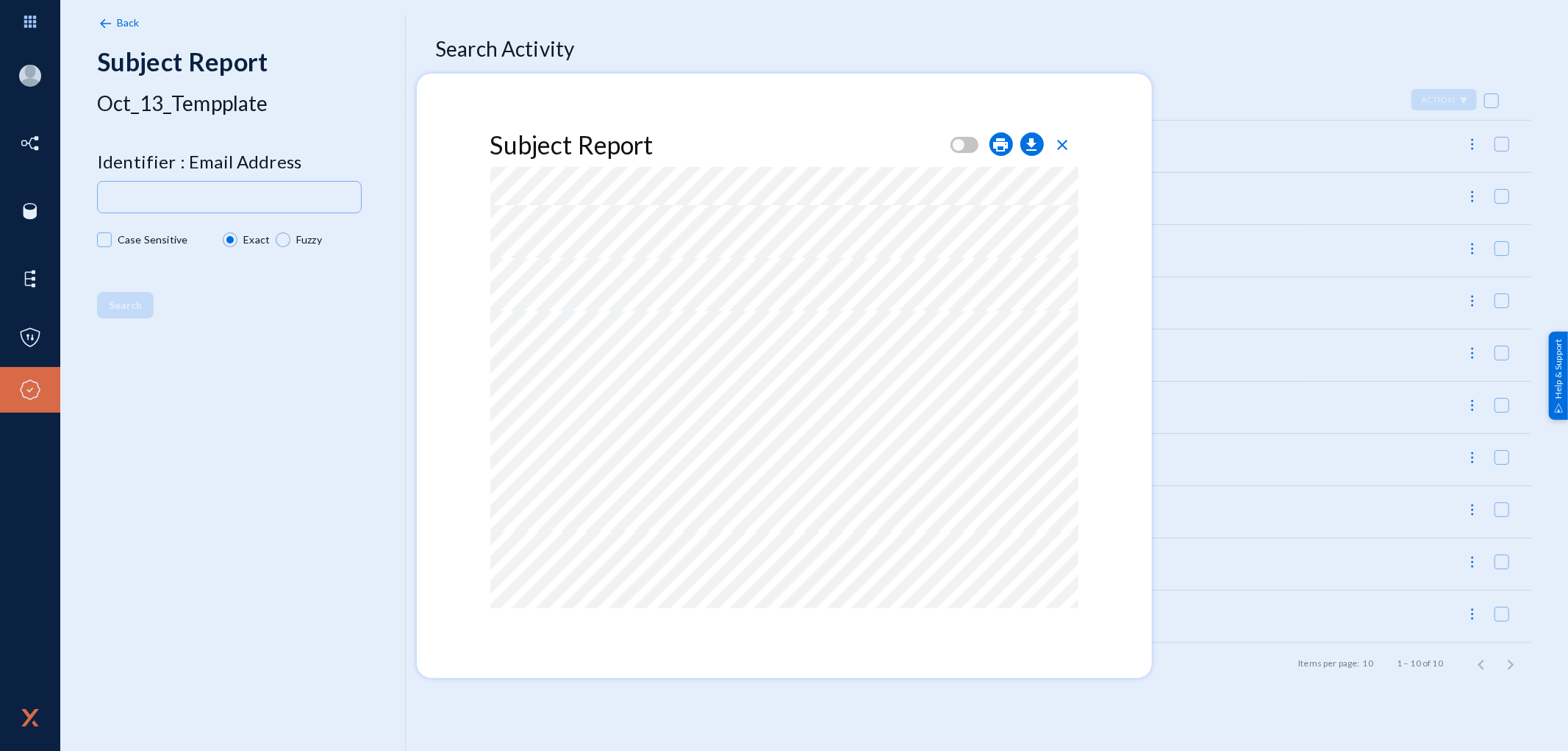
click at [1068, 143] on span "close" at bounding box center [1062, 144] width 17 height 17
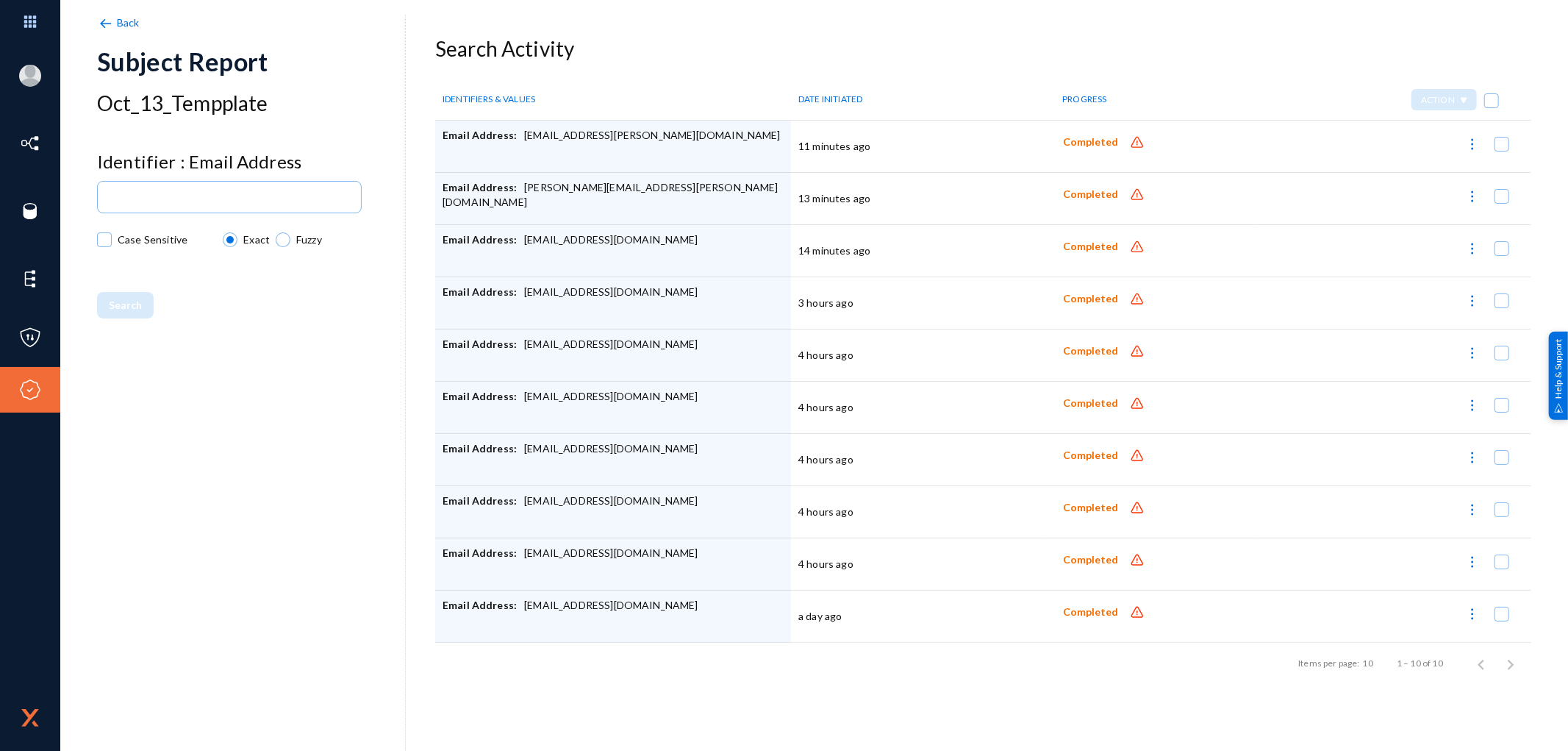
click at [1084, 246] on span "Completed" at bounding box center [1090, 247] width 55 height 13
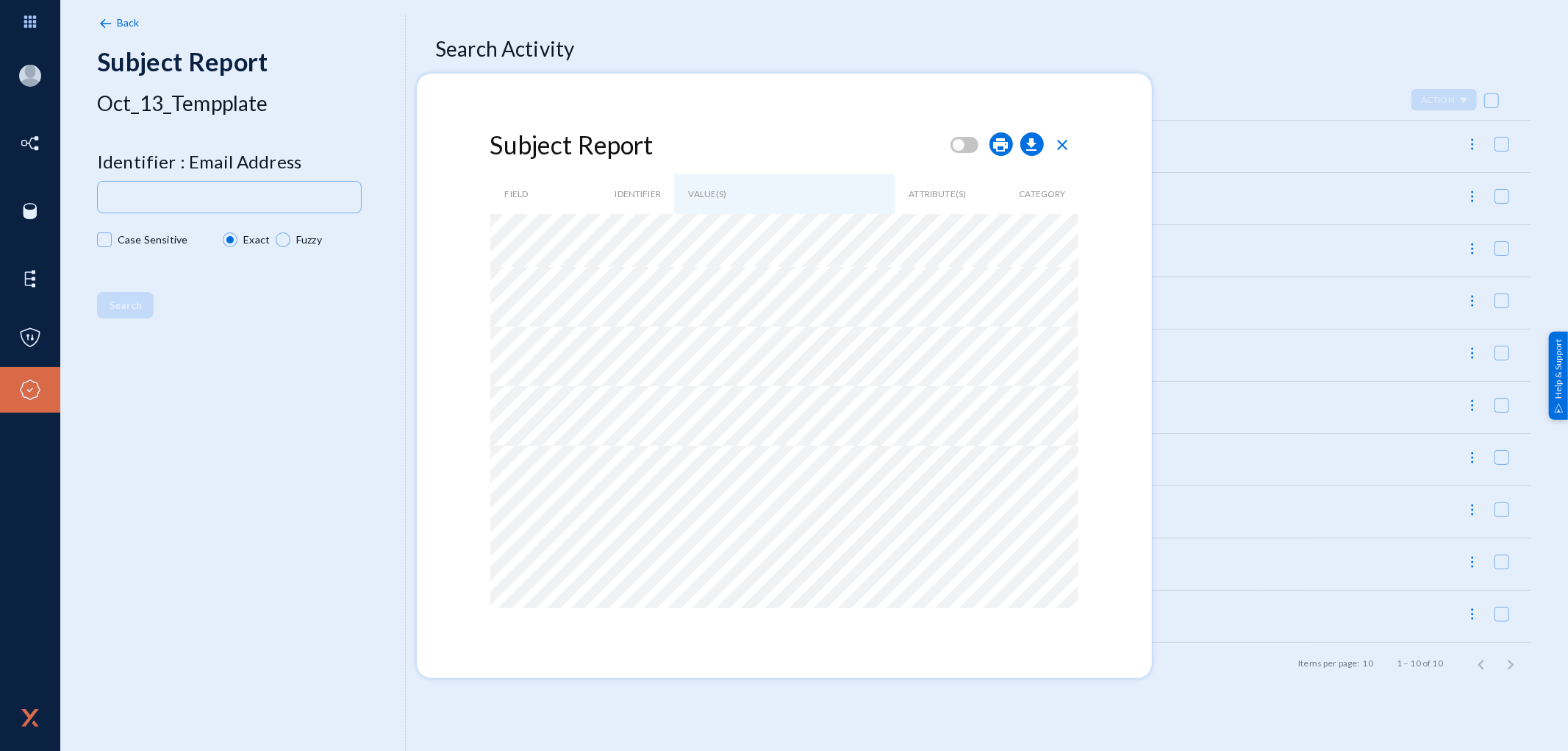
click at [1068, 149] on span "close" at bounding box center [1062, 144] width 17 height 17
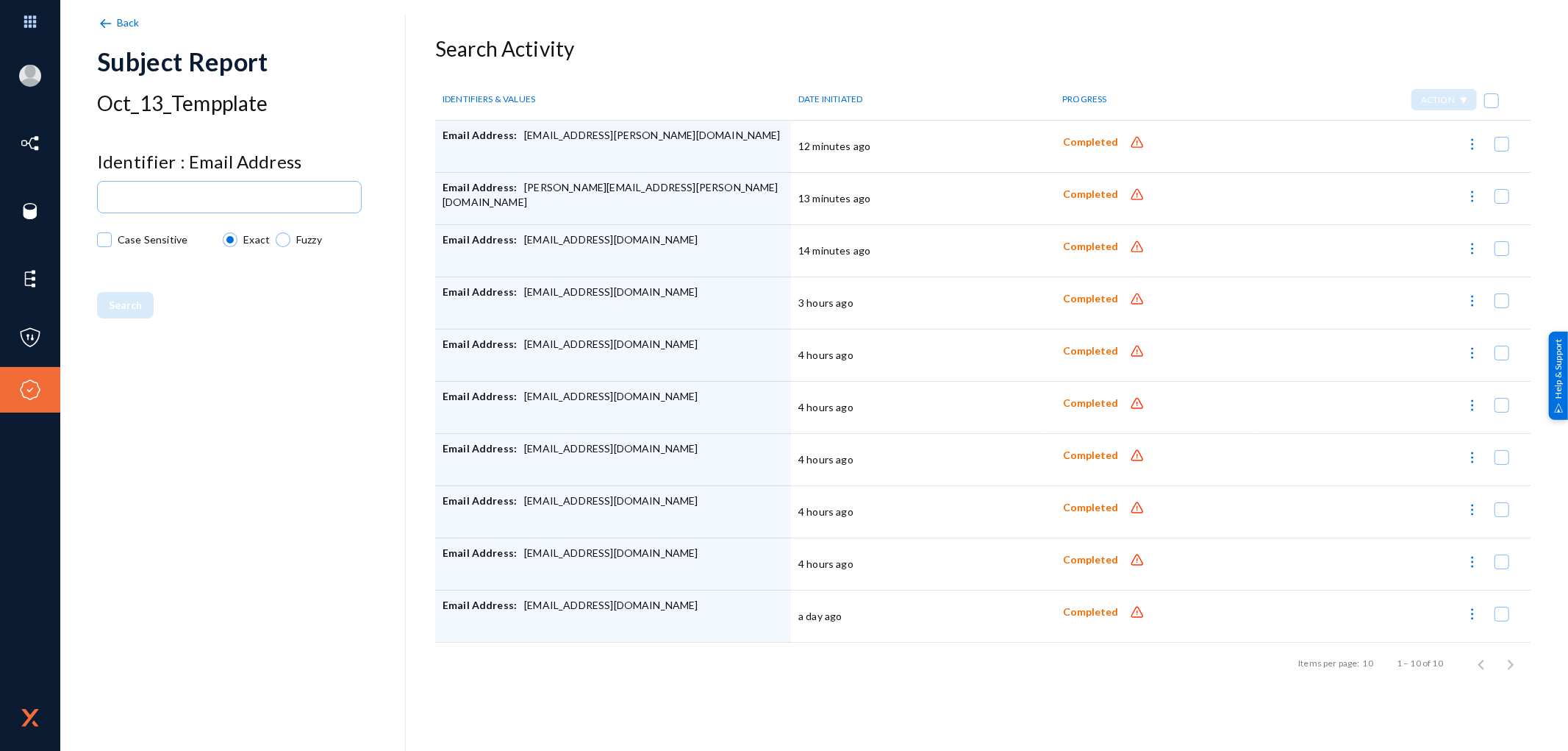
click at [1130, 145] on img at bounding box center [1137, 143] width 15 height 15
click at [1083, 616] on span "Completed" at bounding box center [1090, 612] width 55 height 13
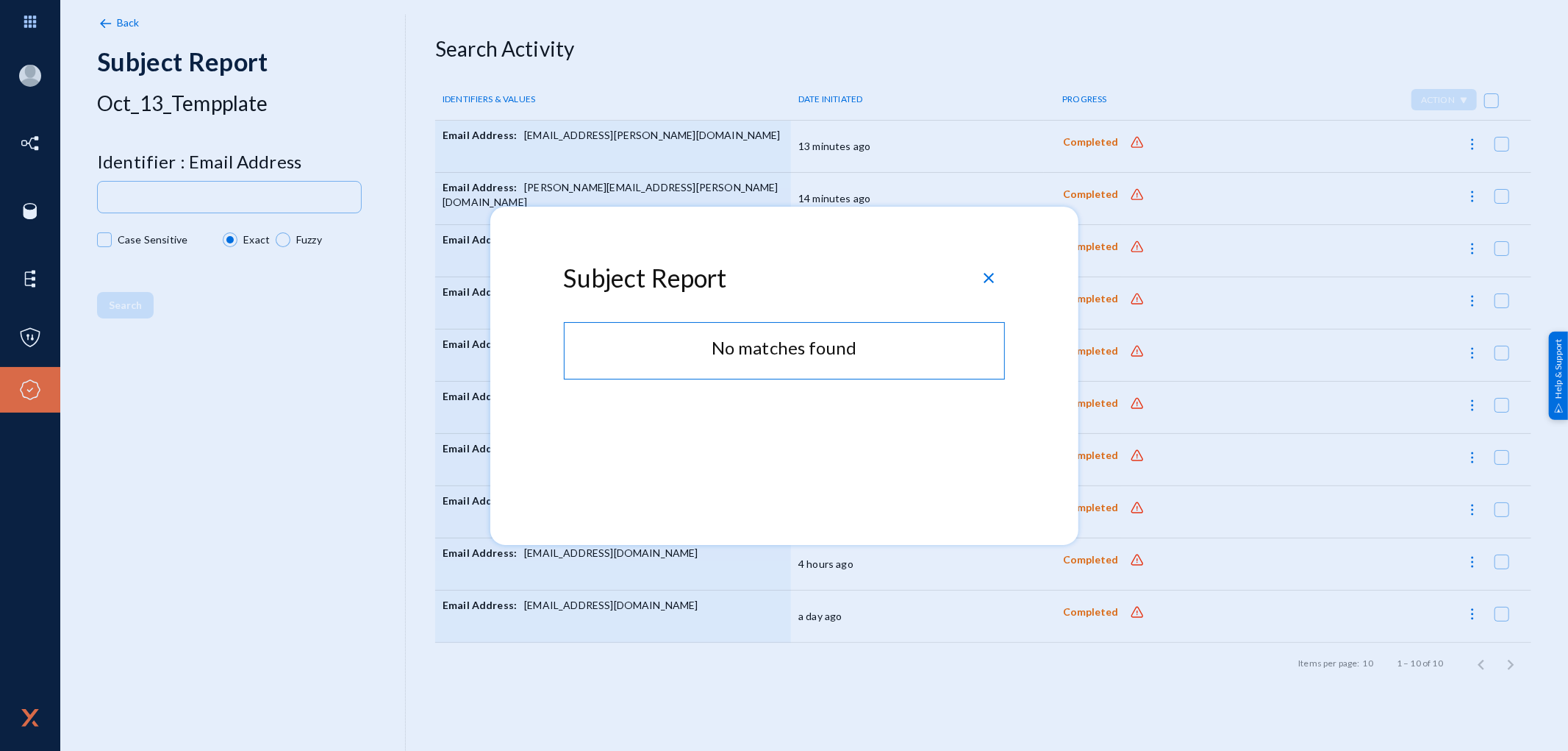
click at [993, 277] on span "close" at bounding box center [989, 278] width 17 height 17
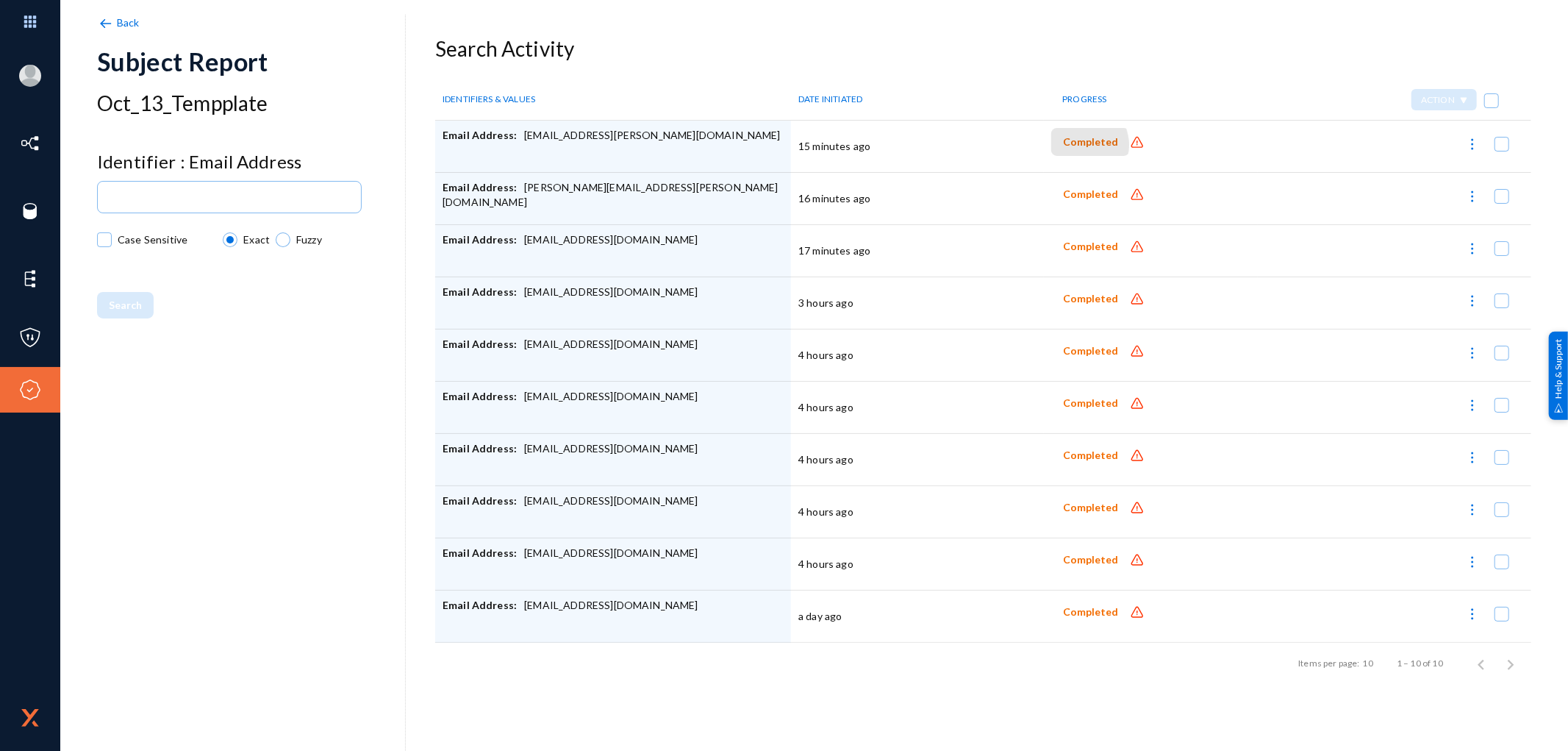
click at [1077, 145] on span "Completed" at bounding box center [1090, 143] width 55 height 13
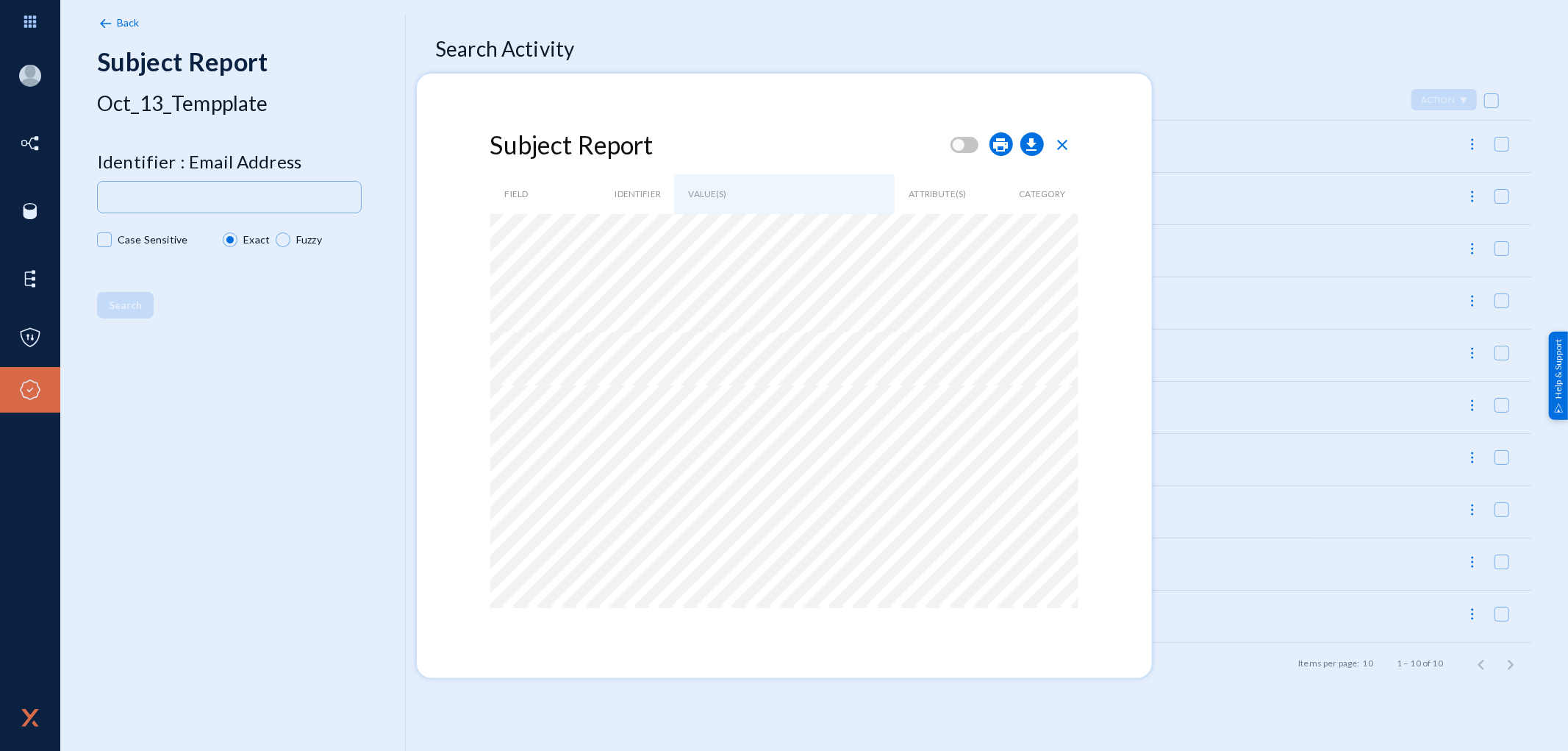
click at [1062, 144] on span "close" at bounding box center [1062, 144] width 17 height 17
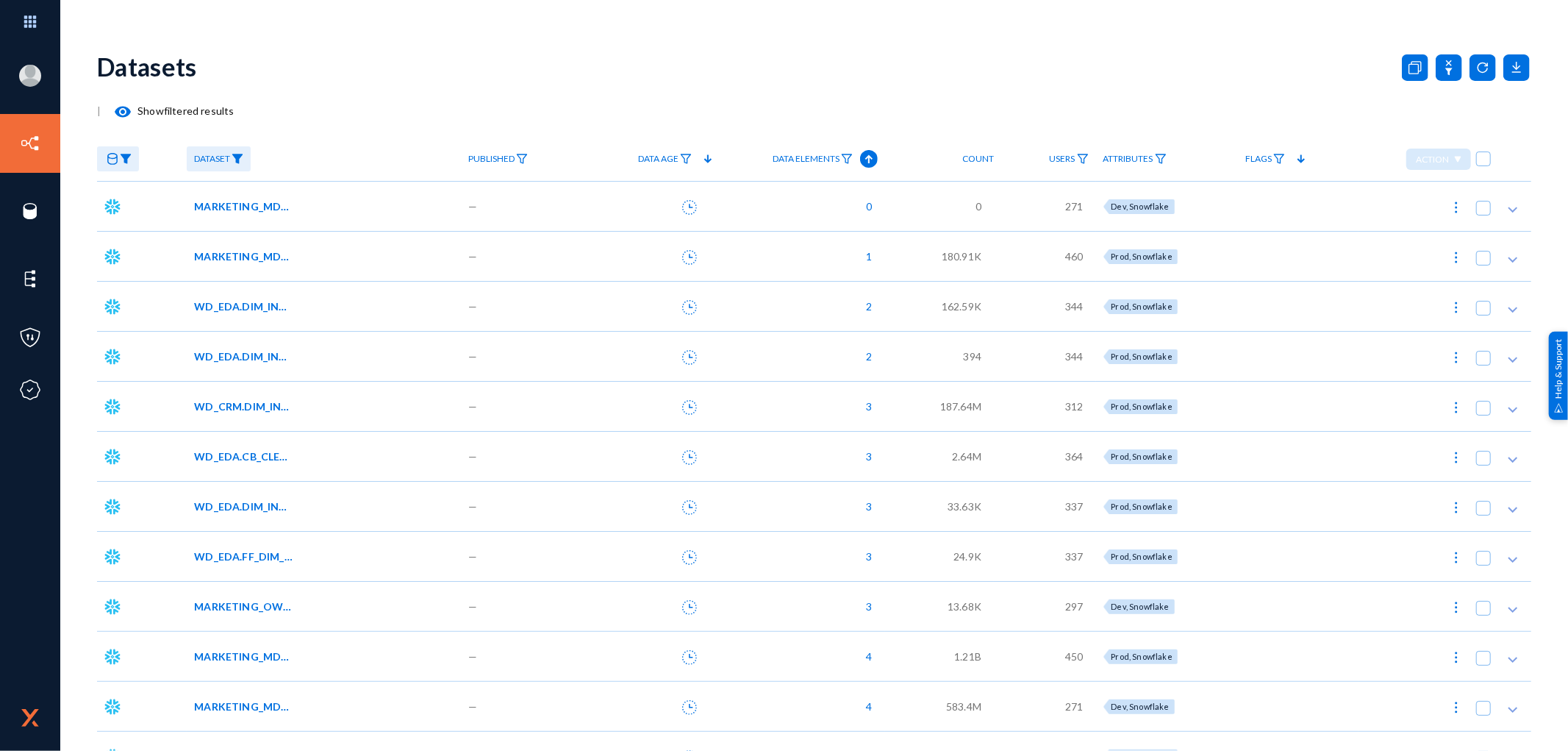
click at [310, 134] on div "Datasets | visibility Show filtered results Dataset Published Data Age Data Ele…" at bounding box center [814, 434] width 1435 height 795
click at [130, 164] on img at bounding box center [125, 158] width 12 height 10
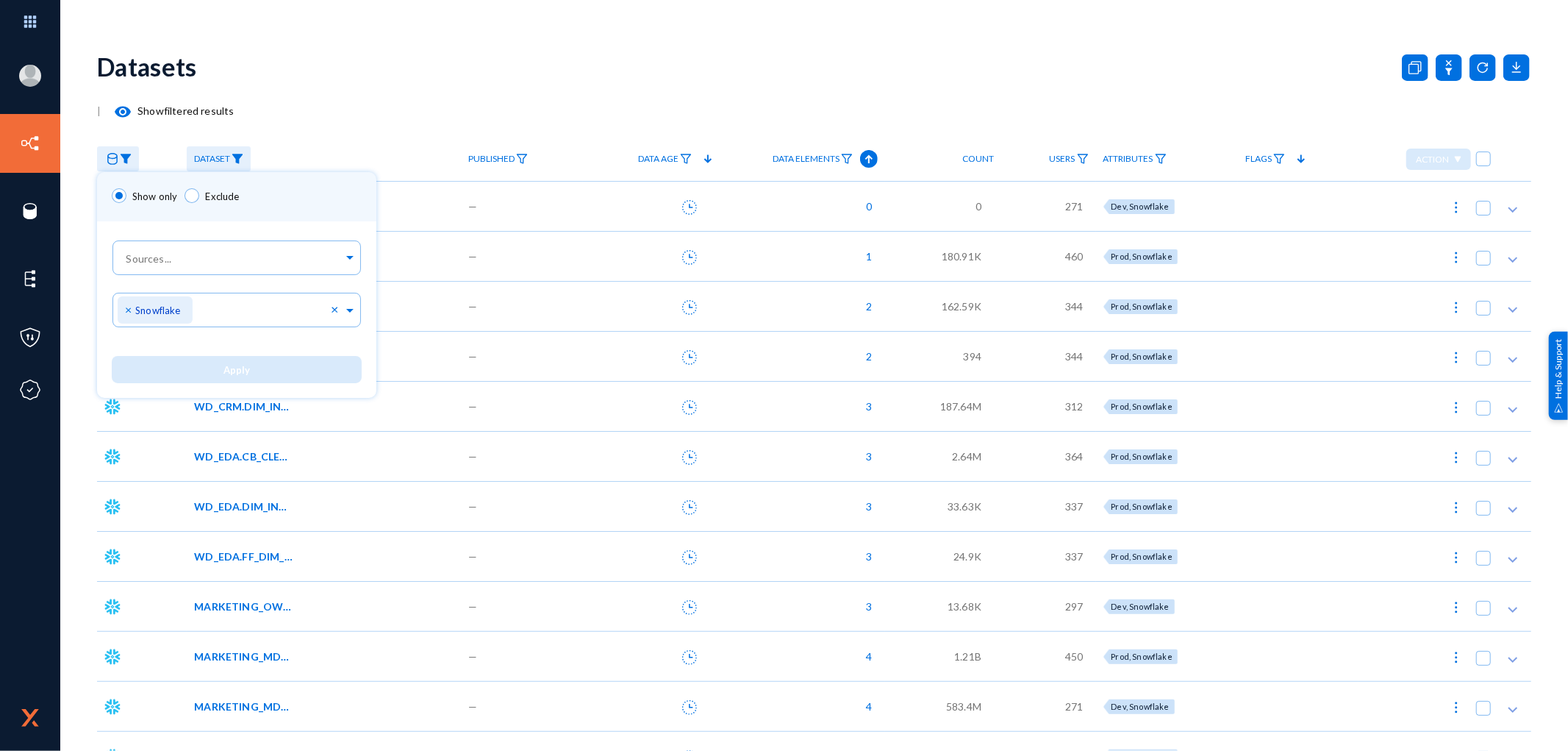
click at [238, 164] on div at bounding box center [784, 376] width 1568 height 751
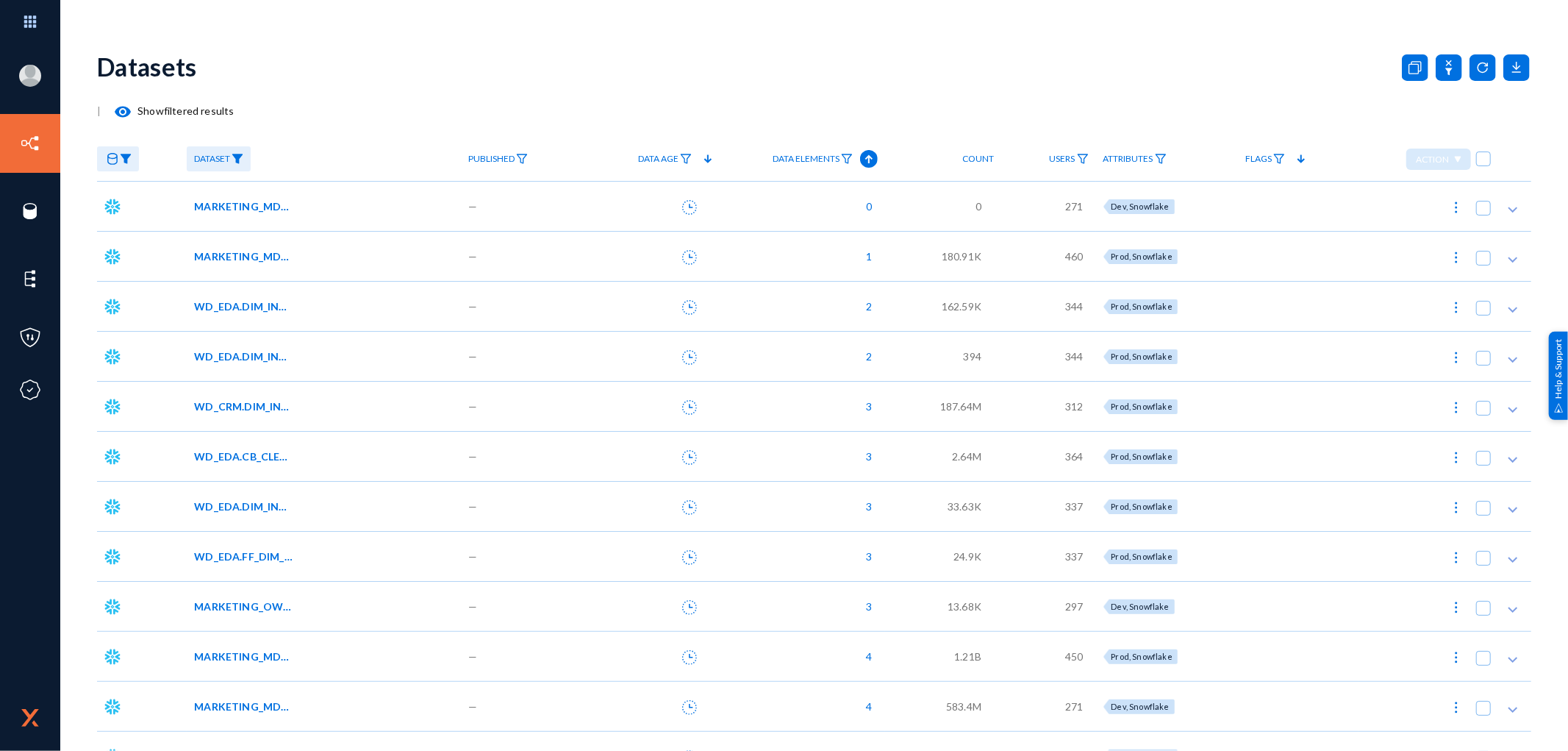
click at [238, 164] on link "Dataset" at bounding box center [218, 159] width 64 height 26
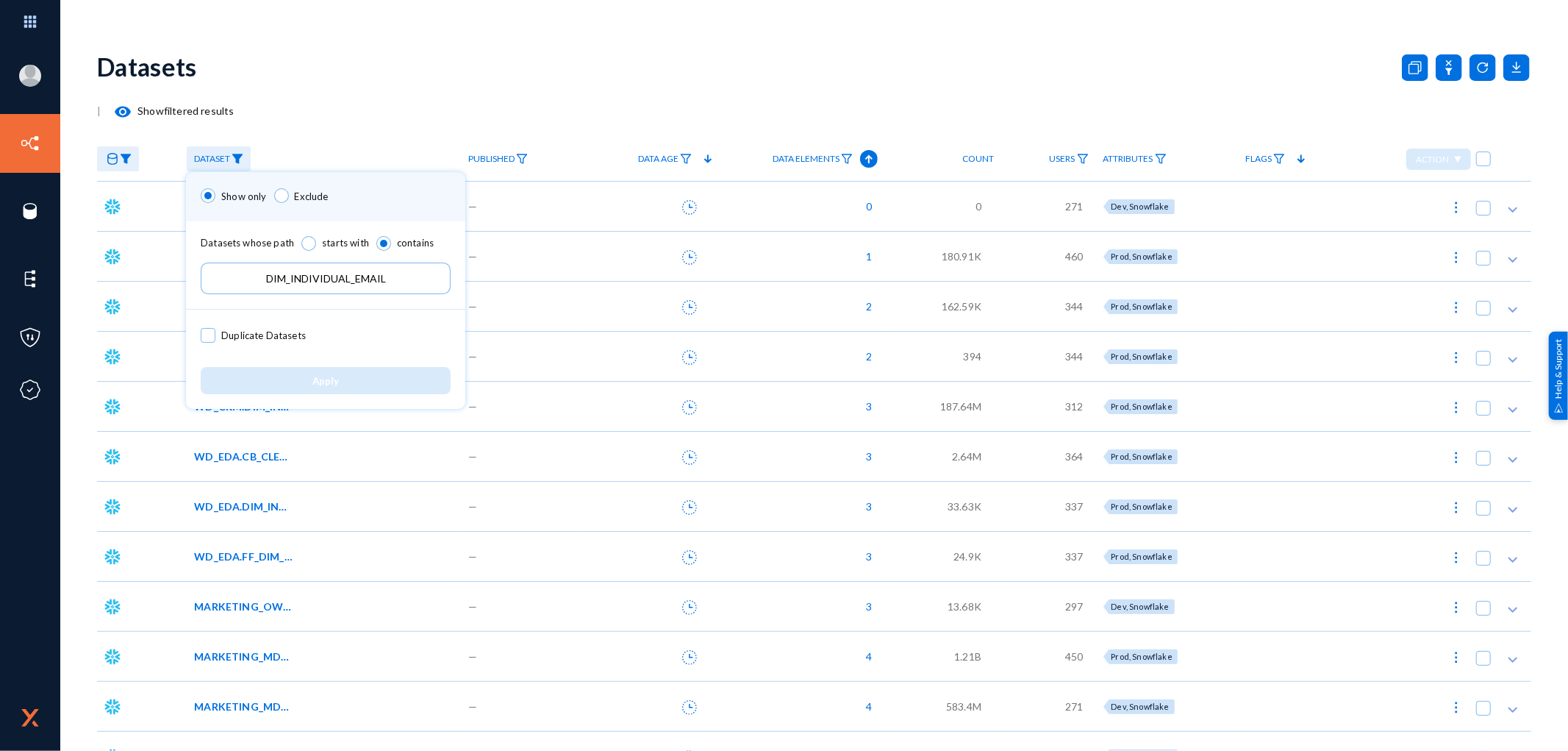
click at [350, 111] on div at bounding box center [784, 376] width 1568 height 751
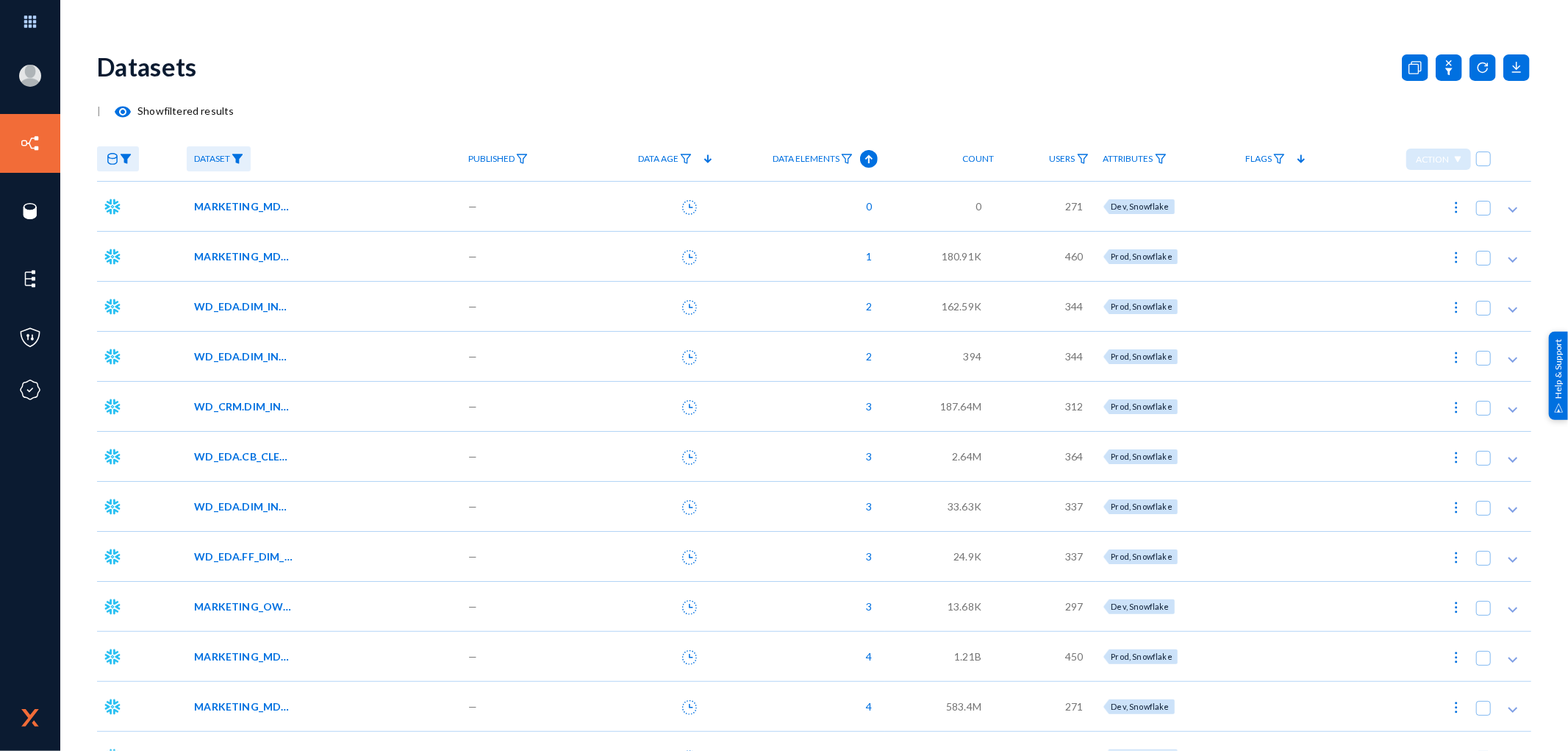
click at [229, 258] on span "MARKETING_MDM_DATAAXLE.FF_DIM_INDIVIDUAL_EMAIL_DEL" at bounding box center [244, 256] width 100 height 16
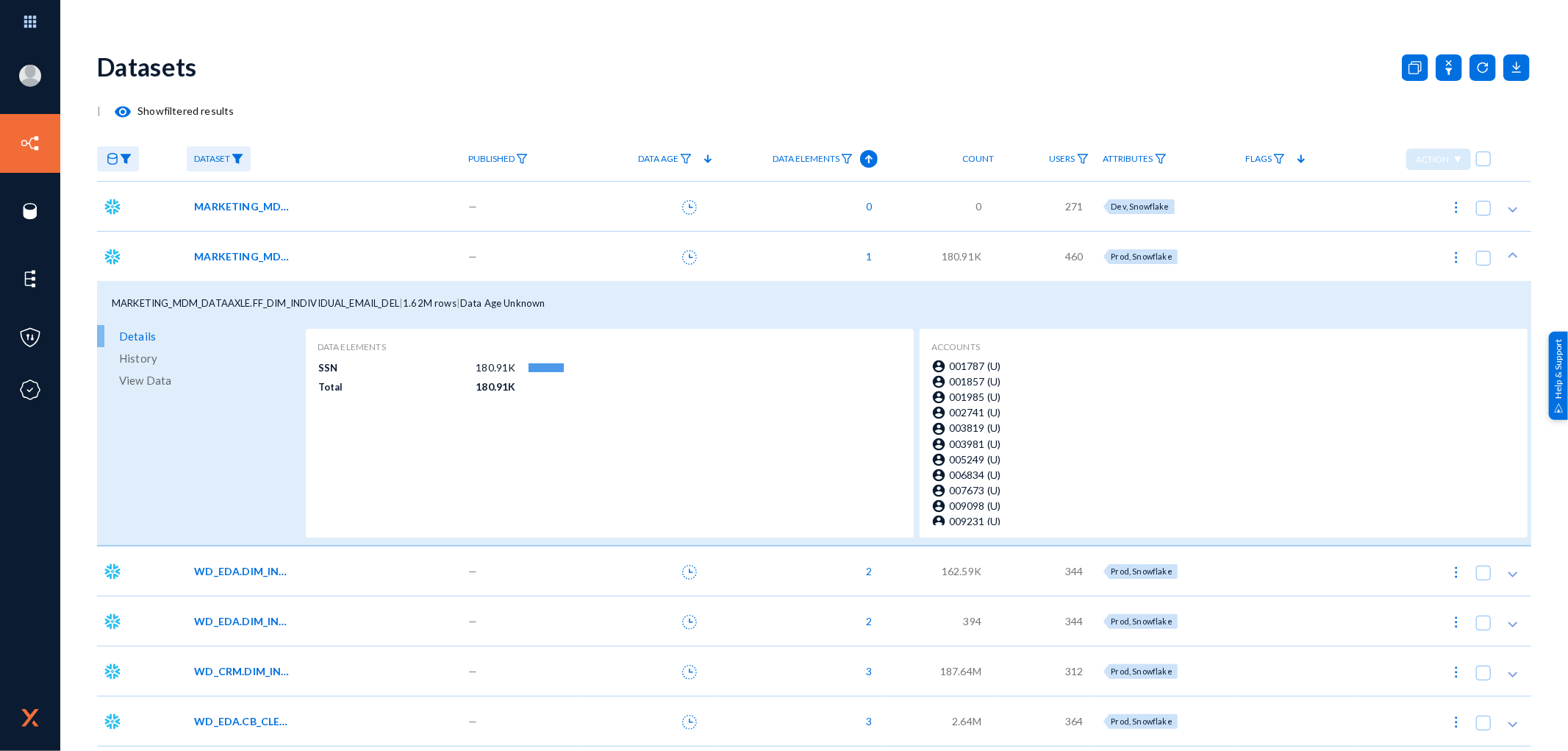
click at [292, 303] on span "MARKETING_MDM_DATAAXLE.FF_DIM_INDIVIDUAL_EMAIL_DEL" at bounding box center [255, 302] width 288 height 12
click at [269, 202] on span "MARKETING_MDM_DATAAXLE.FF_DIM_INDIVIDUAL_EMAIL_DEL" at bounding box center [244, 206] width 100 height 16
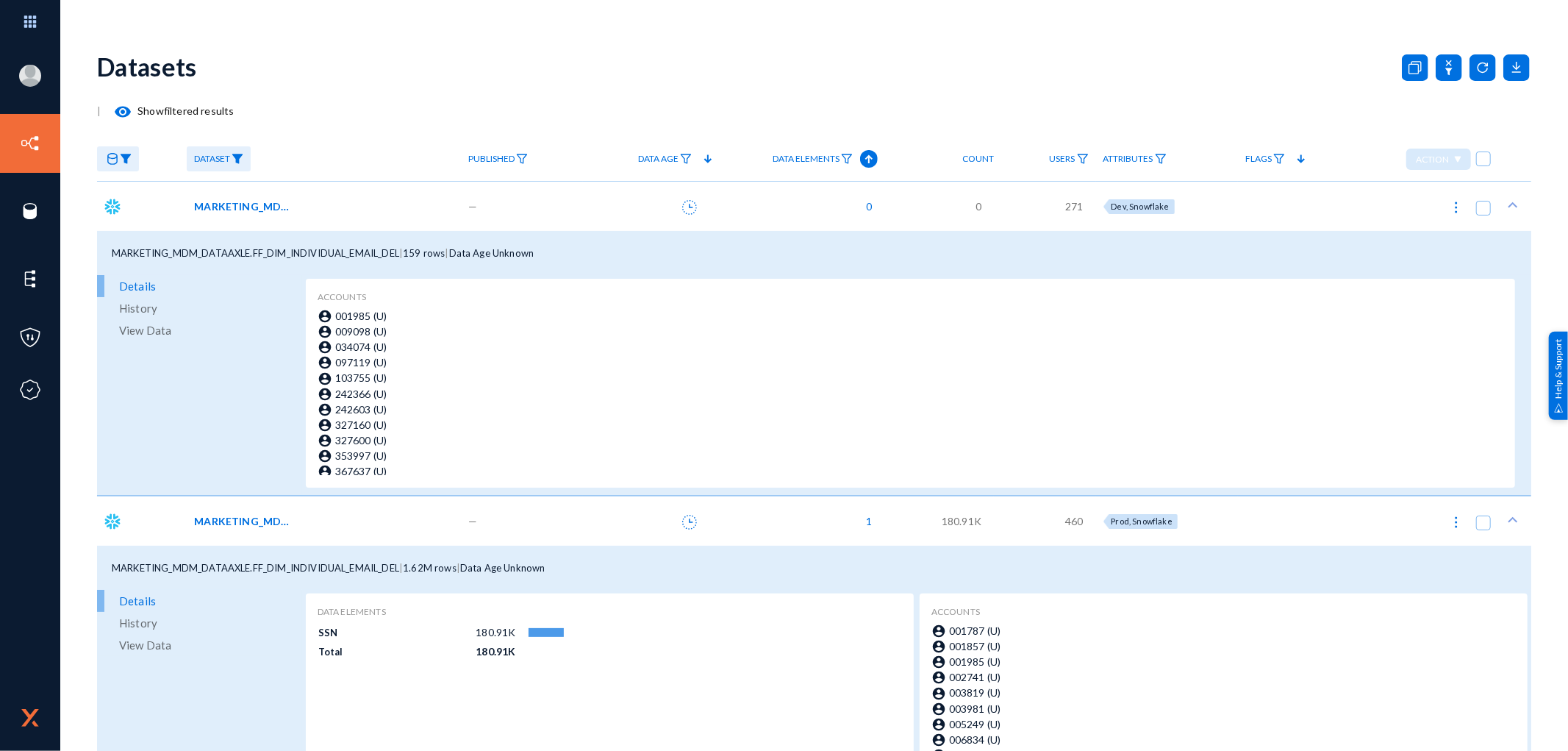
click at [269, 202] on span "MARKETING_MDM_DATAAXLE.FF_DIM_INDIVIDUAL_EMAIL_DEL" at bounding box center [244, 206] width 100 height 16
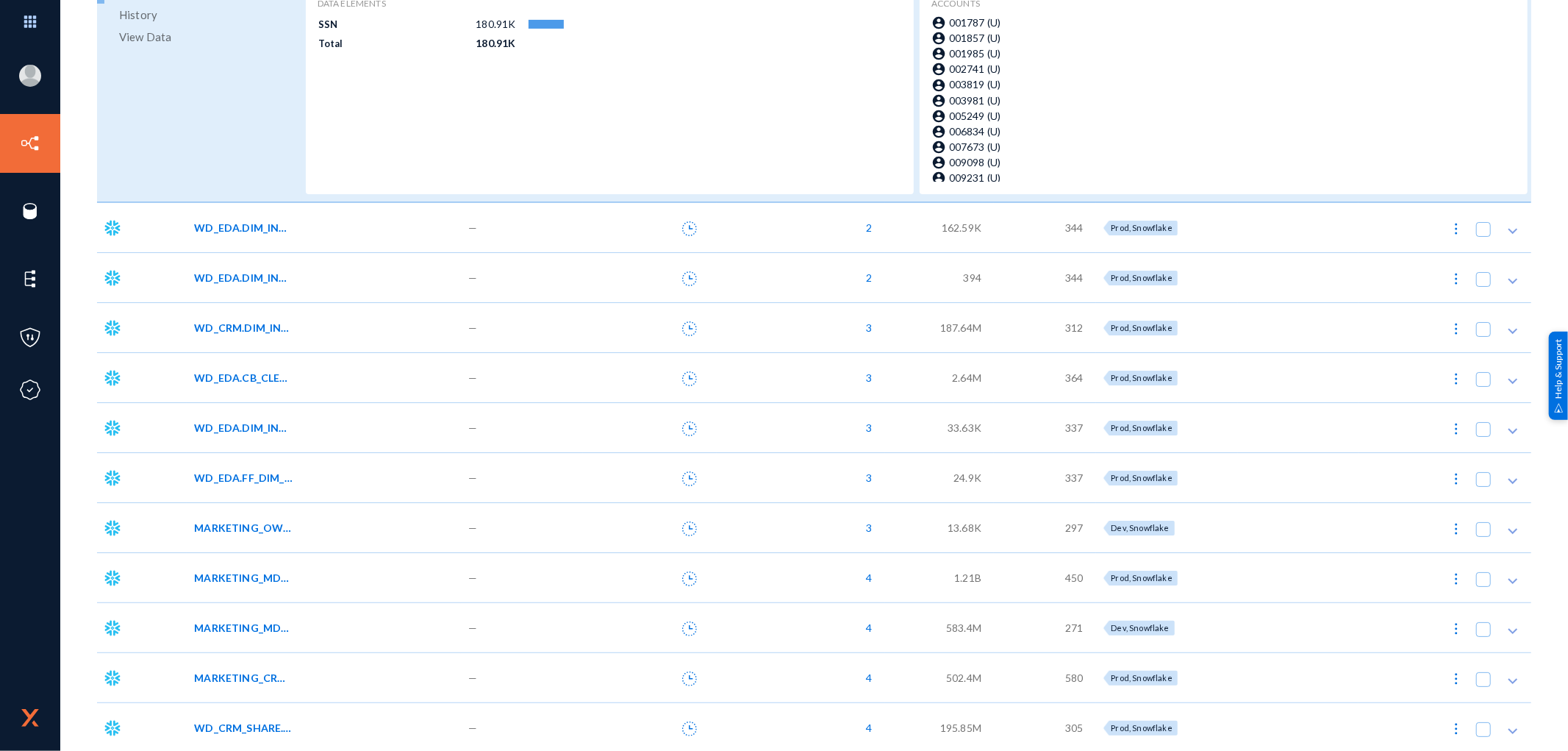
scroll to position [345, 0]
click at [255, 675] on span "MARKETING_CRM.DIM_INDIVIDUAL_EMAIL" at bounding box center [244, 675] width 100 height 16
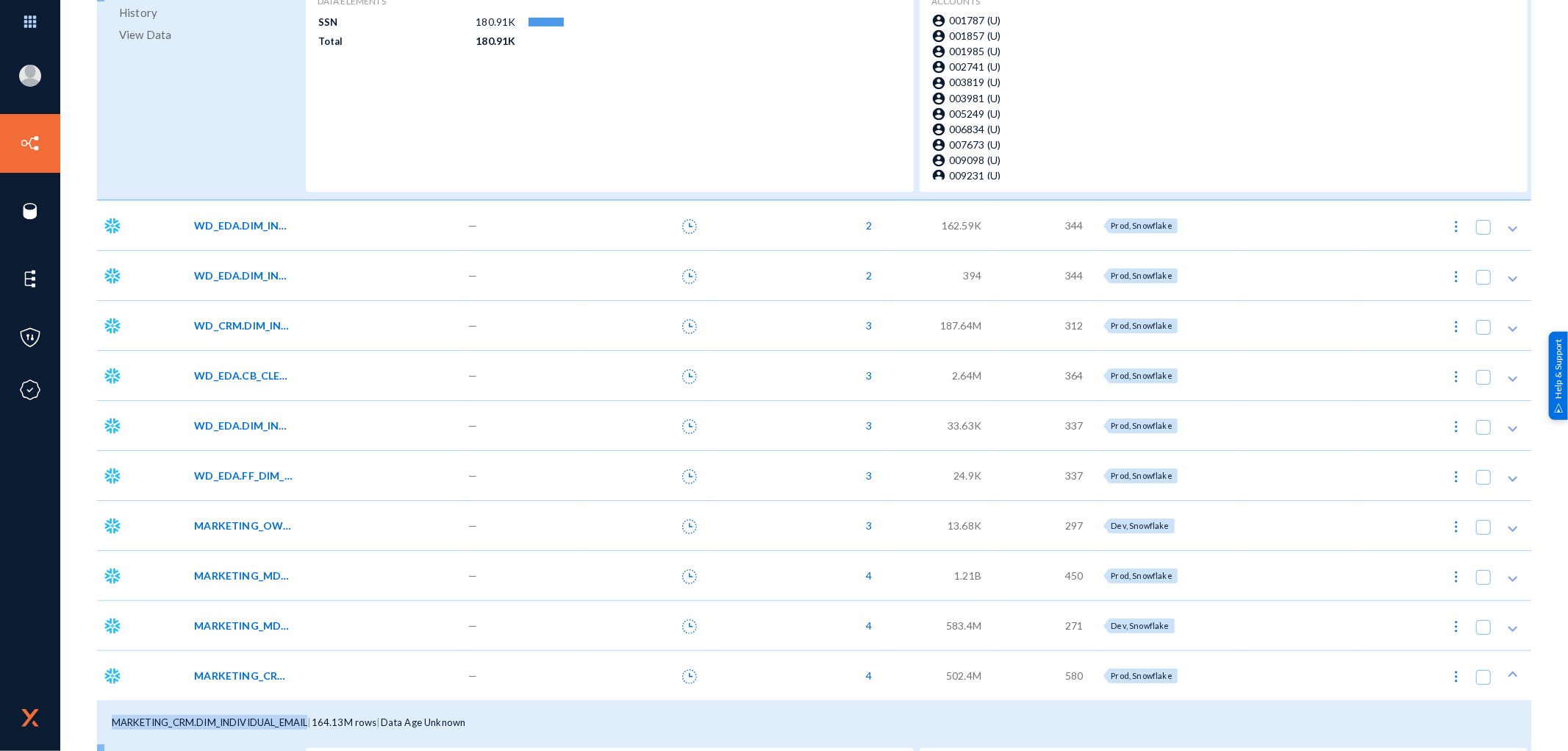
drag, startPoint x: 114, startPoint y: 723, endPoint x: 310, endPoint y: 728, distance: 196.1
click at [310, 728] on div "MARKETING_CRM.DIM_INDIVIDUAL_EMAIL | 164.13M rows | Data Age Unknown" at bounding box center [814, 722] width 1435 height 44
copy span "MARKETING_CRM.DIM_INDIVIDUAL_EMAIL"
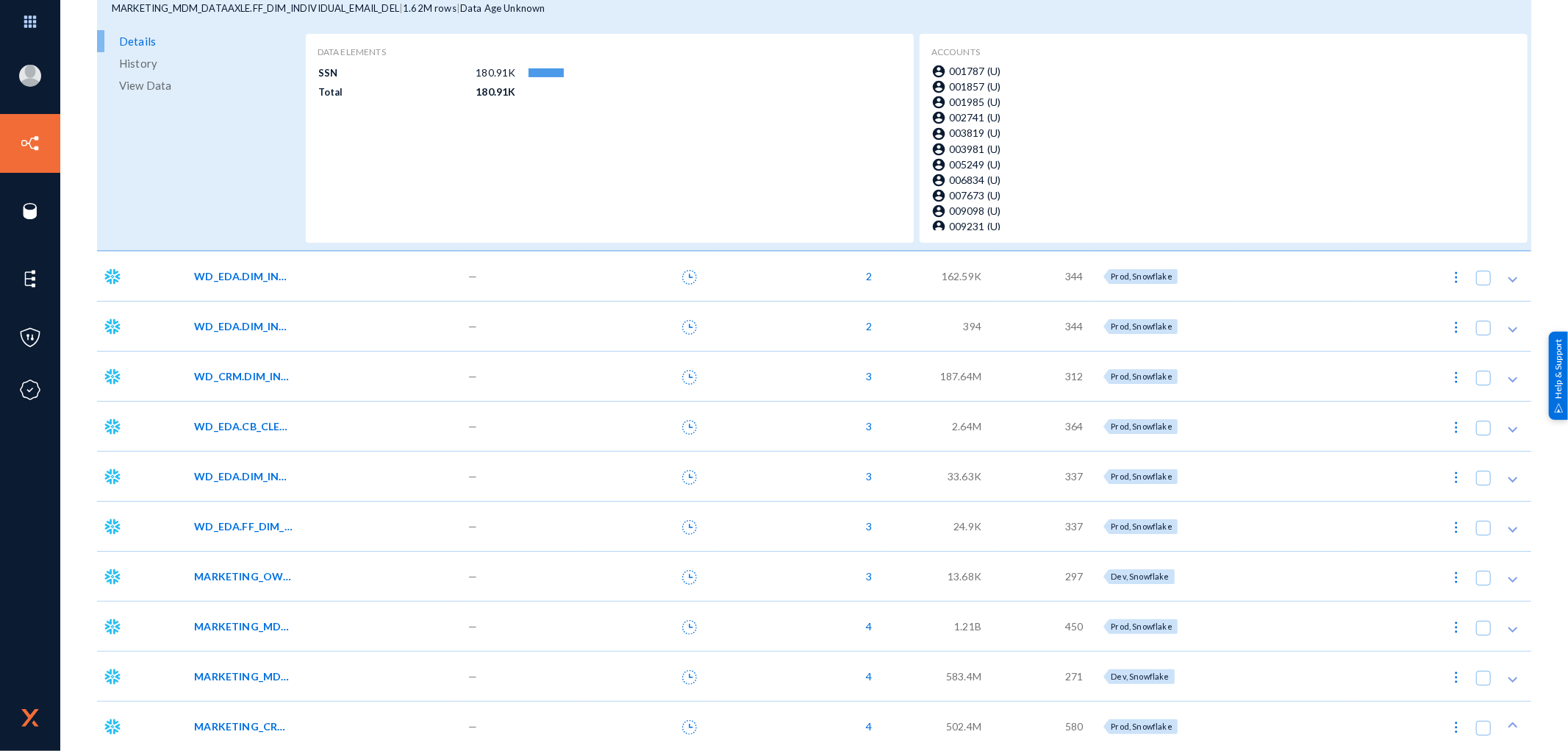
scroll to position [100, 0]
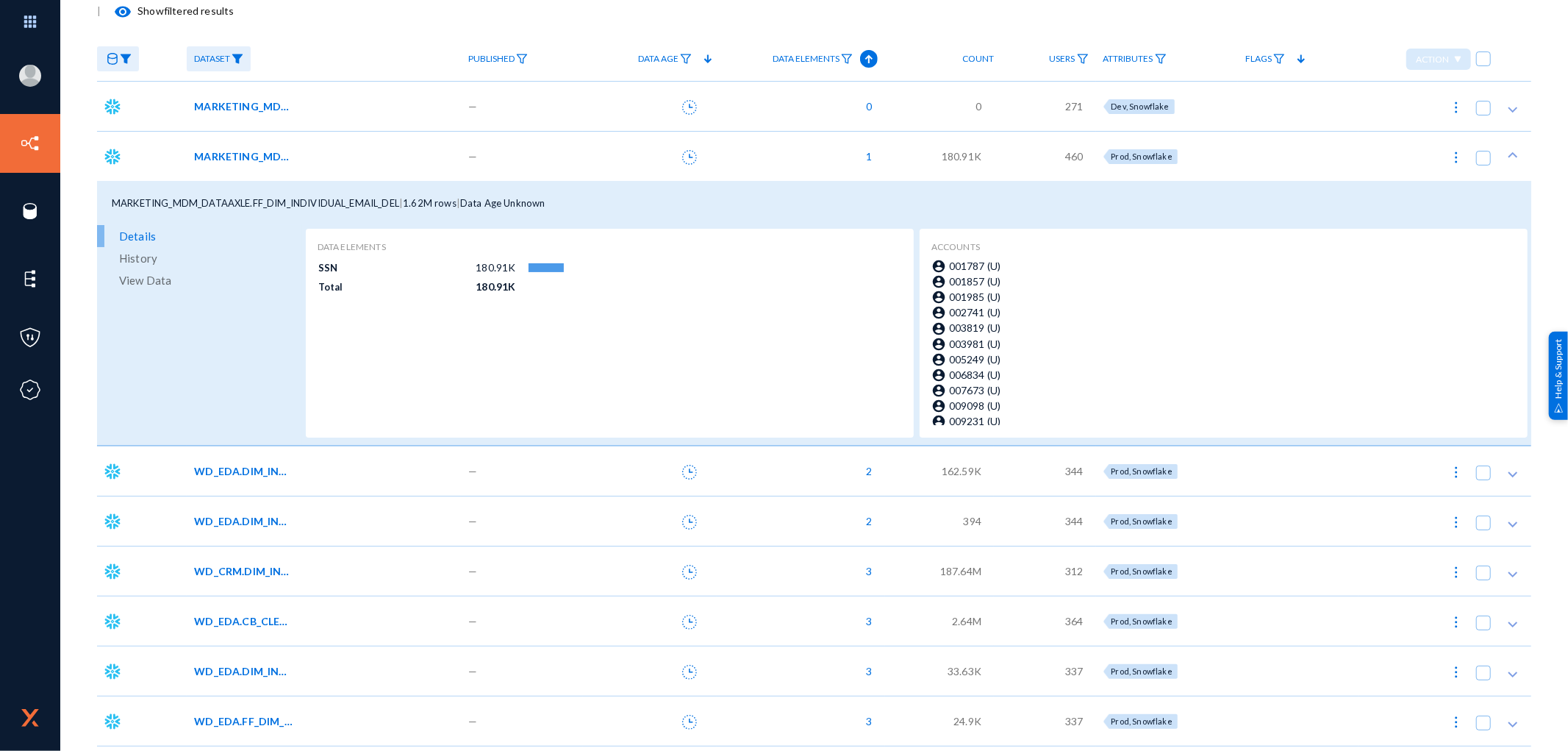
drag, startPoint x: 110, startPoint y: 204, endPoint x: 405, endPoint y: 206, distance: 295.0
click at [405, 206] on div "MARKETING_MDM_DATAAXLE.FF_DIM_INDIVIDUAL_EMAIL_DEL | 1.62M rows | Data Age Unkn…" at bounding box center [814, 203] width 1435 height 44
copy div "MARKETING_MDM_DATAAXLE.FF_DIM_INDIVIDUAL_EMAIL_DEL"
click at [281, 203] on span "MARKETING_MDM_DATAAXLE.FF_DIM_INDIVIDUAL_EMAIL_DEL" at bounding box center [255, 203] width 288 height 12
click at [247, 471] on span "WD_EDA.DIM_INDIVIDUAL_EMAIL_032524" at bounding box center [244, 471] width 100 height 16
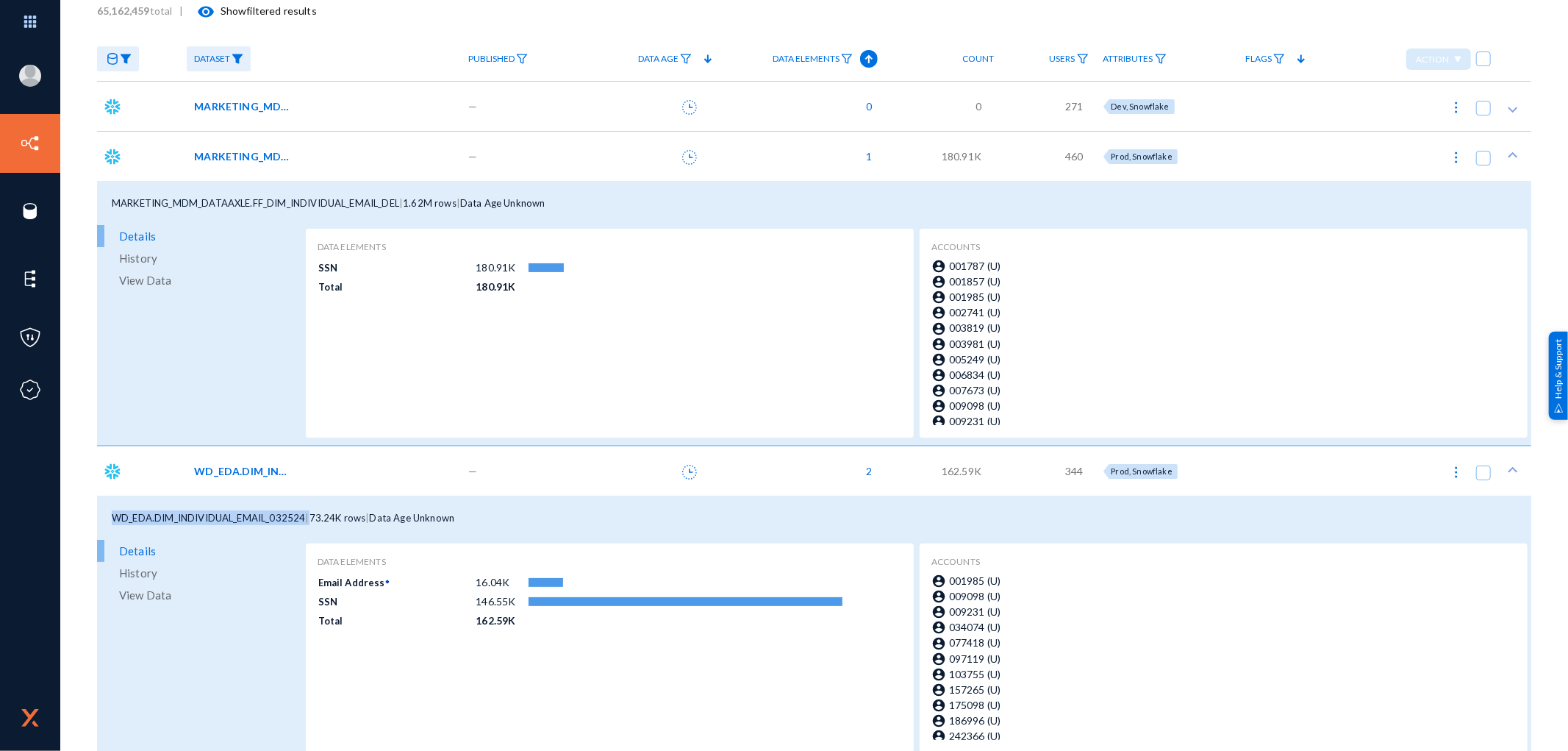
drag, startPoint x: 111, startPoint y: 520, endPoint x: 306, endPoint y: 519, distance: 195.0
click at [306, 519] on div "WD_EDA.DIM_INDIVIDUAL_EMAIL_032524 | 73.24K rows | Data Age Unknown" at bounding box center [814, 518] width 1435 height 44
copy div "WD_EDA.DIM_INDIVIDUAL_EMAIL_032524"
